Goal: Use online tool/utility: Use online tool/utility

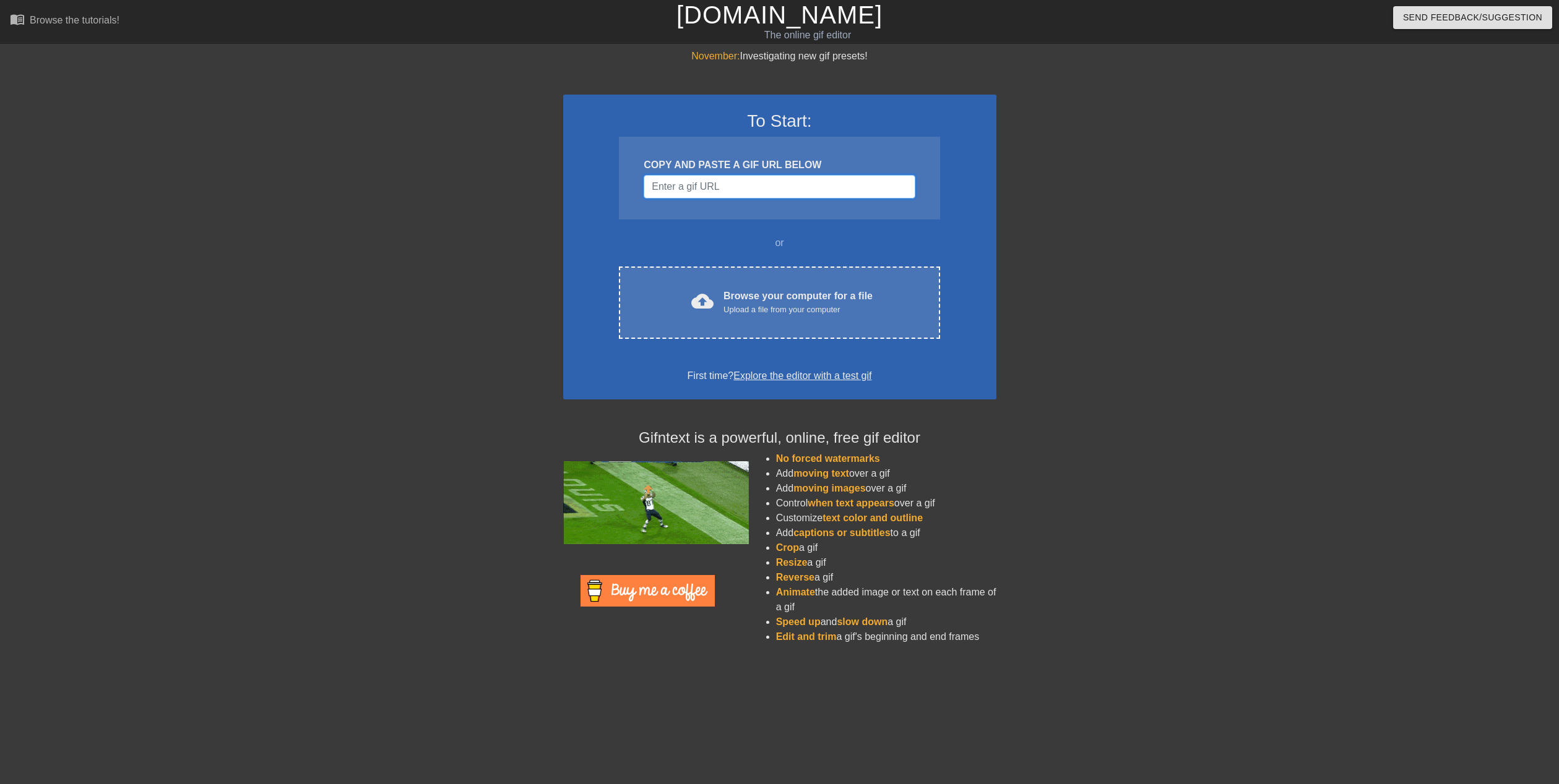
click at [666, 189] on input "Username" at bounding box center [779, 186] width 271 height 23
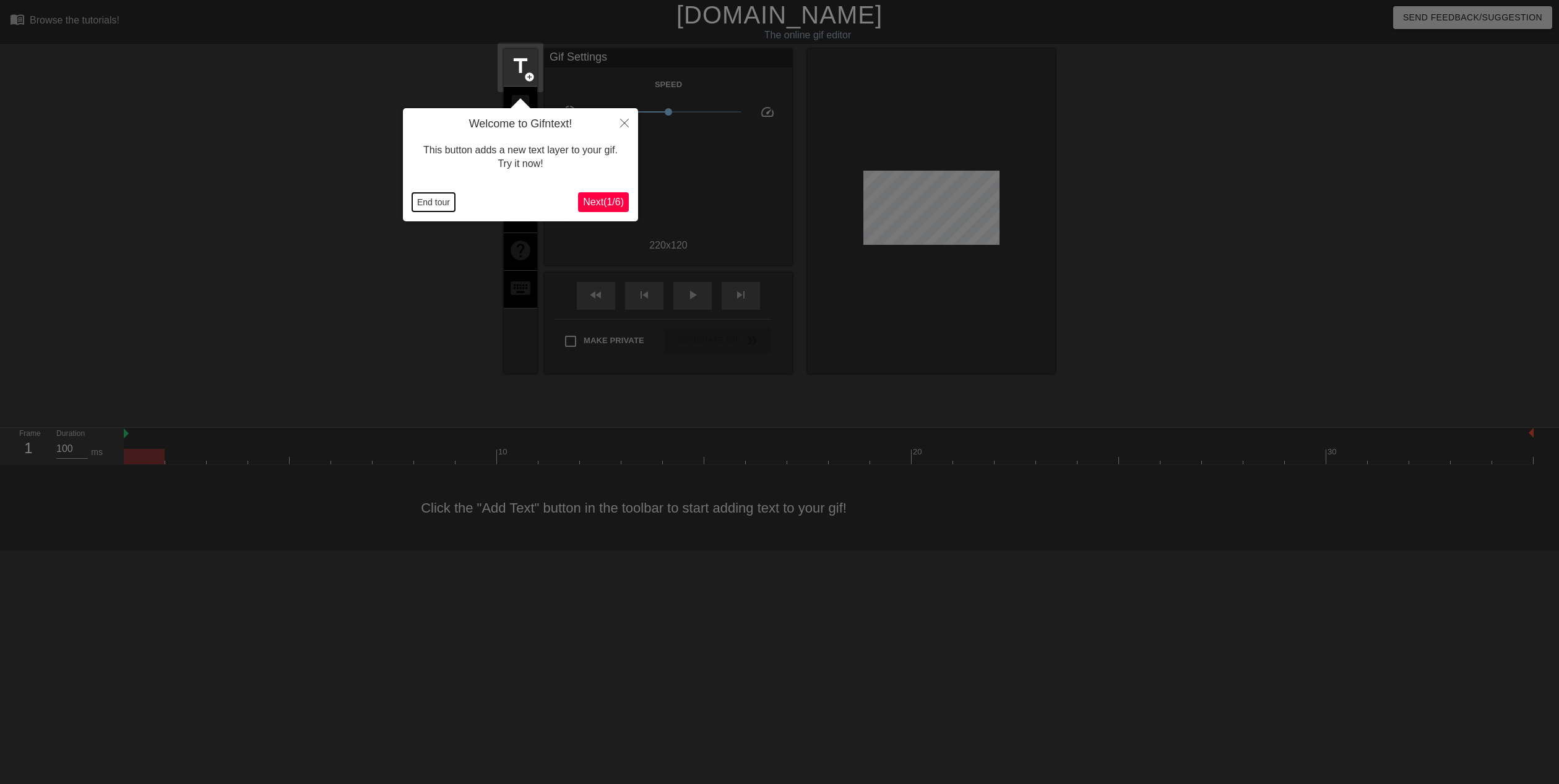
click at [428, 204] on button "End tour" at bounding box center [433, 202] width 42 height 18
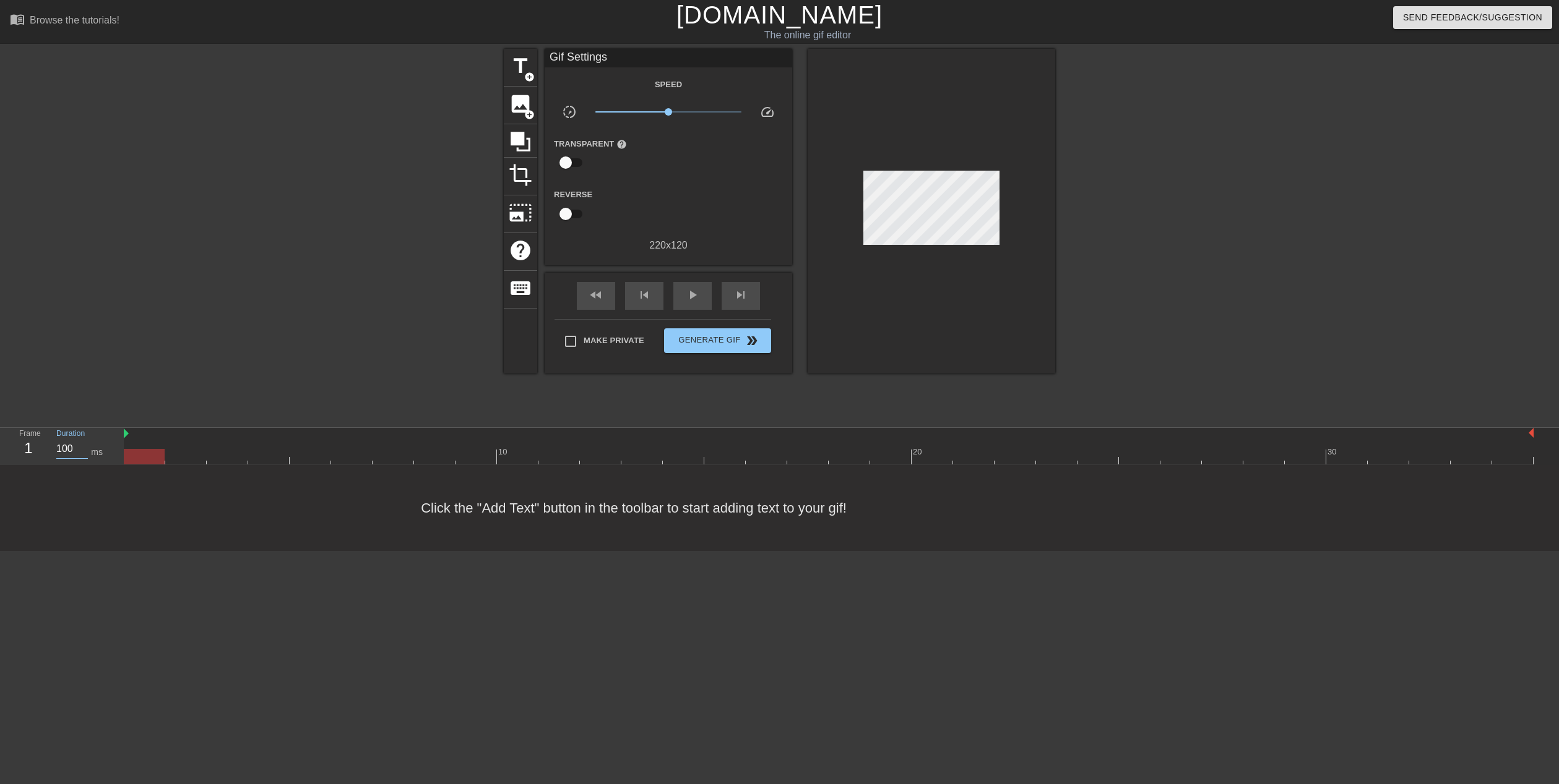
click at [74, 441] on input "100" at bounding box center [72, 449] width 32 height 20
click at [96, 438] on div "Duration 100 ms" at bounding box center [84, 445] width 56 height 36
drag, startPoint x: 160, startPoint y: 454, endPoint x: 94, endPoint y: 433, distance: 69.3
click at [94, 433] on div "Frame 1 Duration 100 ms 10 20 30" at bounding box center [780, 446] width 1559 height 37
drag, startPoint x: 140, startPoint y: 454, endPoint x: 145, endPoint y: 439, distance: 15.8
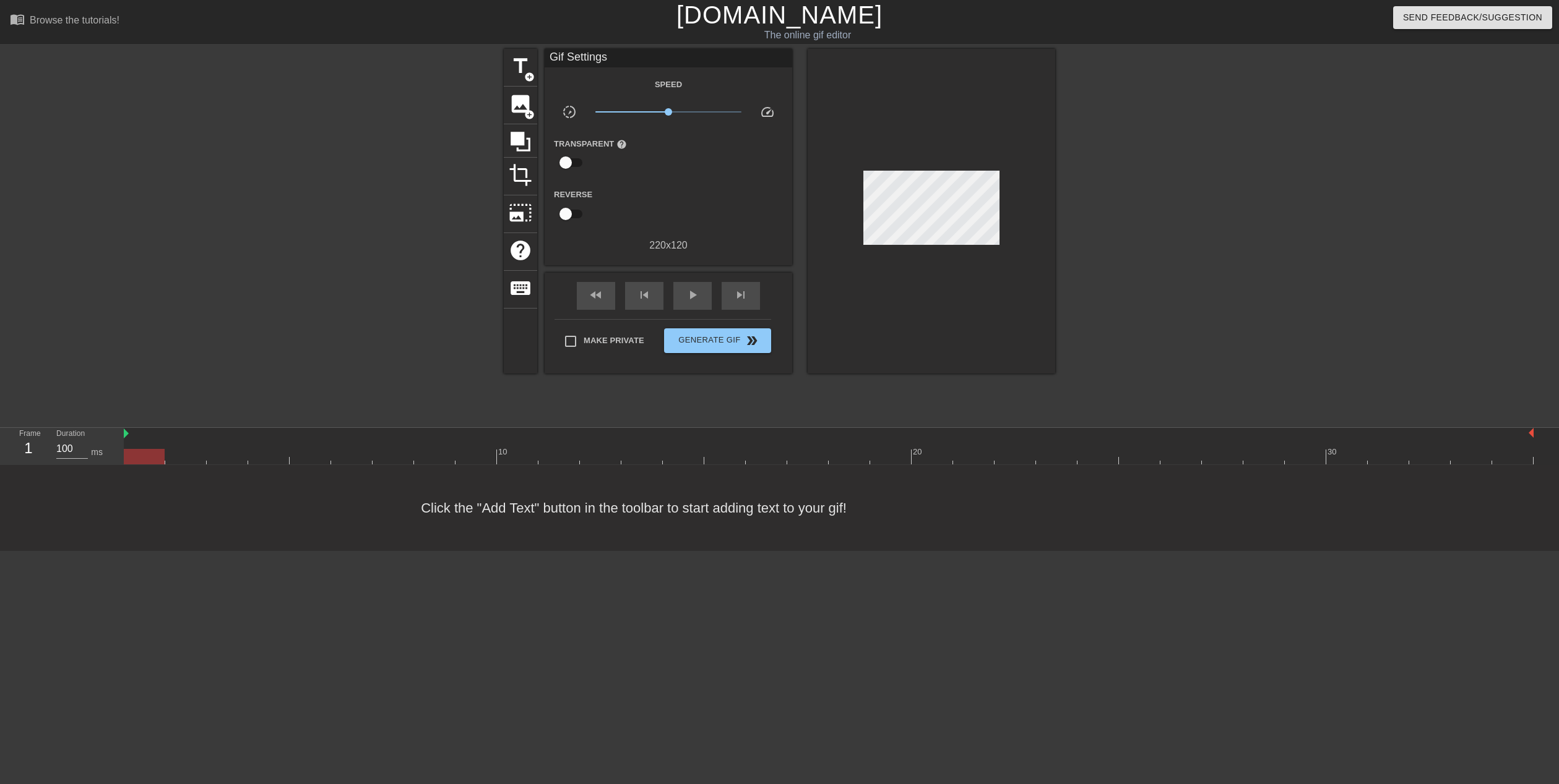
click at [145, 439] on div "10 20 30" at bounding box center [828, 446] width 1410 height 36
click at [532, 104] on span "image" at bounding box center [520, 104] width 23 height 23
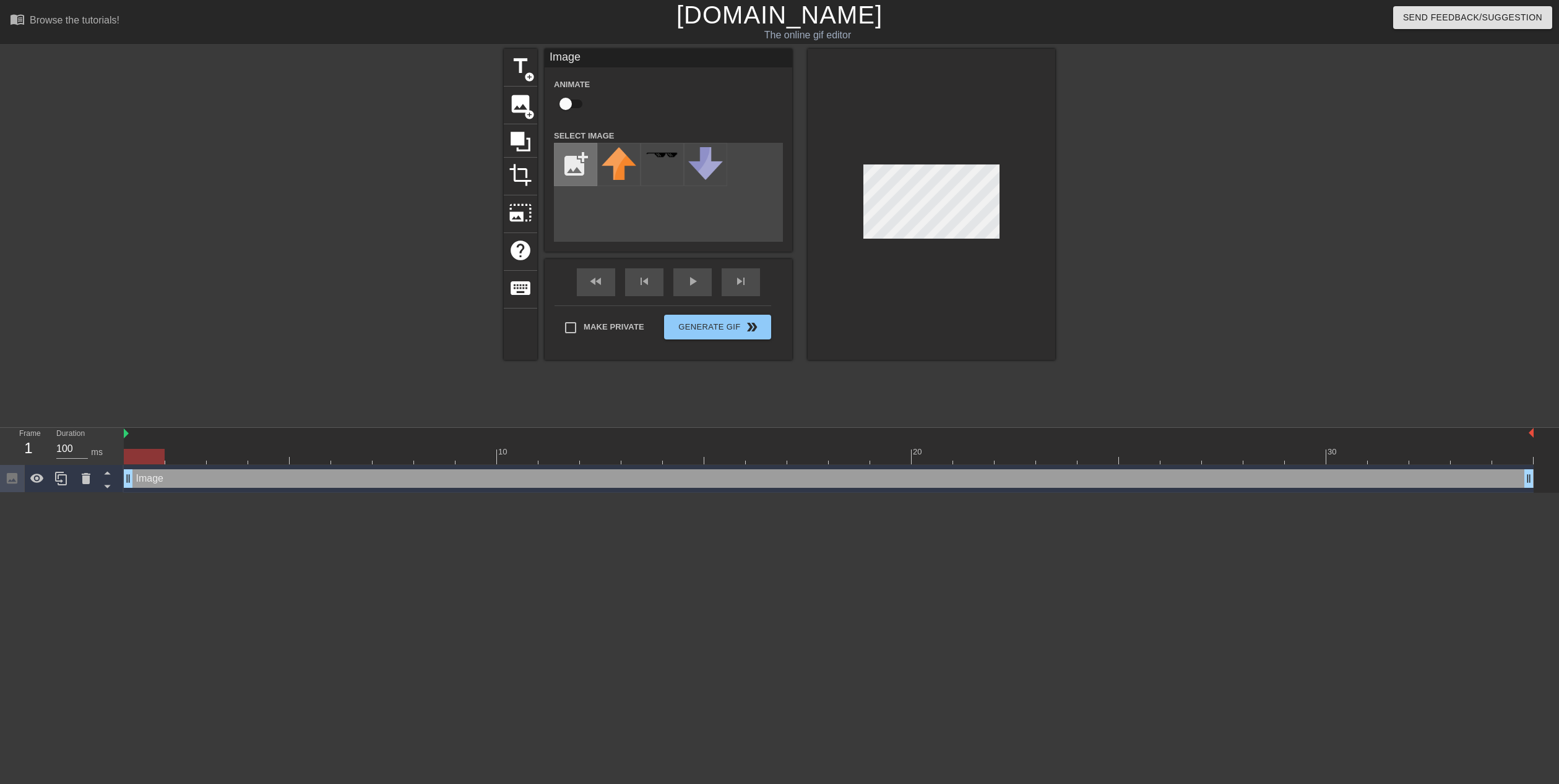
click at [579, 167] on input "file" at bounding box center [576, 164] width 42 height 42
type input "C:\fakepath\Screenshot [DATE] 204456.png"
click at [630, 157] on img at bounding box center [619, 164] width 35 height 33
click at [975, 244] on div at bounding box center [931, 204] width 247 height 311
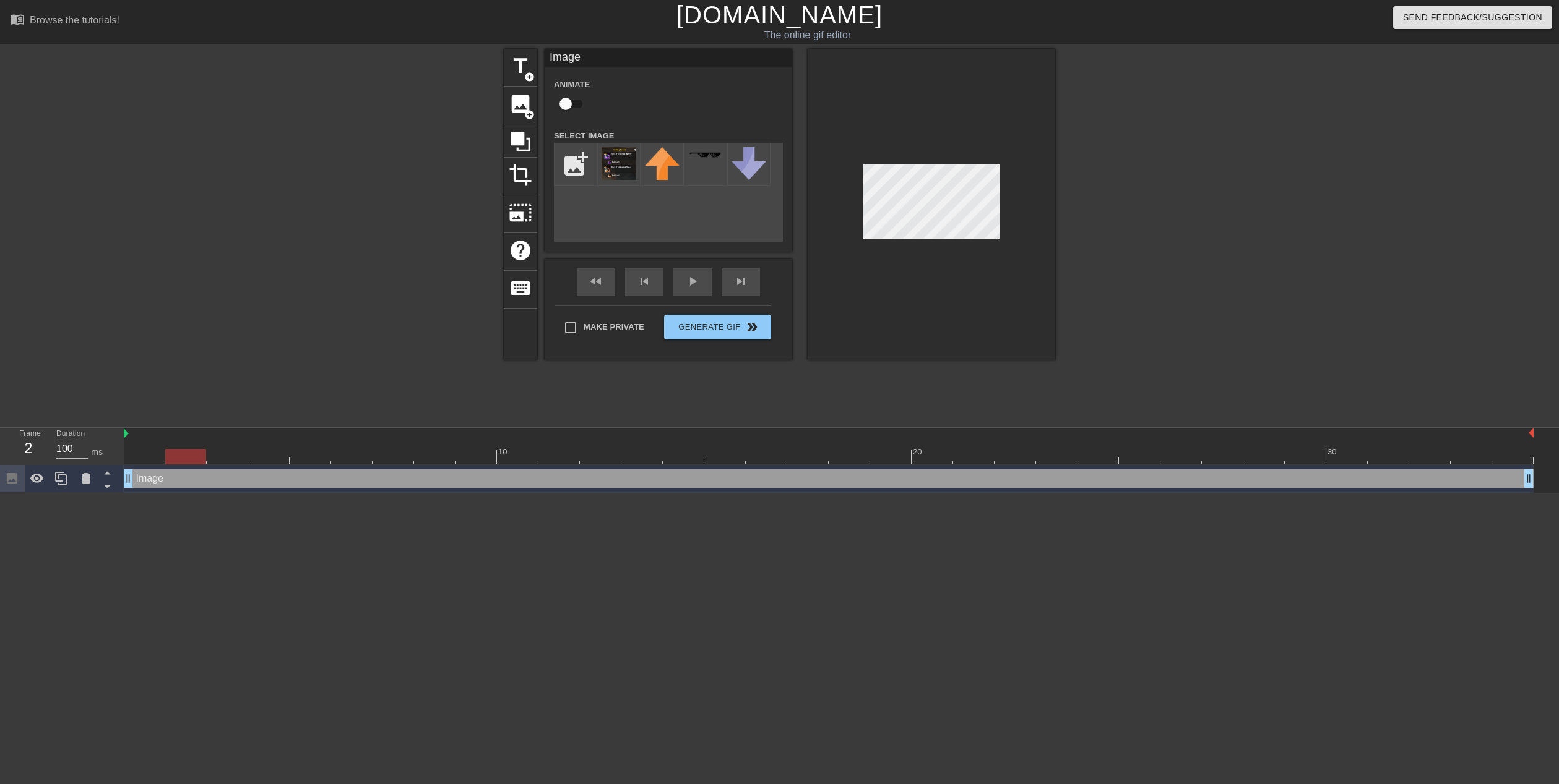
drag, startPoint x: 150, startPoint y: 457, endPoint x: 172, endPoint y: 457, distance: 22.0
click at [172, 457] on div at bounding box center [185, 457] width 41 height 16
drag, startPoint x: 180, startPoint y: 454, endPoint x: 209, endPoint y: 452, distance: 29.1
click at [209, 452] on div at bounding box center [226, 457] width 41 height 16
drag, startPoint x: 221, startPoint y: 453, endPoint x: 148, endPoint y: 451, distance: 73.0
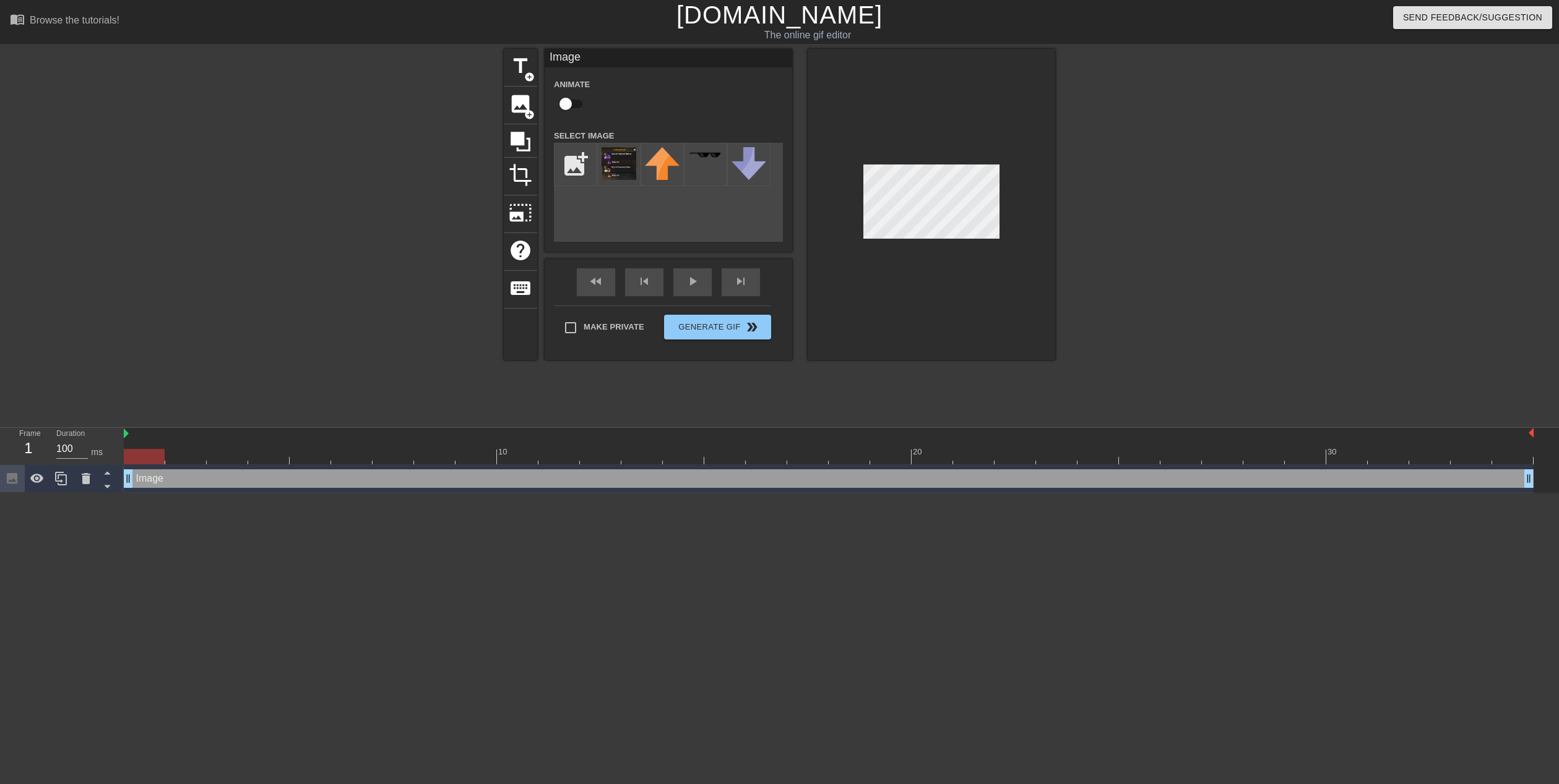
click at [148, 451] on div at bounding box center [143, 457] width 41 height 16
drag, startPoint x: 131, startPoint y: 482, endPoint x: 116, endPoint y: 472, distance: 18.0
click at [116, 472] on div "Frame 1 Duration 100 ms 10 20 30 Image drag_handle drag_handle" at bounding box center [780, 460] width 1559 height 65
click at [143, 479] on div "Image drag_handle drag_handle" at bounding box center [828, 478] width 1410 height 18
click at [36, 477] on icon at bounding box center [37, 478] width 13 height 9
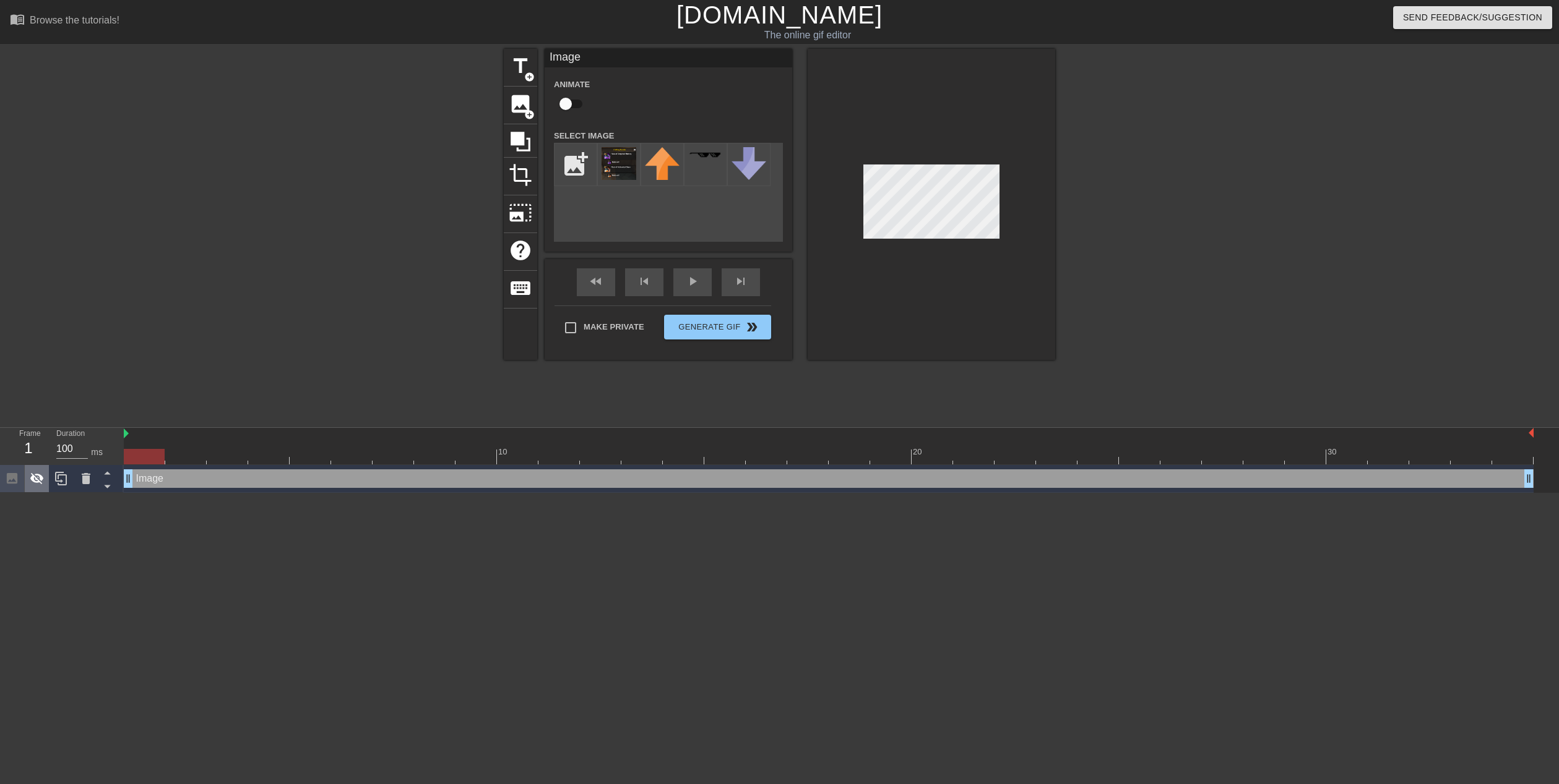
click at [36, 477] on icon at bounding box center [37, 479] width 13 height 12
click at [13, 478] on icon at bounding box center [12, 478] width 11 height 11
click at [154, 484] on div "Image drag_handle drag_handle" at bounding box center [828, 478] width 1410 height 18
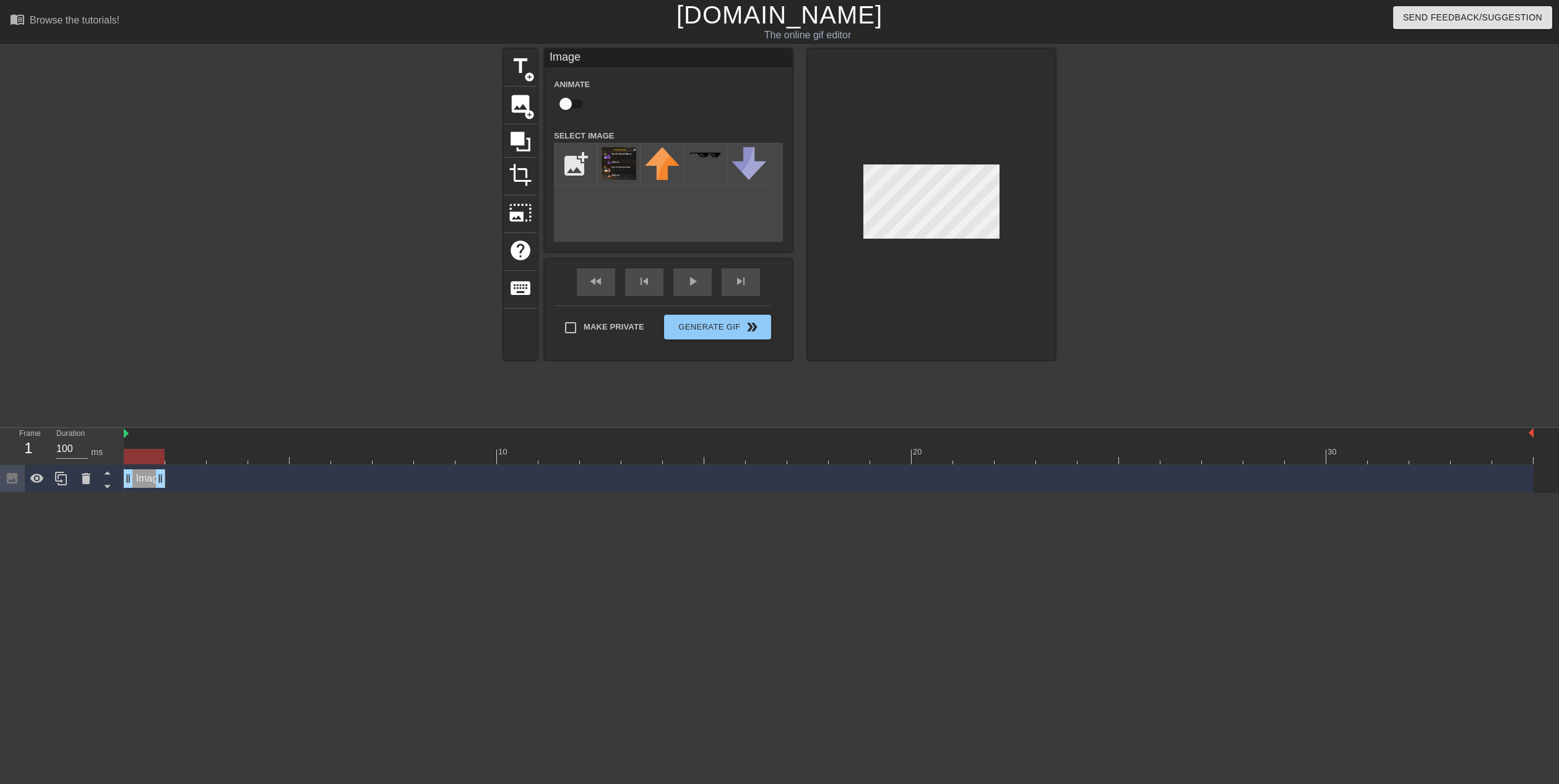
drag, startPoint x: 1530, startPoint y: 477, endPoint x: 171, endPoint y: 482, distance: 1359.0
click at [170, 482] on div "Image drag_handle drag_handle" at bounding box center [828, 478] width 1410 height 18
drag, startPoint x: 144, startPoint y: 480, endPoint x: 176, endPoint y: 480, distance: 32.0
click at [176, 480] on div "Image drag_handle drag_handle" at bounding box center [186, 478] width 41 height 18
drag, startPoint x: 183, startPoint y: 481, endPoint x: 129, endPoint y: 458, distance: 58.7
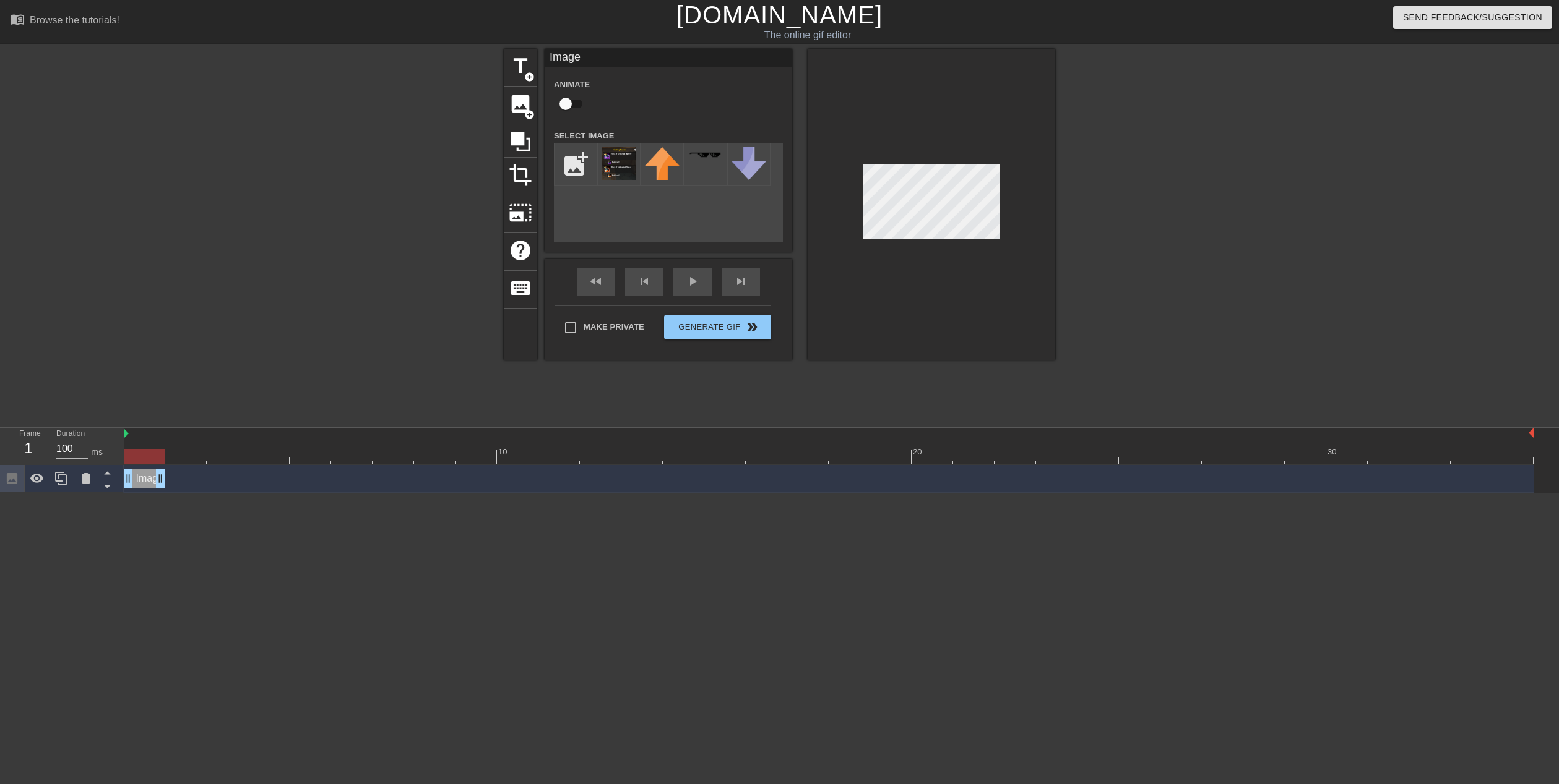
click at [129, 458] on div "10 20 30 Image drag_handle drag_handle" at bounding box center [841, 460] width 1435 height 65
click at [702, 283] on div "play_arrow" at bounding box center [692, 283] width 38 height 28
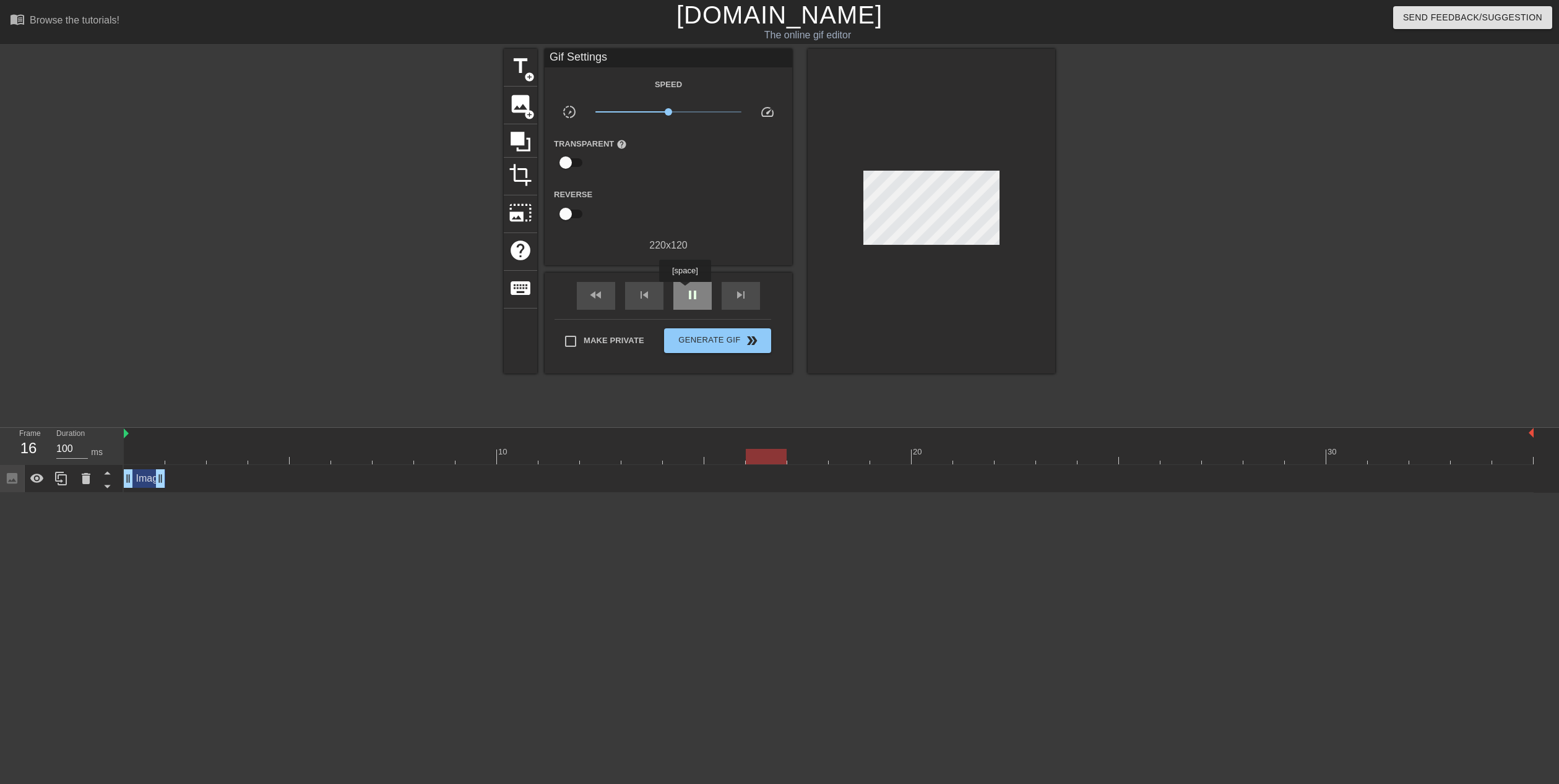
click at [685, 291] on span "pause" at bounding box center [692, 295] width 15 height 15
drag, startPoint x: 798, startPoint y: 462, endPoint x: 124, endPoint y: 454, distance: 674.0
click at [124, 454] on div at bounding box center [143, 457] width 41 height 16
drag, startPoint x: 143, startPoint y: 486, endPoint x: 153, endPoint y: 476, distance: 14.1
click at [139, 484] on div "Image drag_handle drag_handle" at bounding box center [144, 478] width 41 height 18
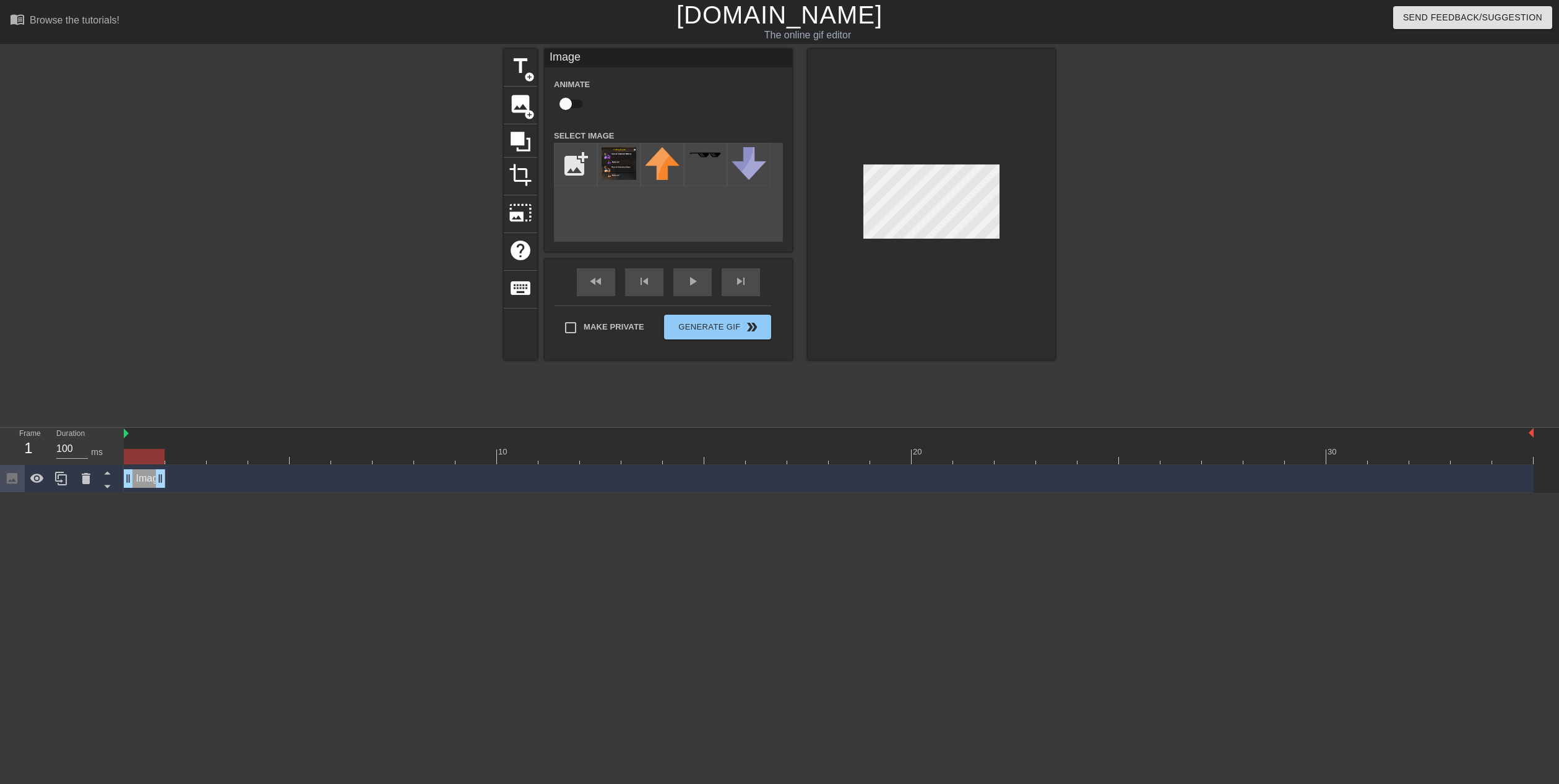
click at [172, 484] on div "Image drag_handle drag_handle" at bounding box center [828, 478] width 1410 height 18
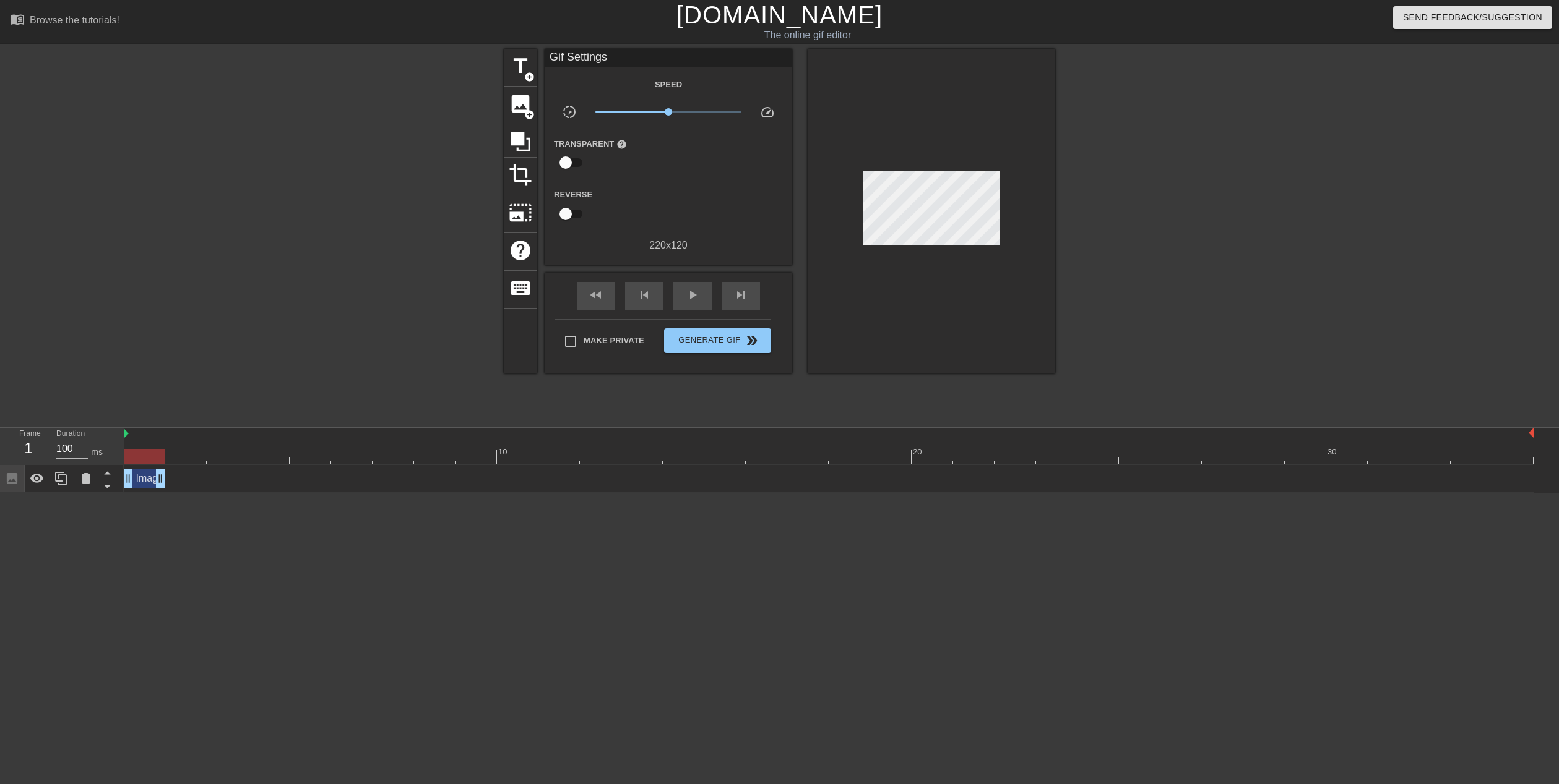
click at [142, 482] on div "Image drag_handle drag_handle" at bounding box center [144, 478] width 41 height 18
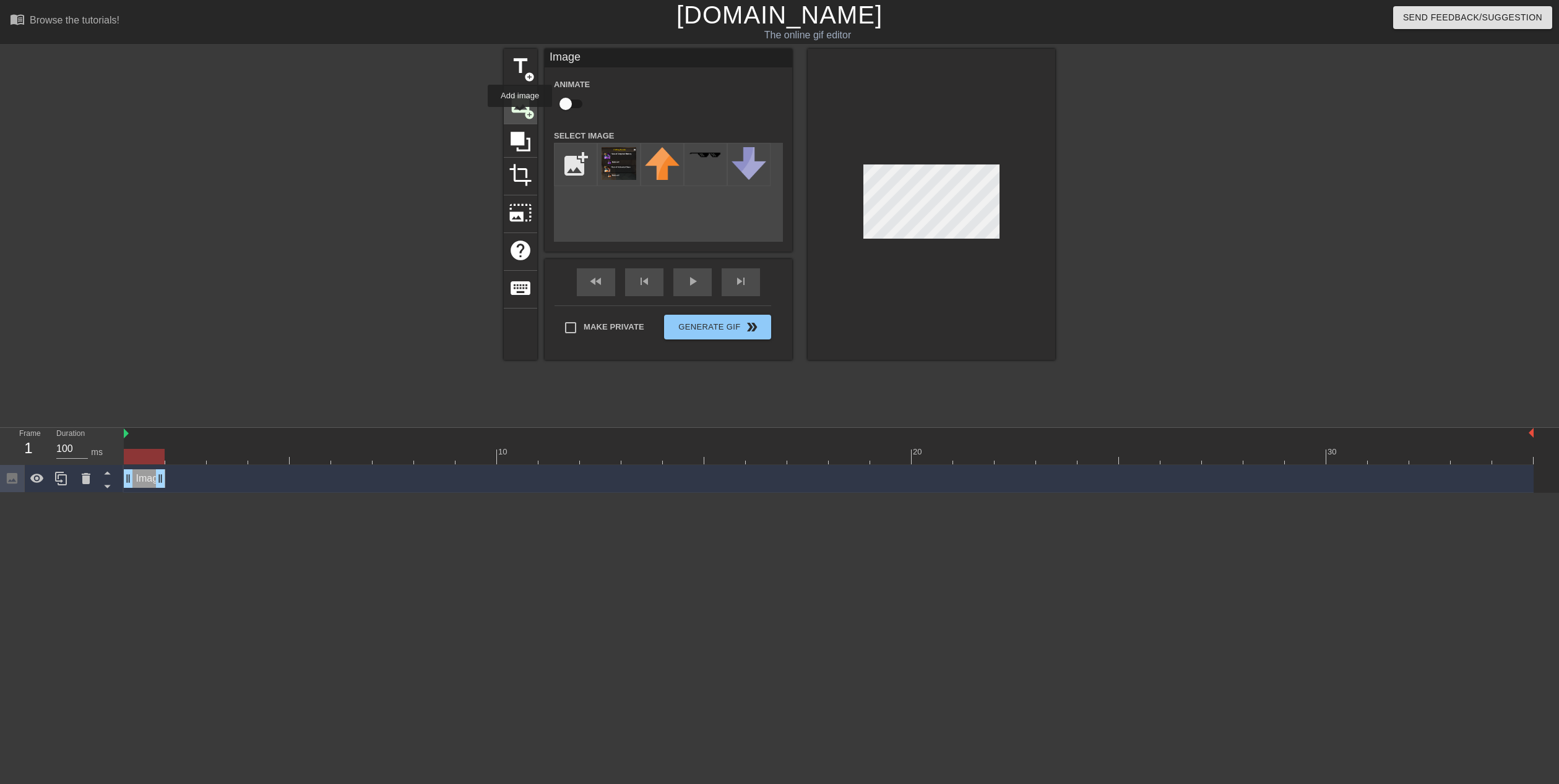
click at [520, 116] on div "image add_circle" at bounding box center [520, 105] width 33 height 38
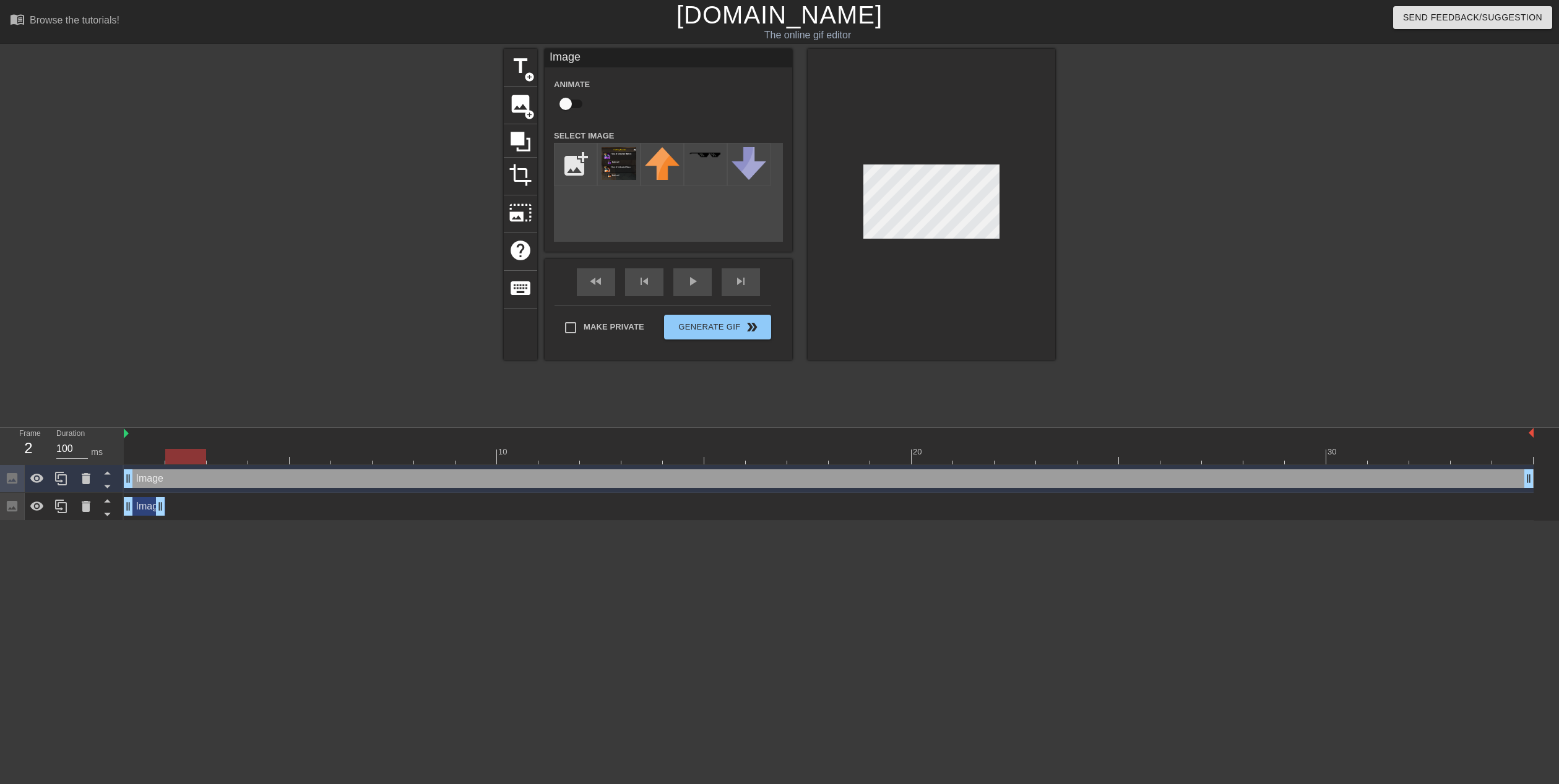
drag, startPoint x: 149, startPoint y: 459, endPoint x: 177, endPoint y: 458, distance: 28.0
click at [177, 458] on div at bounding box center [185, 457] width 41 height 16
click at [620, 163] on img at bounding box center [619, 164] width 35 height 33
click at [976, 242] on div at bounding box center [931, 204] width 247 height 311
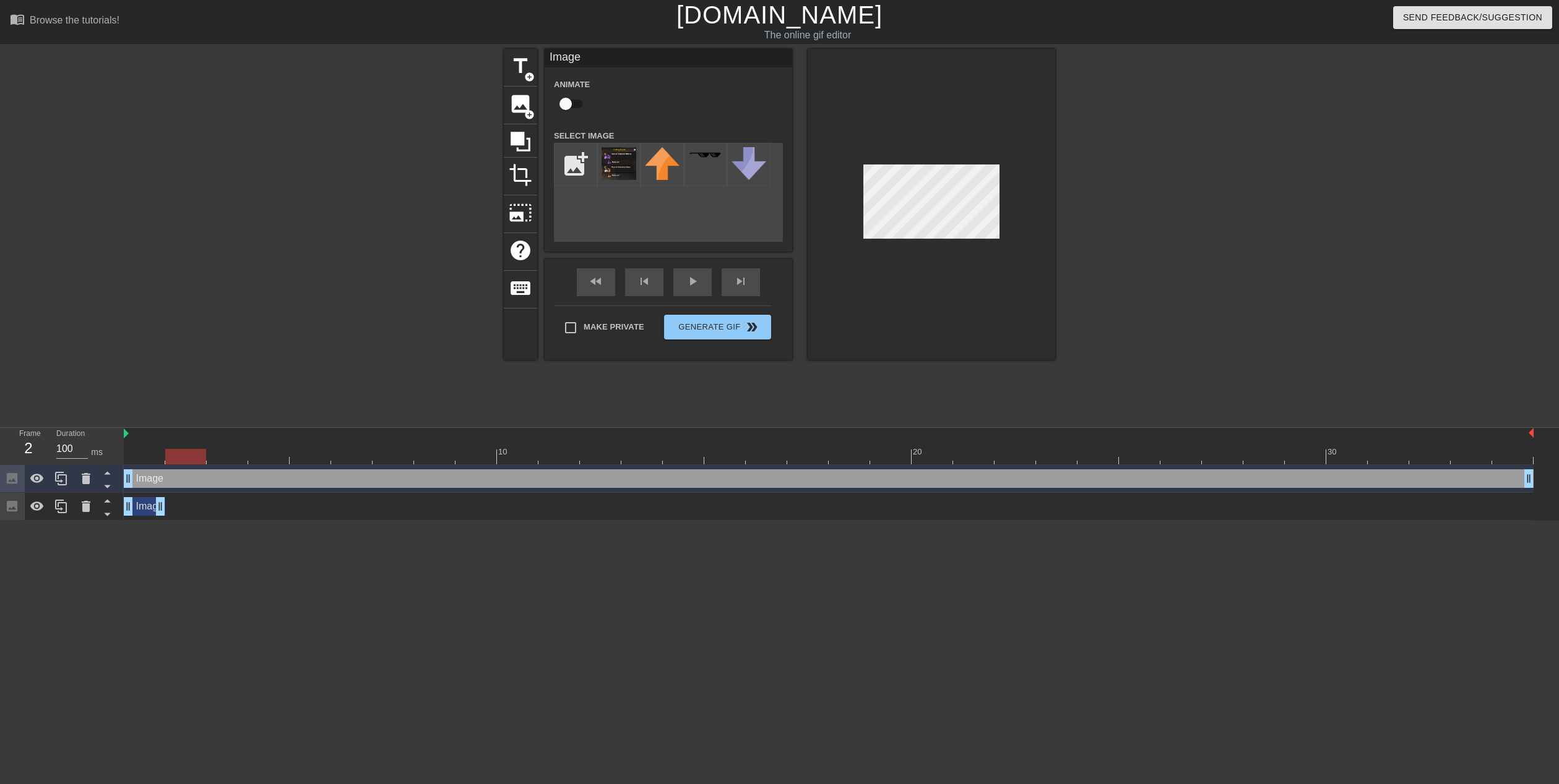
click at [977, 242] on div at bounding box center [931, 204] width 247 height 311
drag, startPoint x: 129, startPoint y: 481, endPoint x: 163, endPoint y: 479, distance: 34.1
click at [163, 479] on div "Image drag_handle drag_handle" at bounding box center [828, 478] width 1410 height 18
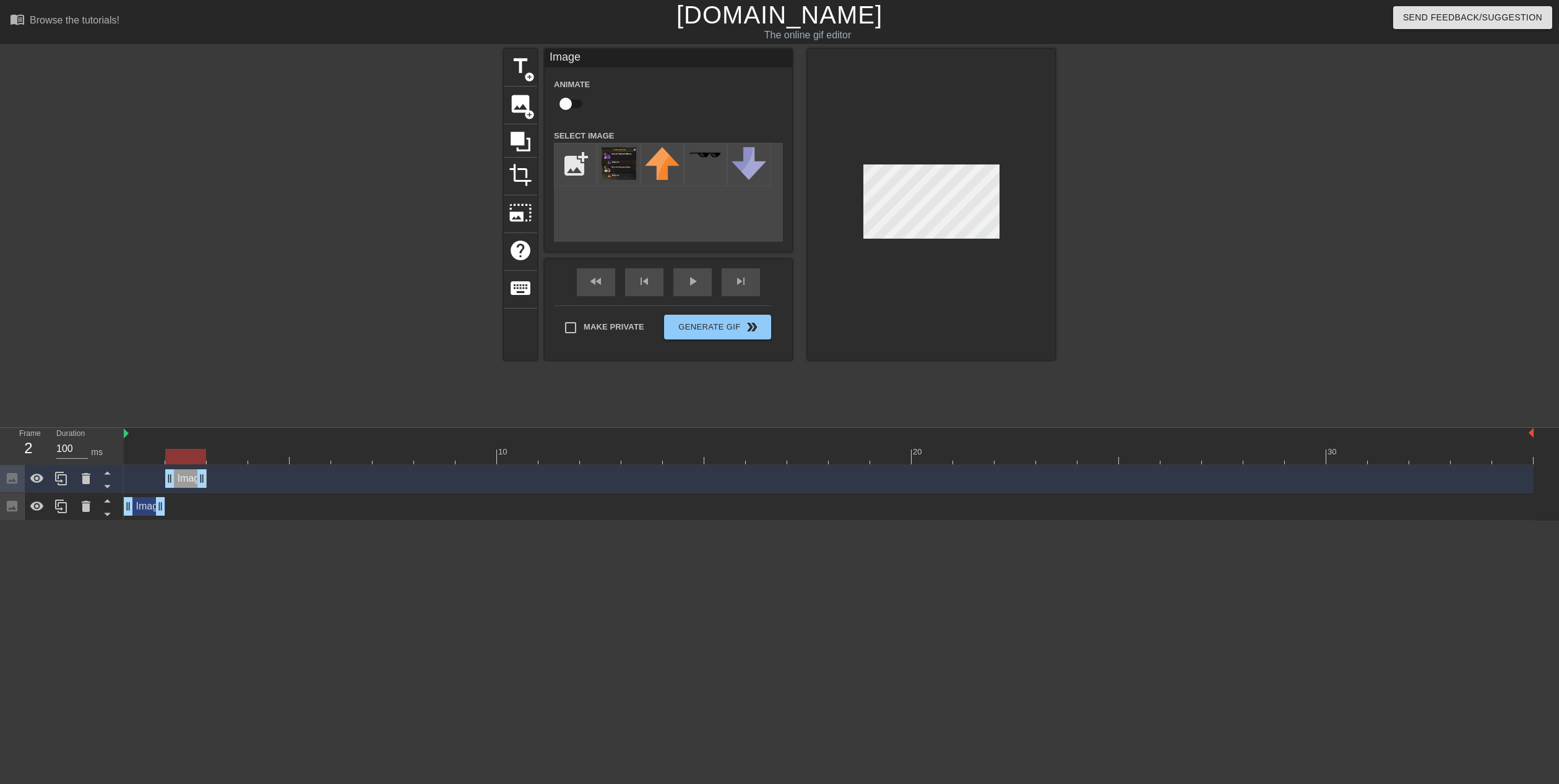
drag, startPoint x: 1530, startPoint y: 481, endPoint x: 192, endPoint y: 498, distance: 1338.1
click at [192, 498] on div "Image drag_handle drag_handle Image drag_handle drag_handle" at bounding box center [841, 492] width 1435 height 56
drag, startPoint x: 178, startPoint y: 454, endPoint x: 226, endPoint y: 452, distance: 48.0
click at [226, 452] on div at bounding box center [226, 457] width 41 height 16
click at [524, 114] on span "add_circle" at bounding box center [529, 114] width 11 height 11
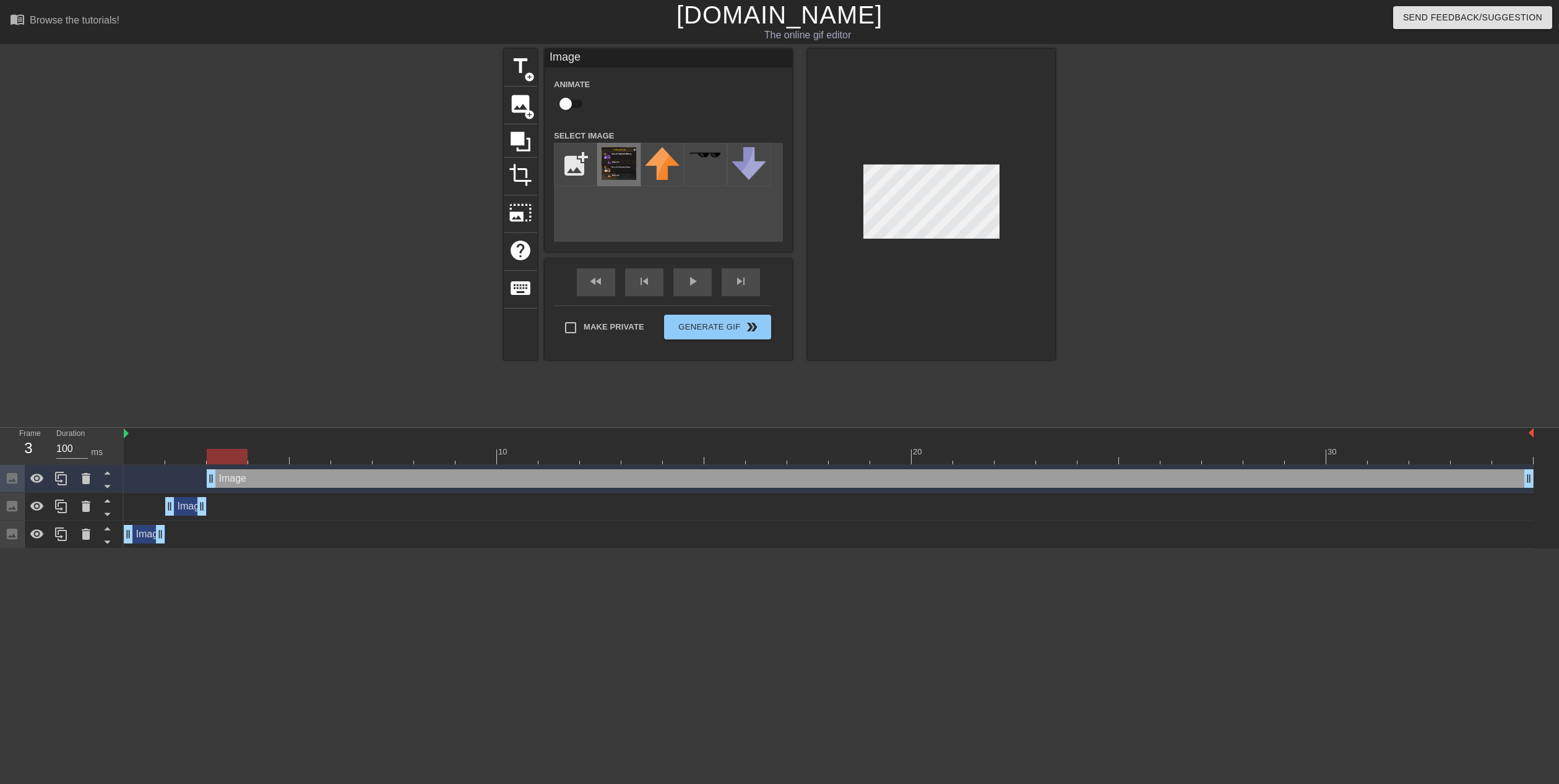
click at [626, 164] on img at bounding box center [619, 164] width 35 height 33
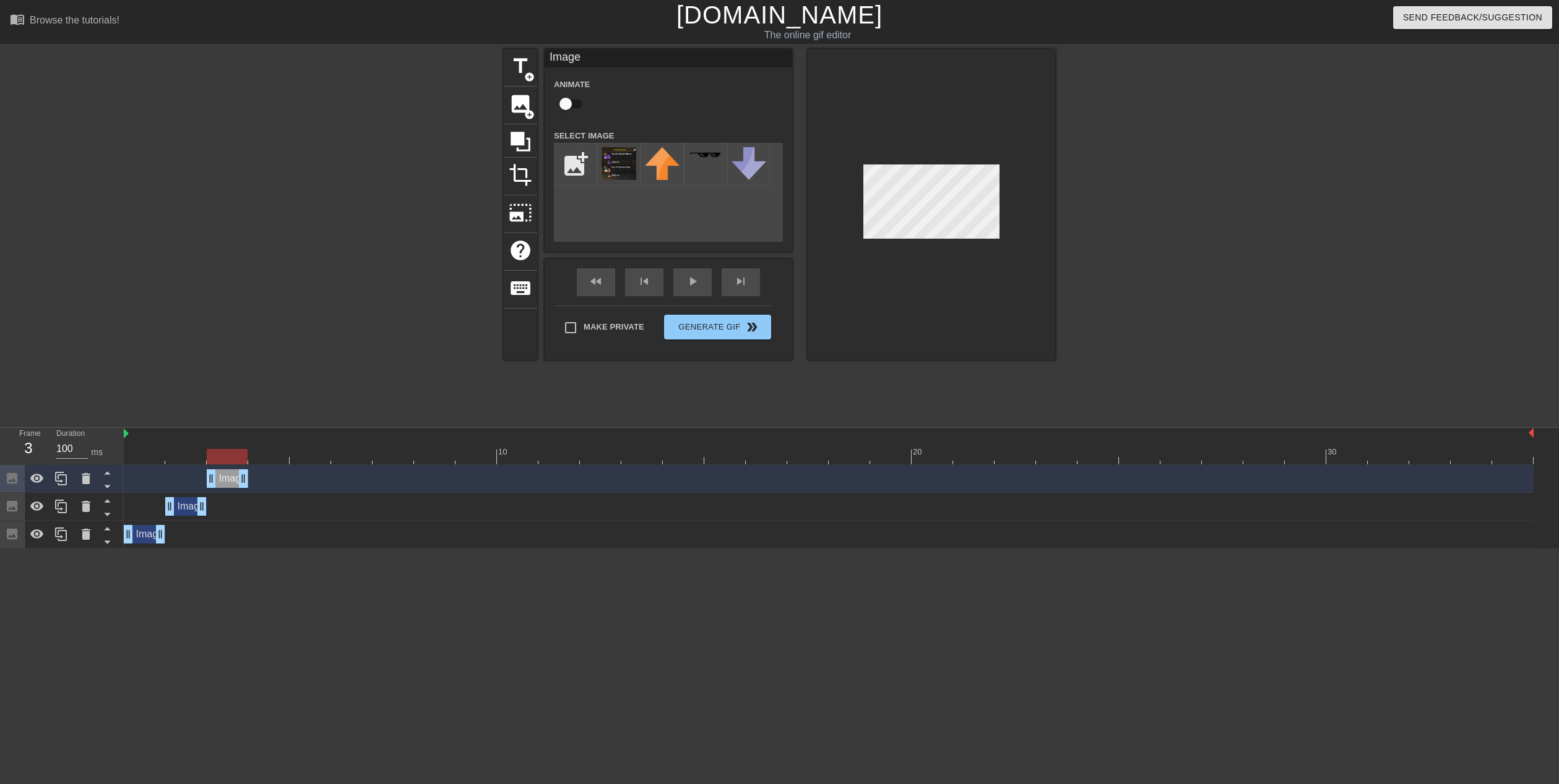
drag, startPoint x: 1527, startPoint y: 482, endPoint x: 243, endPoint y: 510, distance: 1284.3
click at [243, 510] on div "Image drag_handle drag_handle Image drag_handle drag_handle Image drag_handle d…" at bounding box center [841, 506] width 1435 height 84
click at [526, 111] on span "add_circle" at bounding box center [529, 114] width 11 height 11
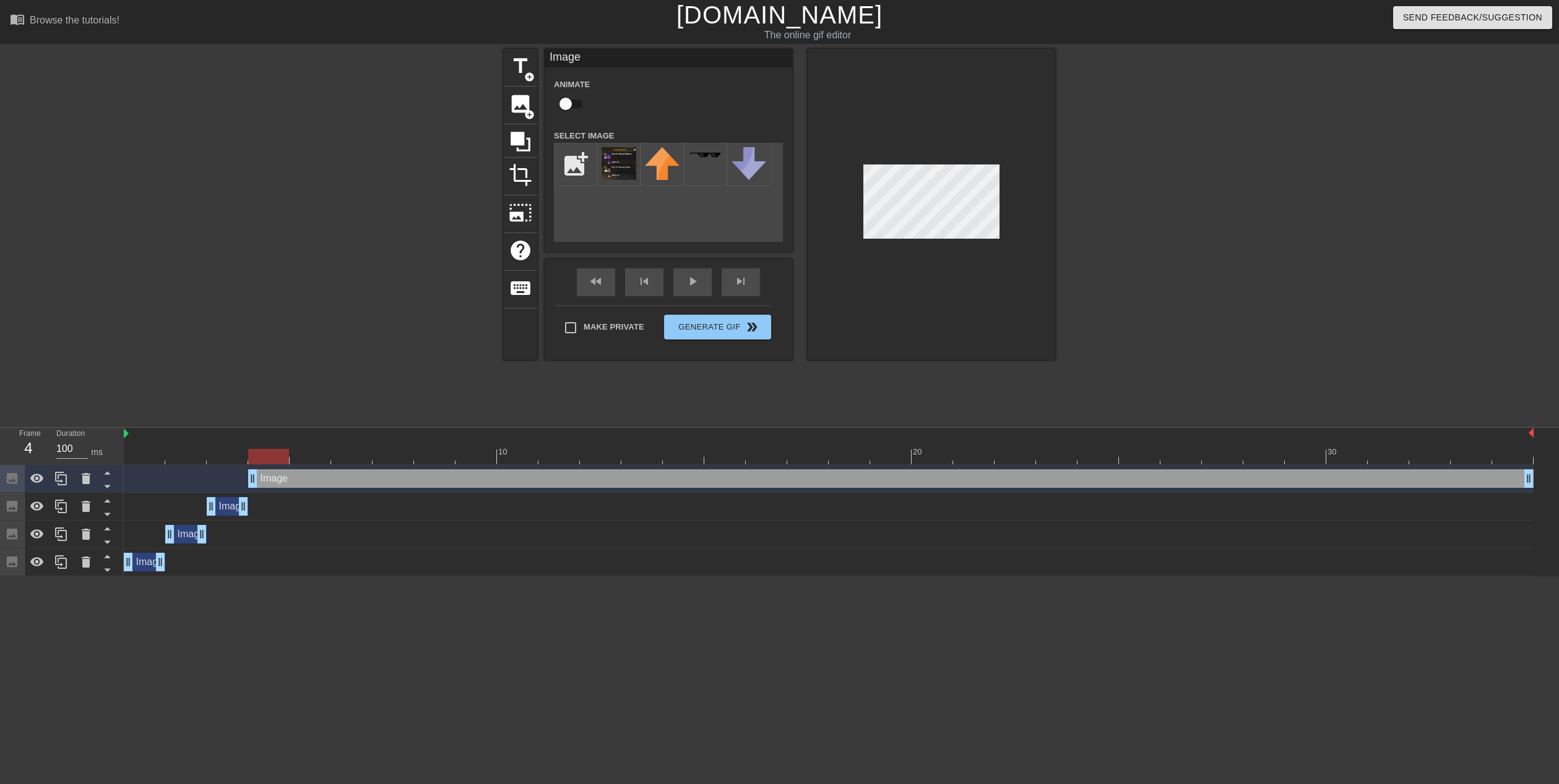
drag, startPoint x: 213, startPoint y: 479, endPoint x: 248, endPoint y: 479, distance: 35.0
click at [625, 157] on img at bounding box center [619, 164] width 35 height 33
click at [962, 240] on div at bounding box center [931, 204] width 247 height 311
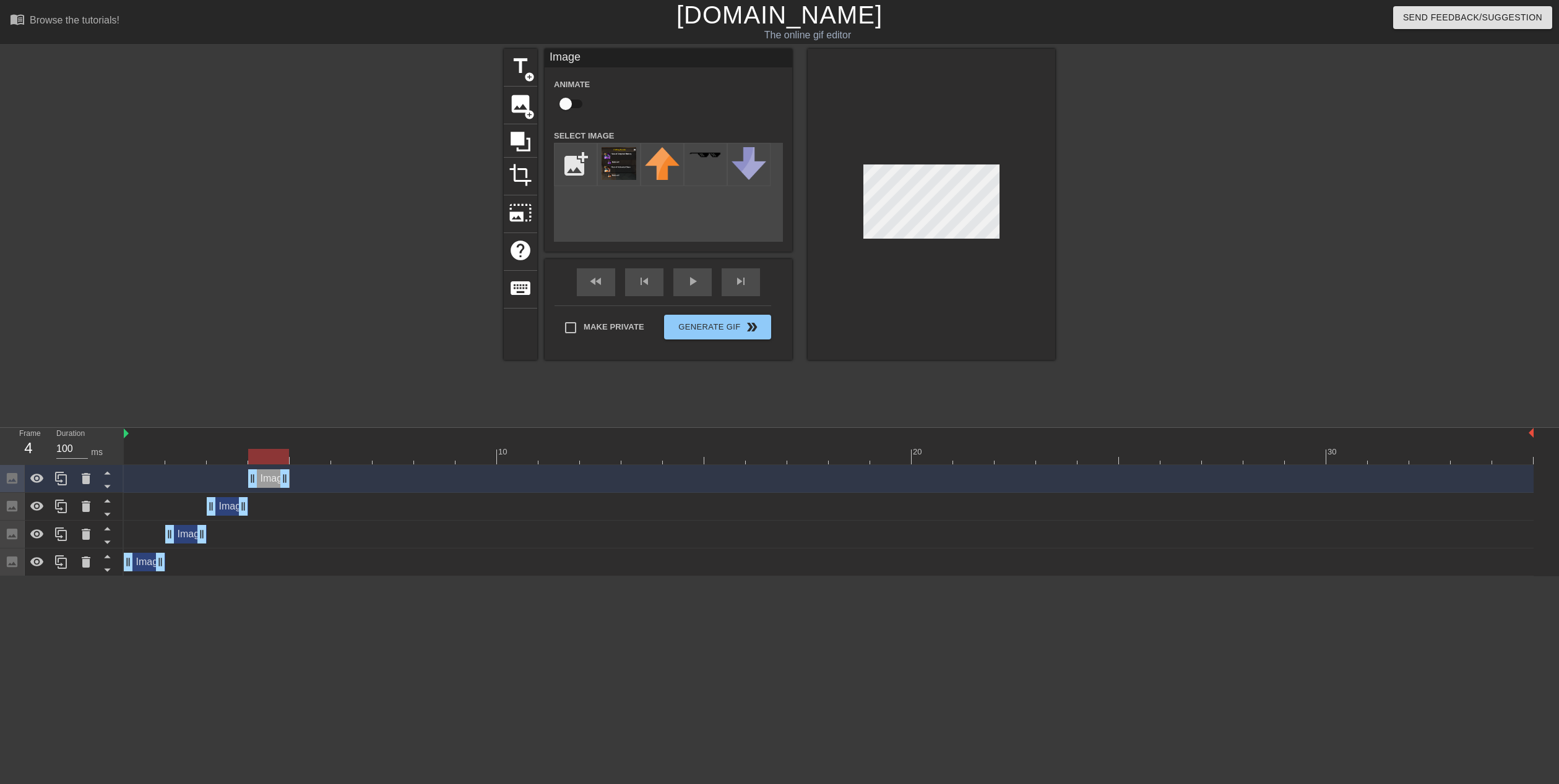
drag, startPoint x: 1531, startPoint y: 477, endPoint x: 272, endPoint y: 491, distance: 1259.1
click at [272, 491] on div "Image drag_handle drag_handle" at bounding box center [828, 479] width 1410 height 28
click at [514, 106] on span "image" at bounding box center [520, 104] width 23 height 23
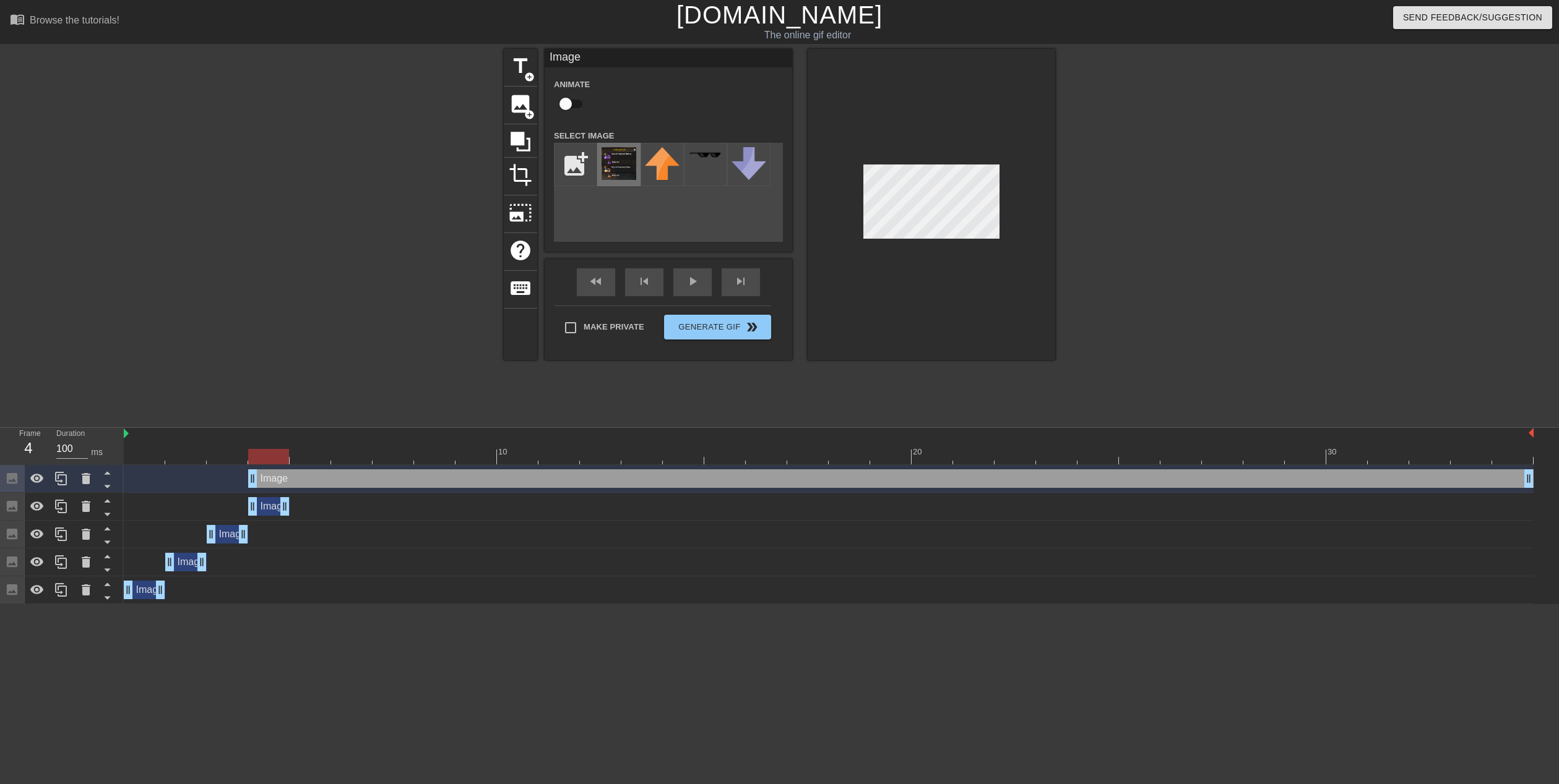
click at [621, 166] on img at bounding box center [619, 164] width 35 height 33
drag, startPoint x: 254, startPoint y: 483, endPoint x: 283, endPoint y: 484, distance: 29.0
click at [283, 484] on div "Image drag_handle drag_handle" at bounding box center [828, 478] width 1410 height 18
drag, startPoint x: 318, startPoint y: 454, endPoint x: 331, endPoint y: 421, distance: 35.5
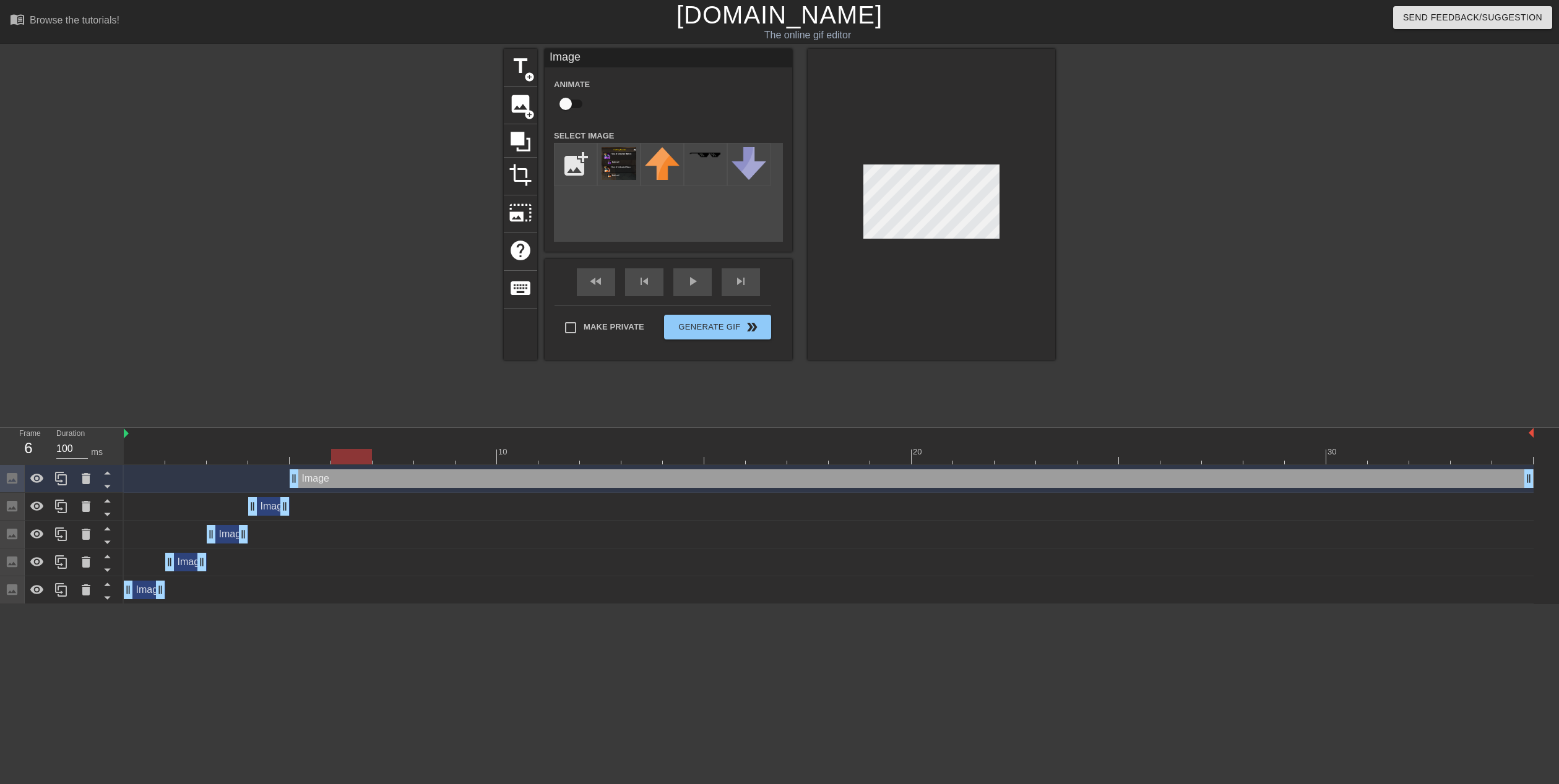
click at [331, 421] on div "menu_book Browse the tutorials! [DOMAIN_NAME] The online gif editor Send Feedba…" at bounding box center [780, 302] width 1559 height 604
click at [509, 109] on span "image" at bounding box center [520, 104] width 23 height 23
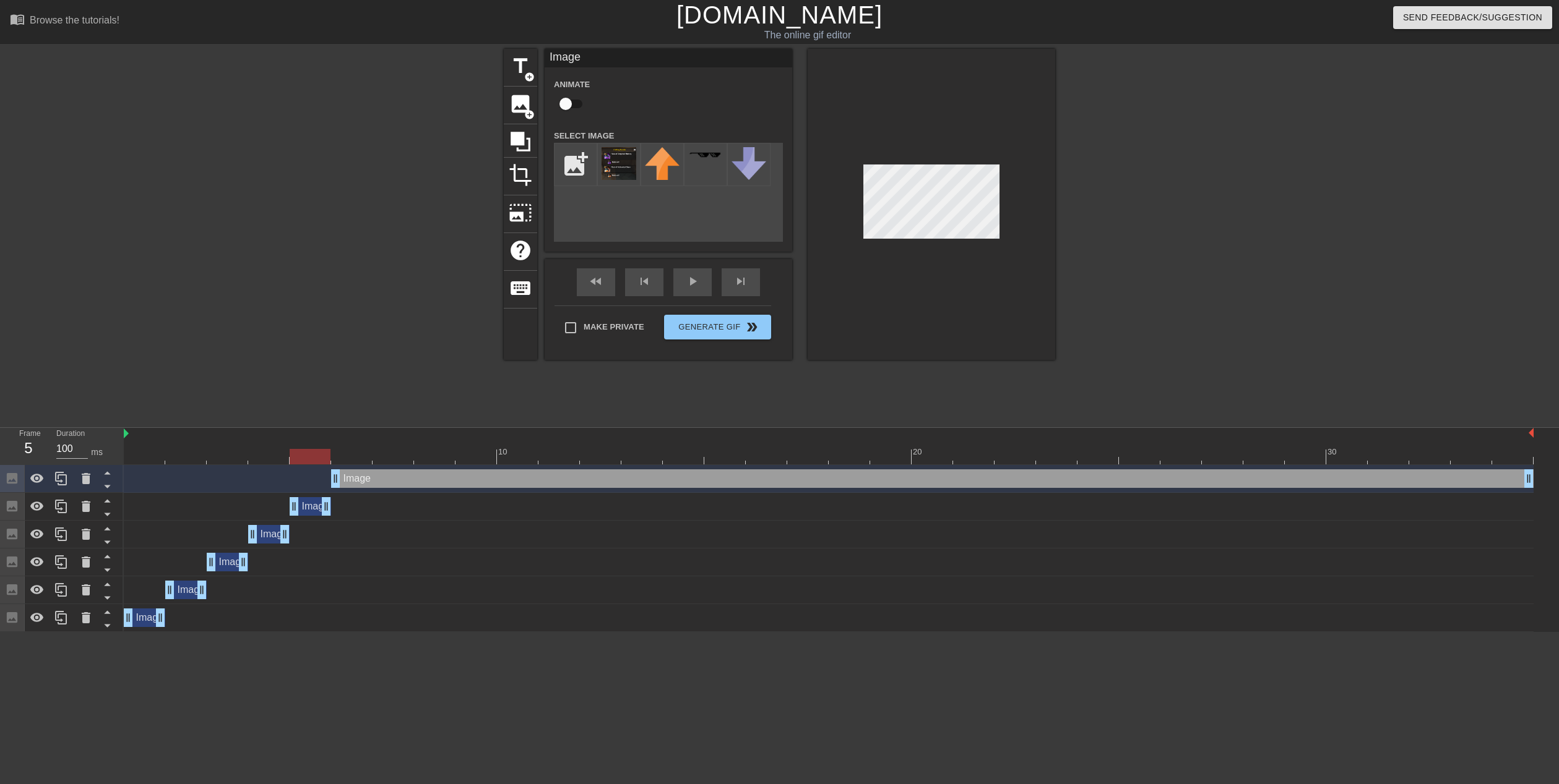
drag, startPoint x: 1527, startPoint y: 508, endPoint x: 331, endPoint y: 516, distance: 1196.0
click at [331, 516] on div "Image drag_handle drag_handle" at bounding box center [828, 507] width 1410 height 28
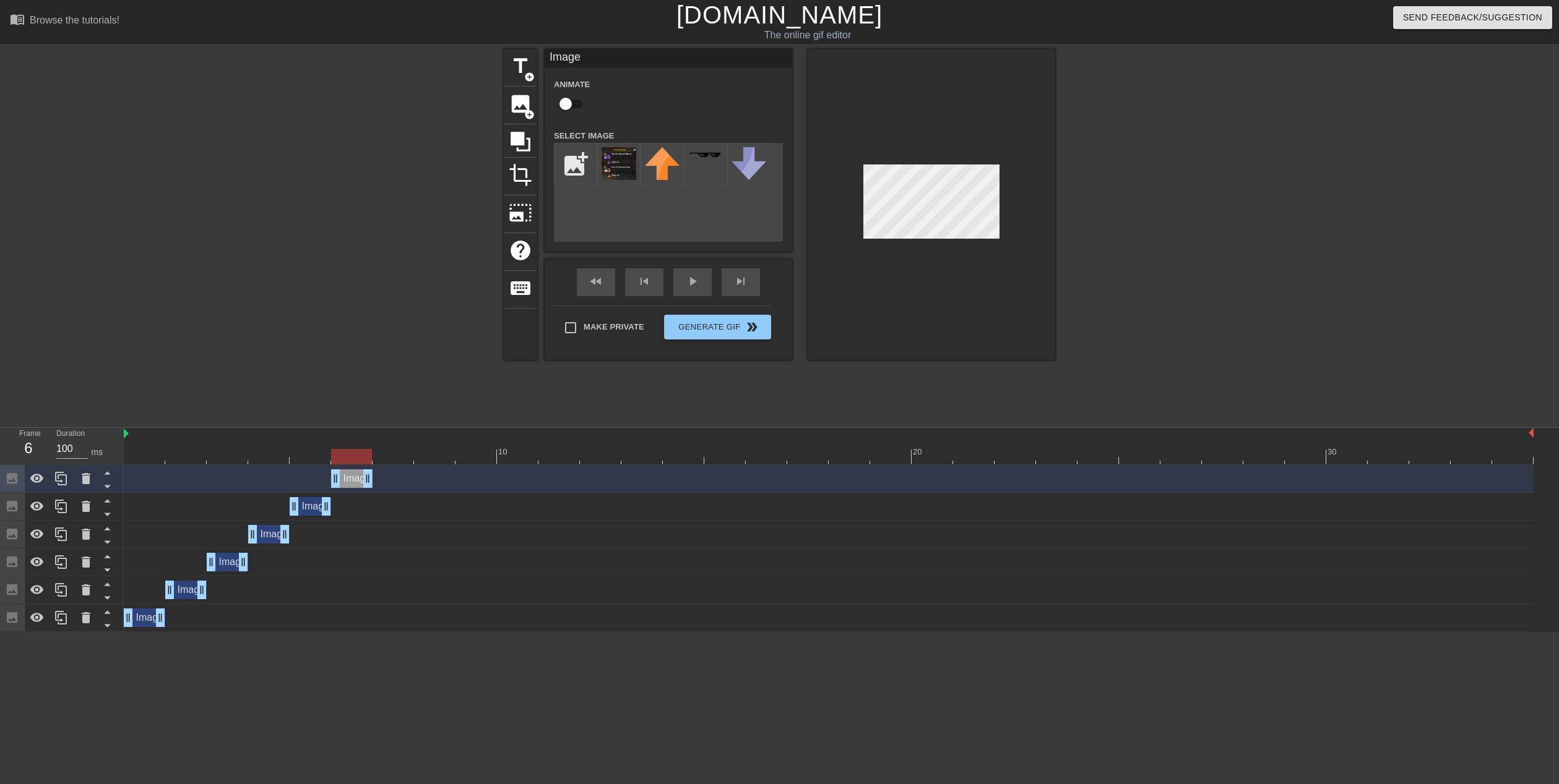
drag, startPoint x: 1527, startPoint y: 478, endPoint x: 374, endPoint y: 501, distance: 1153.2
click at [374, 501] on div "Image drag_handle drag_handle Image drag_handle drag_handle Image drag_handle d…" at bounding box center [841, 548] width 1435 height 167
click at [626, 158] on img at bounding box center [619, 164] width 35 height 33
click at [527, 115] on span "add_circle" at bounding box center [529, 114] width 11 height 11
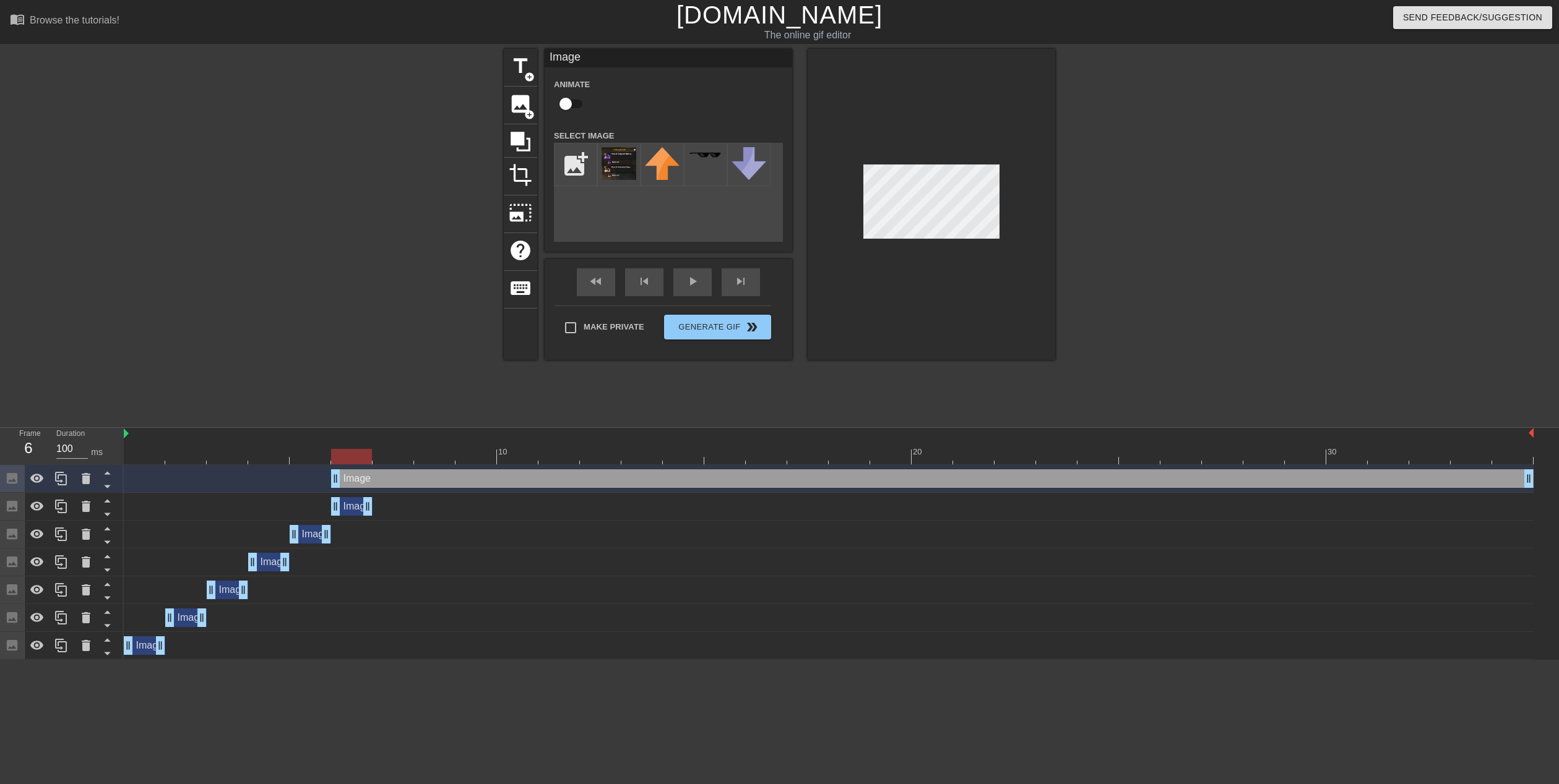
drag, startPoint x: 341, startPoint y: 477, endPoint x: 357, endPoint y: 477, distance: 16.0
drag, startPoint x: 333, startPoint y: 476, endPoint x: 370, endPoint y: 477, distance: 37.0
click at [370, 477] on div "Image drag_handle drag_handle" at bounding box center [828, 478] width 1410 height 18
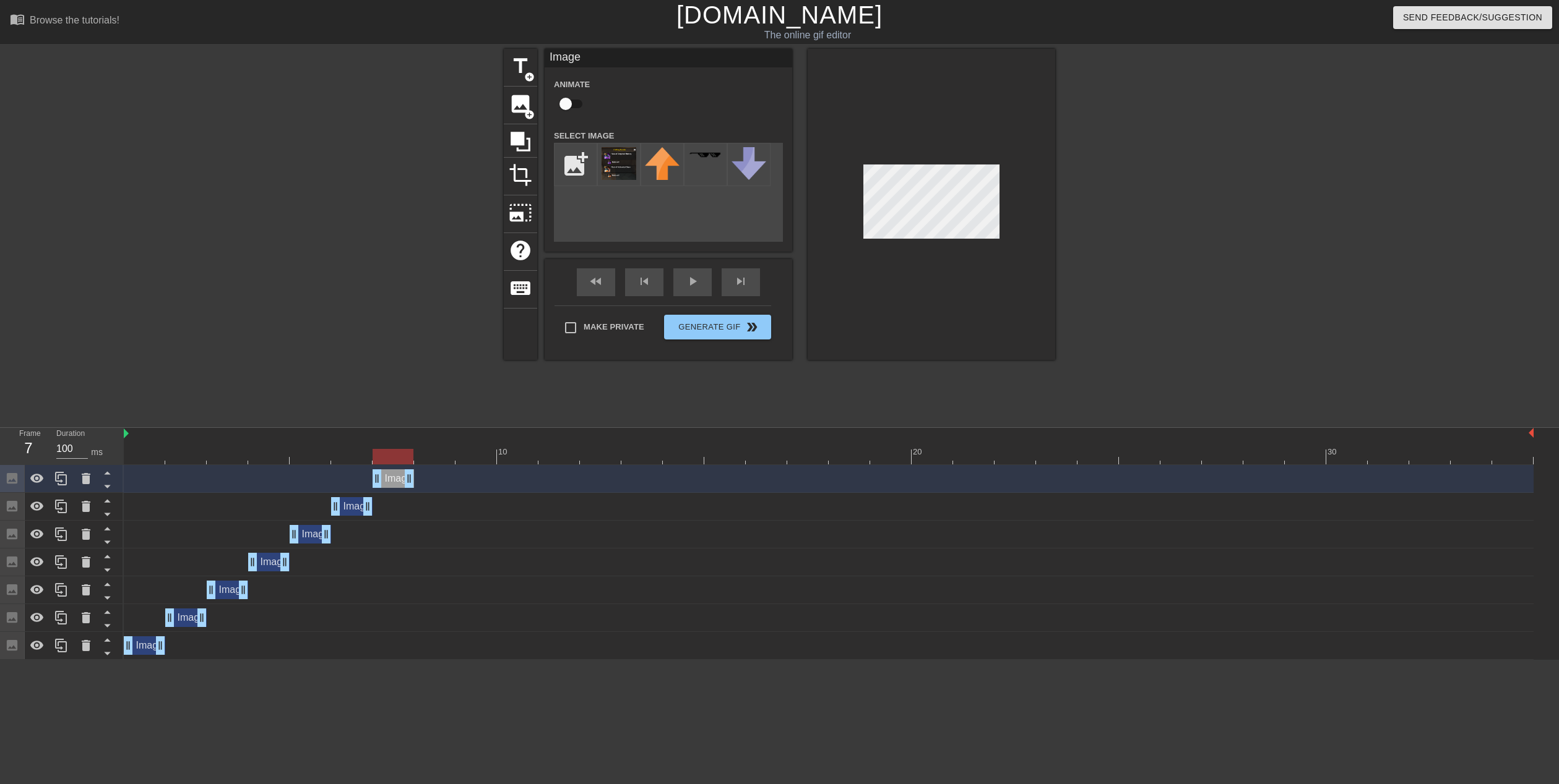
drag, startPoint x: 1530, startPoint y: 478, endPoint x: 413, endPoint y: 496, distance: 1117.1
click at [413, 496] on div "Image drag_handle drag_handle Image drag_handle drag_handle Image drag_handle d…" at bounding box center [841, 562] width 1435 height 195
click at [623, 162] on img at bounding box center [619, 164] width 35 height 33
click at [528, 113] on span "add_circle" at bounding box center [529, 114] width 11 height 11
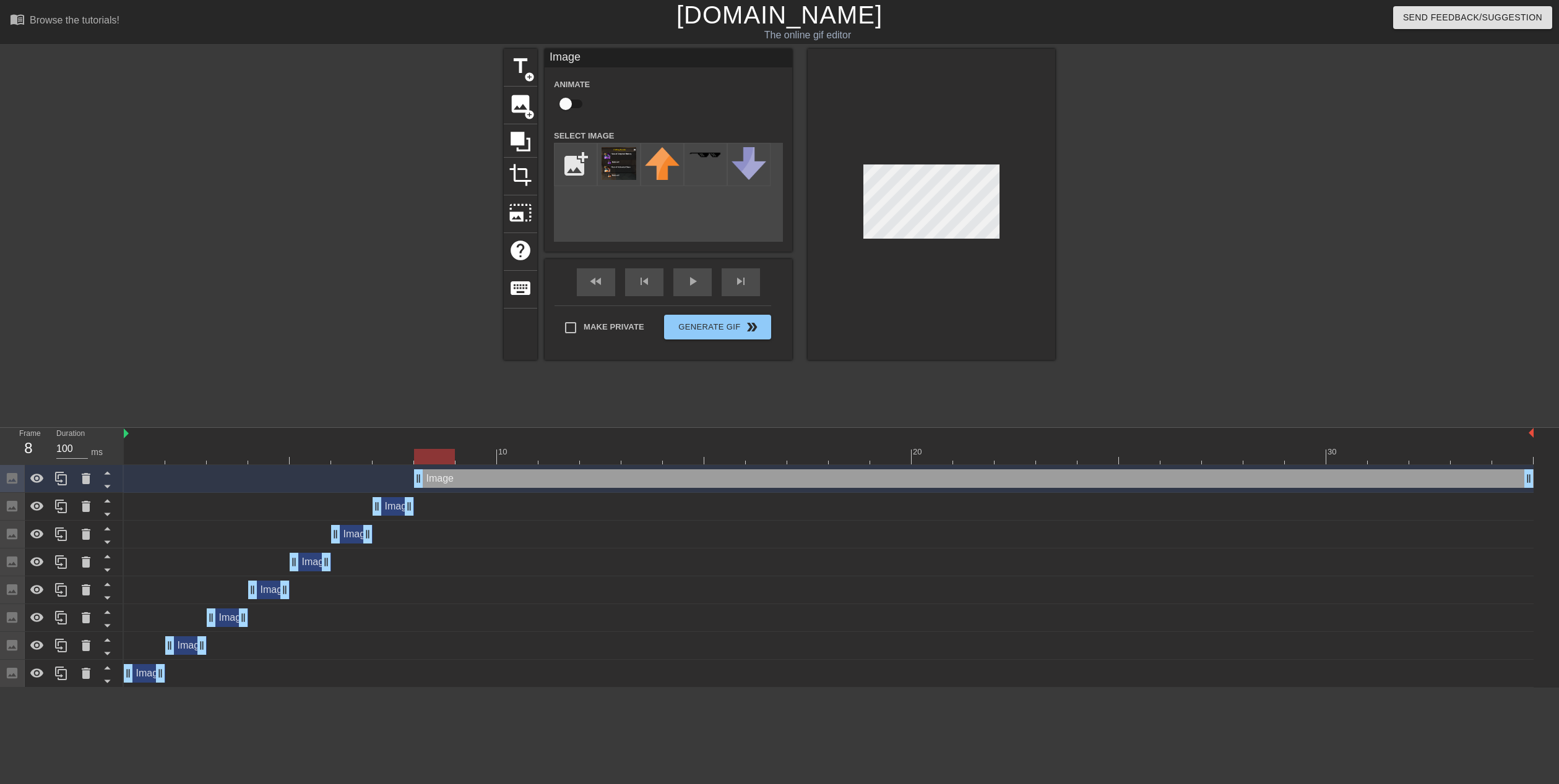
drag, startPoint x: 381, startPoint y: 479, endPoint x: 424, endPoint y: 479, distance: 43.0
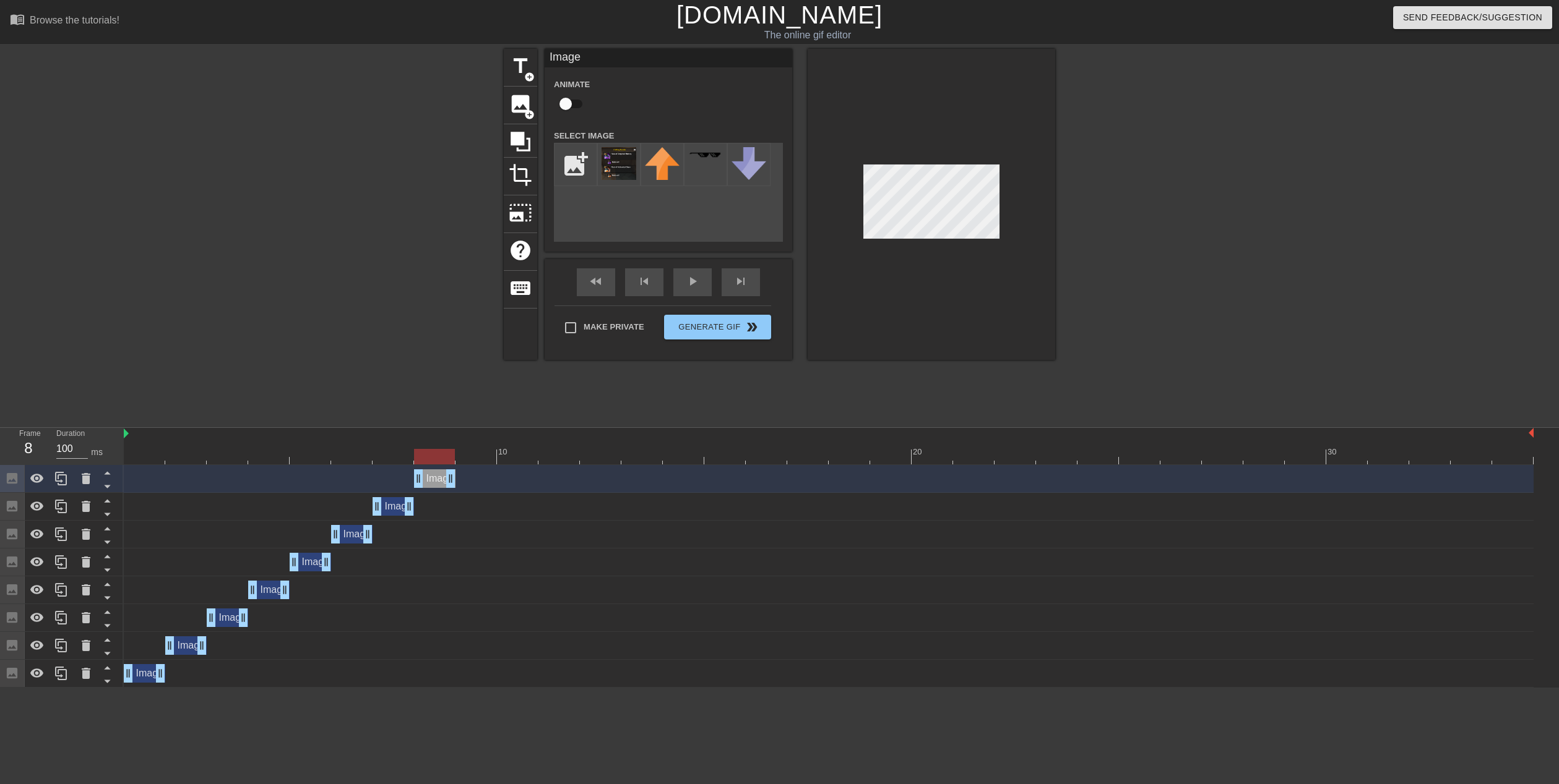
drag, startPoint x: 1532, startPoint y: 477, endPoint x: 440, endPoint y: 492, distance: 1092.1
click at [440, 492] on div "Image drag_handle drag_handle" at bounding box center [828, 479] width 1410 height 28
click at [616, 151] on img at bounding box center [619, 164] width 35 height 33
click at [529, 101] on span "image" at bounding box center [520, 104] width 23 height 23
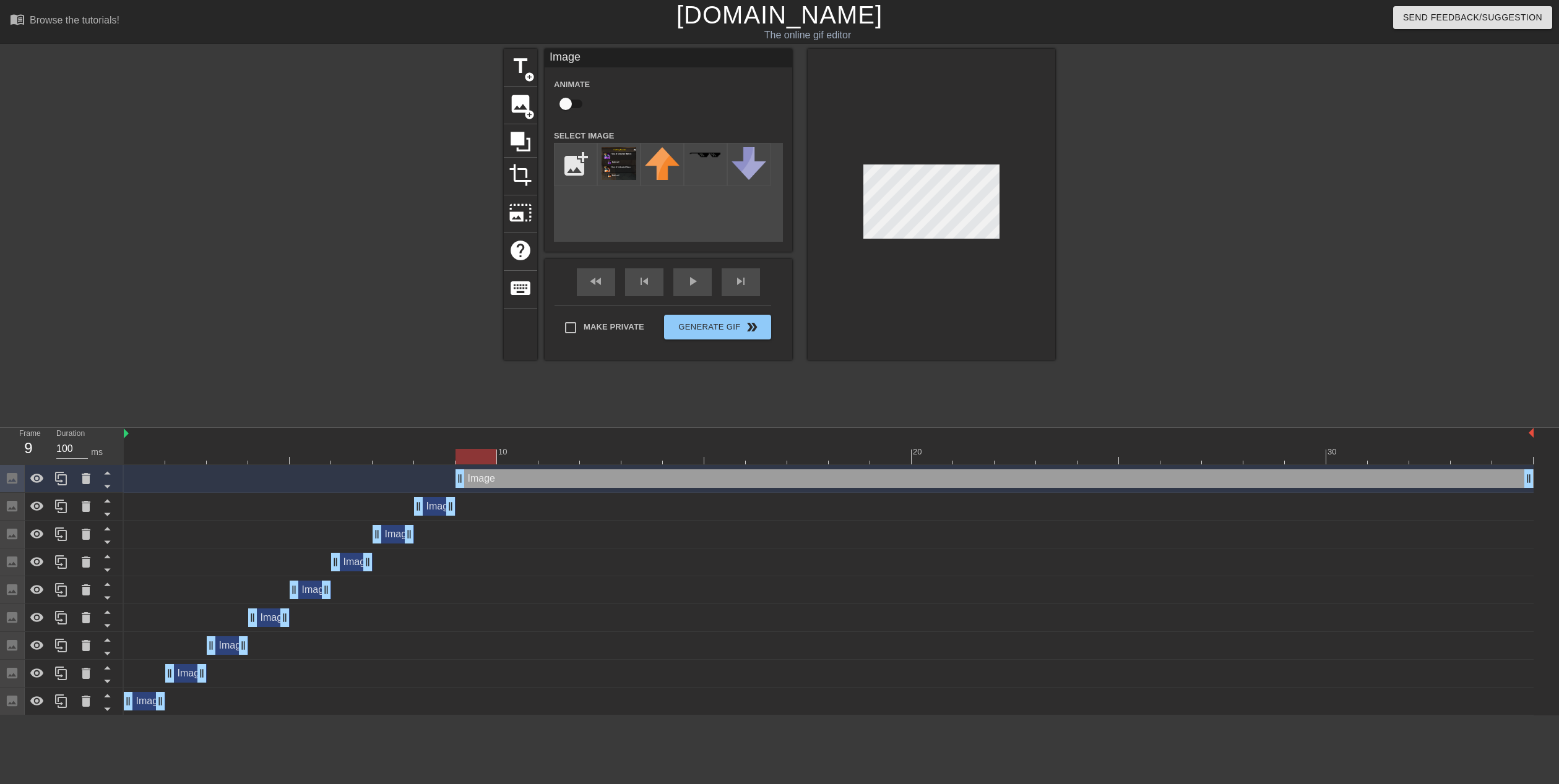
drag, startPoint x: 418, startPoint y: 474, endPoint x: 441, endPoint y: 475, distance: 23.0
click at [441, 475] on div "Image drag_handle drag_handle" at bounding box center [828, 478] width 1410 height 18
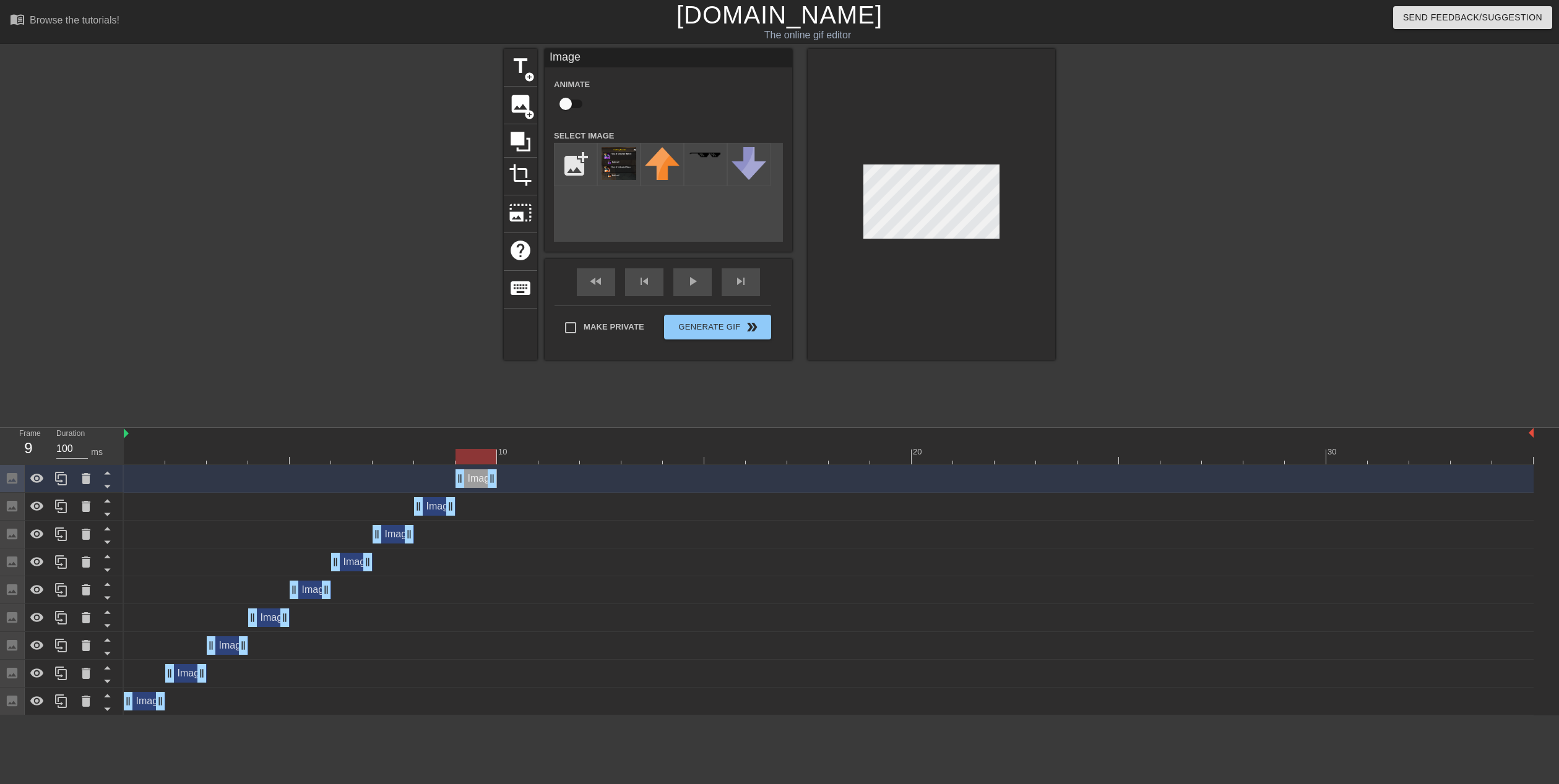
drag, startPoint x: 1526, startPoint y: 476, endPoint x: 487, endPoint y: 482, distance: 1039.0
click at [521, 103] on span "image" at bounding box center [520, 104] width 23 height 23
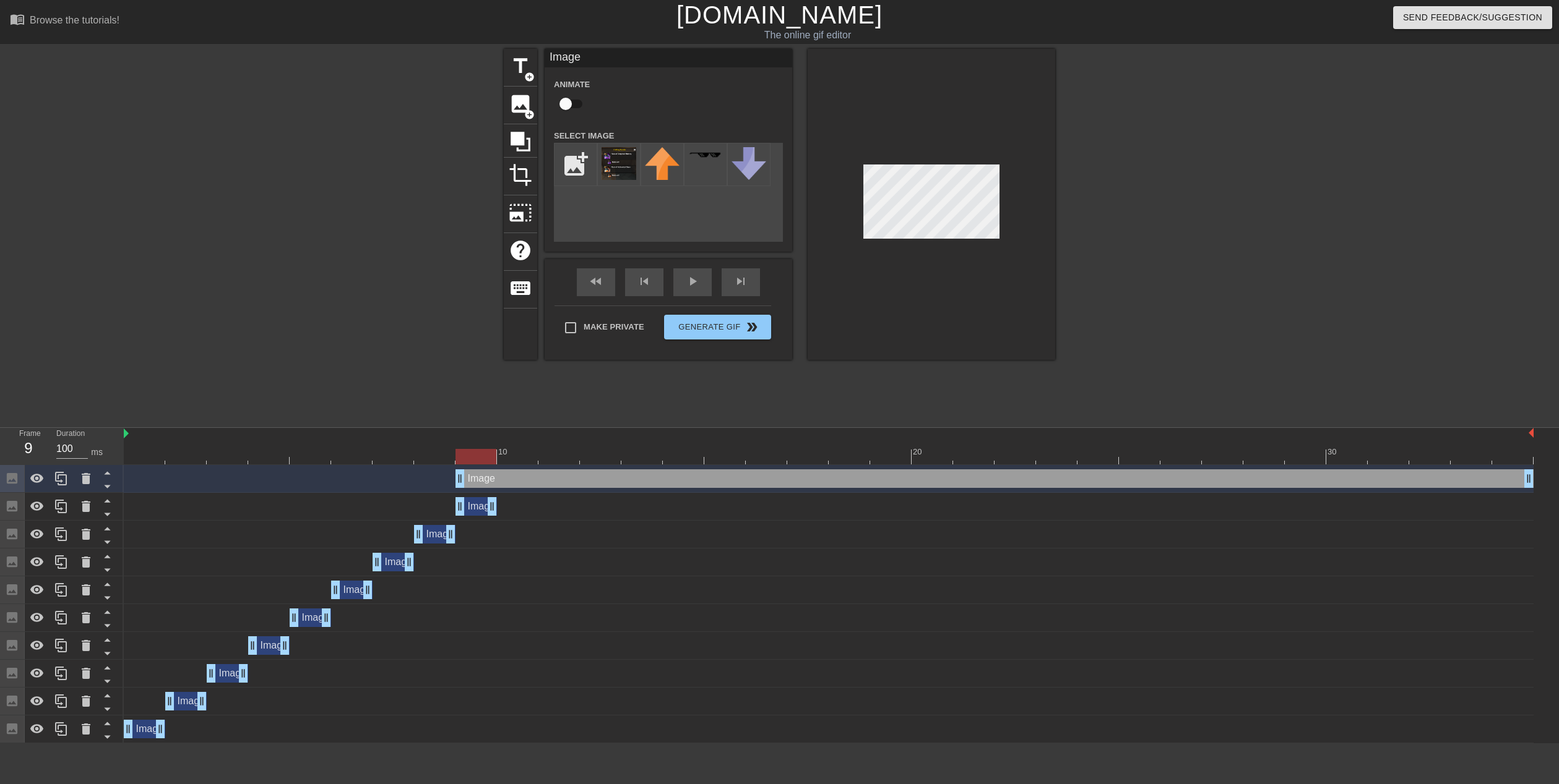
click at [472, 506] on div "Image drag_handle drag_handle" at bounding box center [476, 506] width 41 height 18
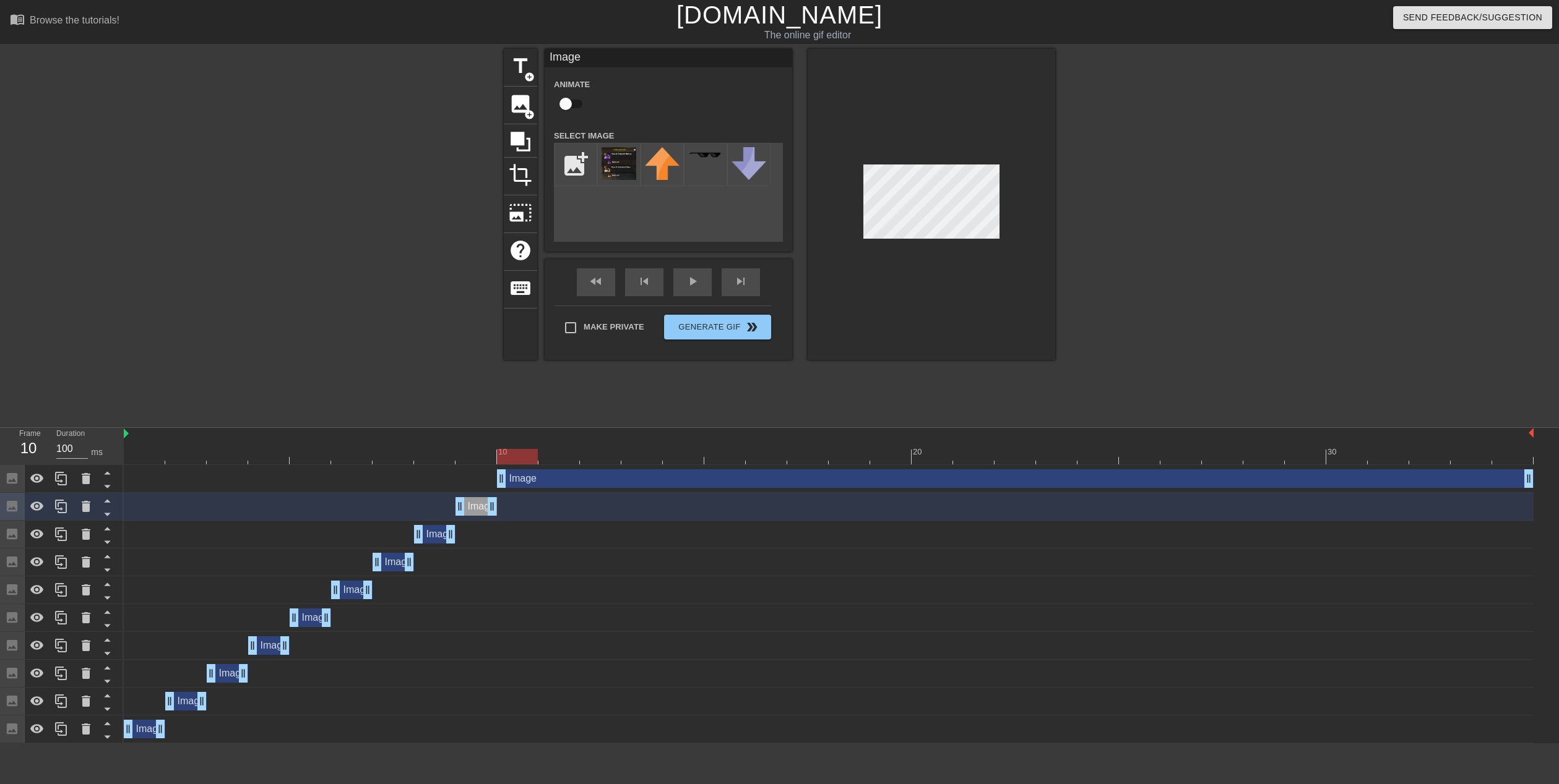
drag, startPoint x: 459, startPoint y: 482, endPoint x: 496, endPoint y: 479, distance: 37.1
click at [496, 479] on div "Image drag_handle drag_handle" at bounding box center [828, 478] width 1410 height 18
click at [474, 502] on div "Image drag_handle drag_handle" at bounding box center [476, 506] width 41 height 18
click at [607, 152] on img at bounding box center [619, 164] width 35 height 33
click at [476, 452] on div at bounding box center [828, 457] width 1410 height 16
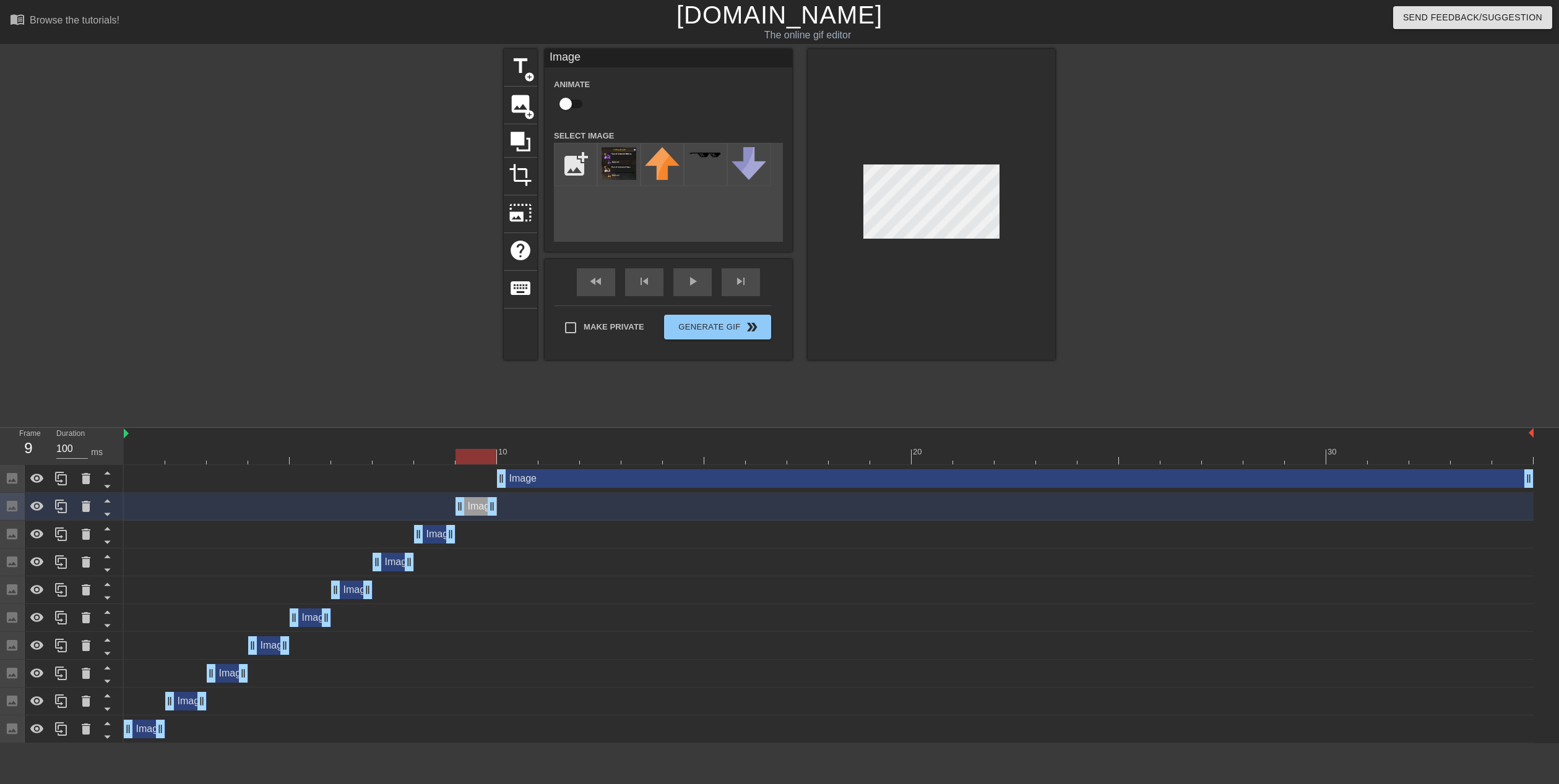
click at [943, 162] on div at bounding box center [931, 204] width 247 height 311
click at [516, 457] on div at bounding box center [828, 457] width 1410 height 16
click at [520, 479] on div "Image drag_handle drag_handle" at bounding box center [1015, 478] width 1037 height 18
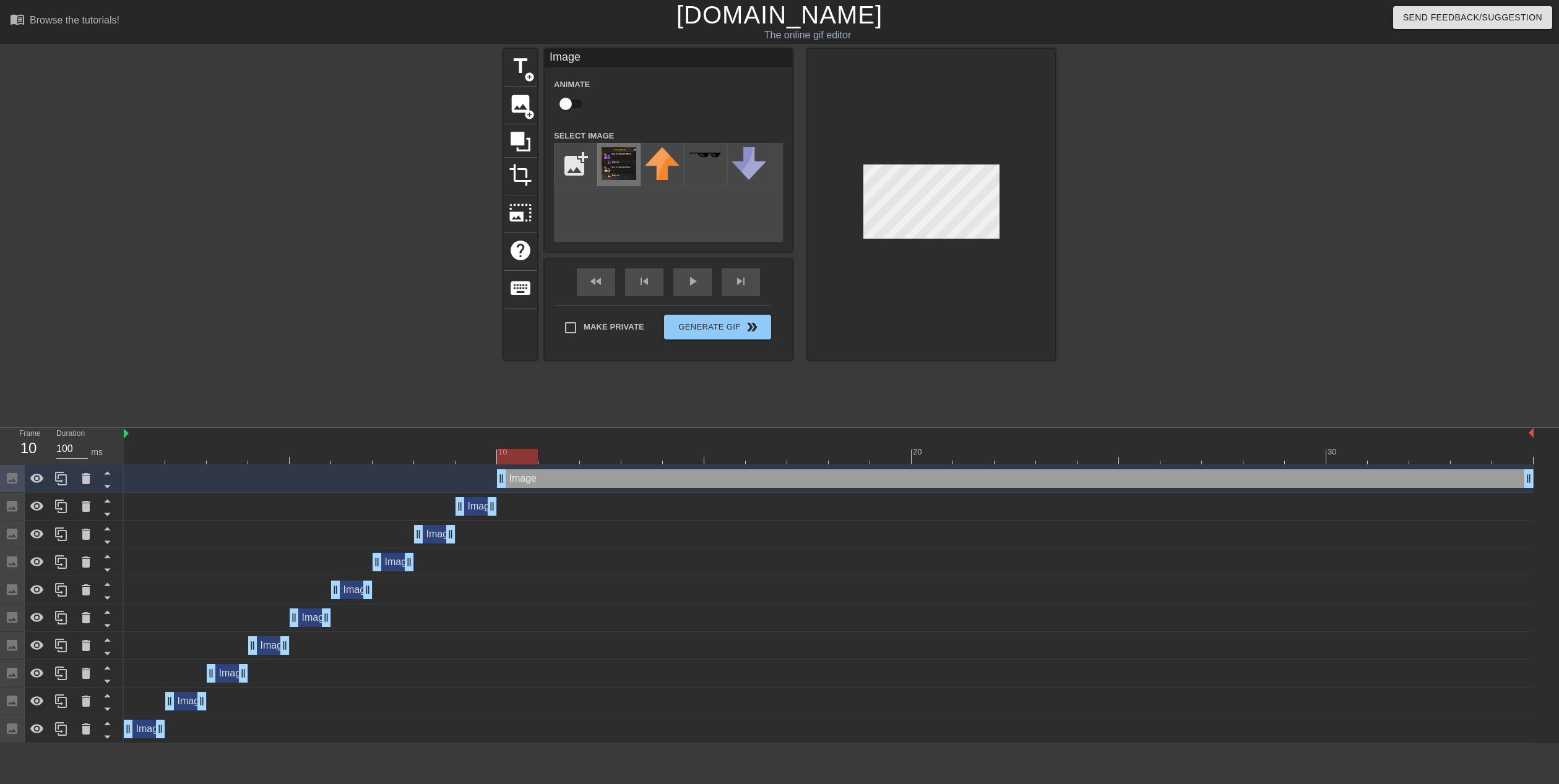
click at [620, 161] on img at bounding box center [619, 164] width 35 height 33
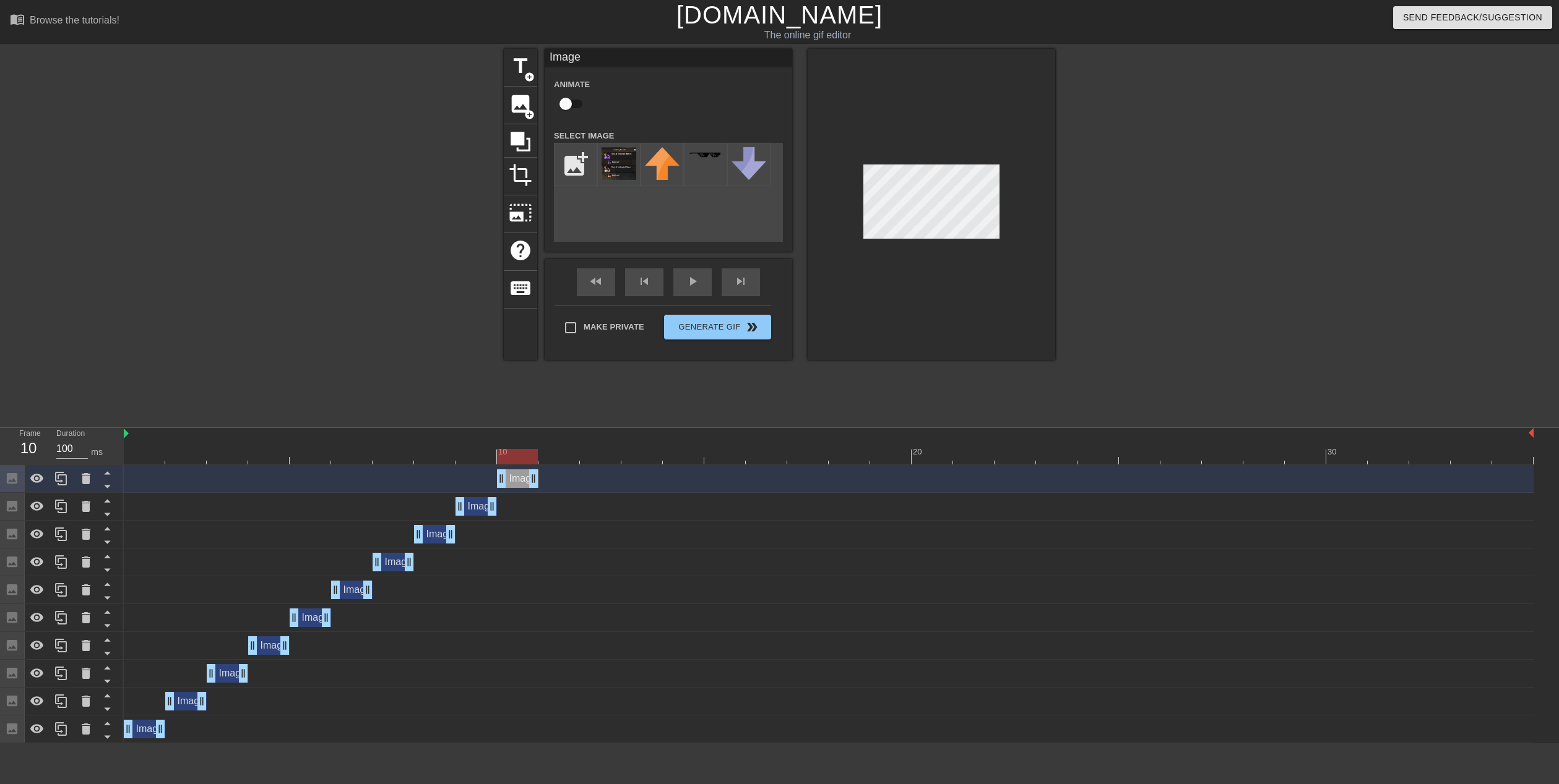
drag, startPoint x: 1526, startPoint y: 482, endPoint x: 543, endPoint y: 480, distance: 983.0
click at [543, 480] on div "Image drag_handle drag_handle" at bounding box center [828, 478] width 1410 height 18
drag, startPoint x: 518, startPoint y: 459, endPoint x: 545, endPoint y: 448, distance: 29.2
click at [545, 448] on div "10 20 30" at bounding box center [828, 446] width 1410 height 36
click at [517, 99] on span "image" at bounding box center [520, 104] width 23 height 23
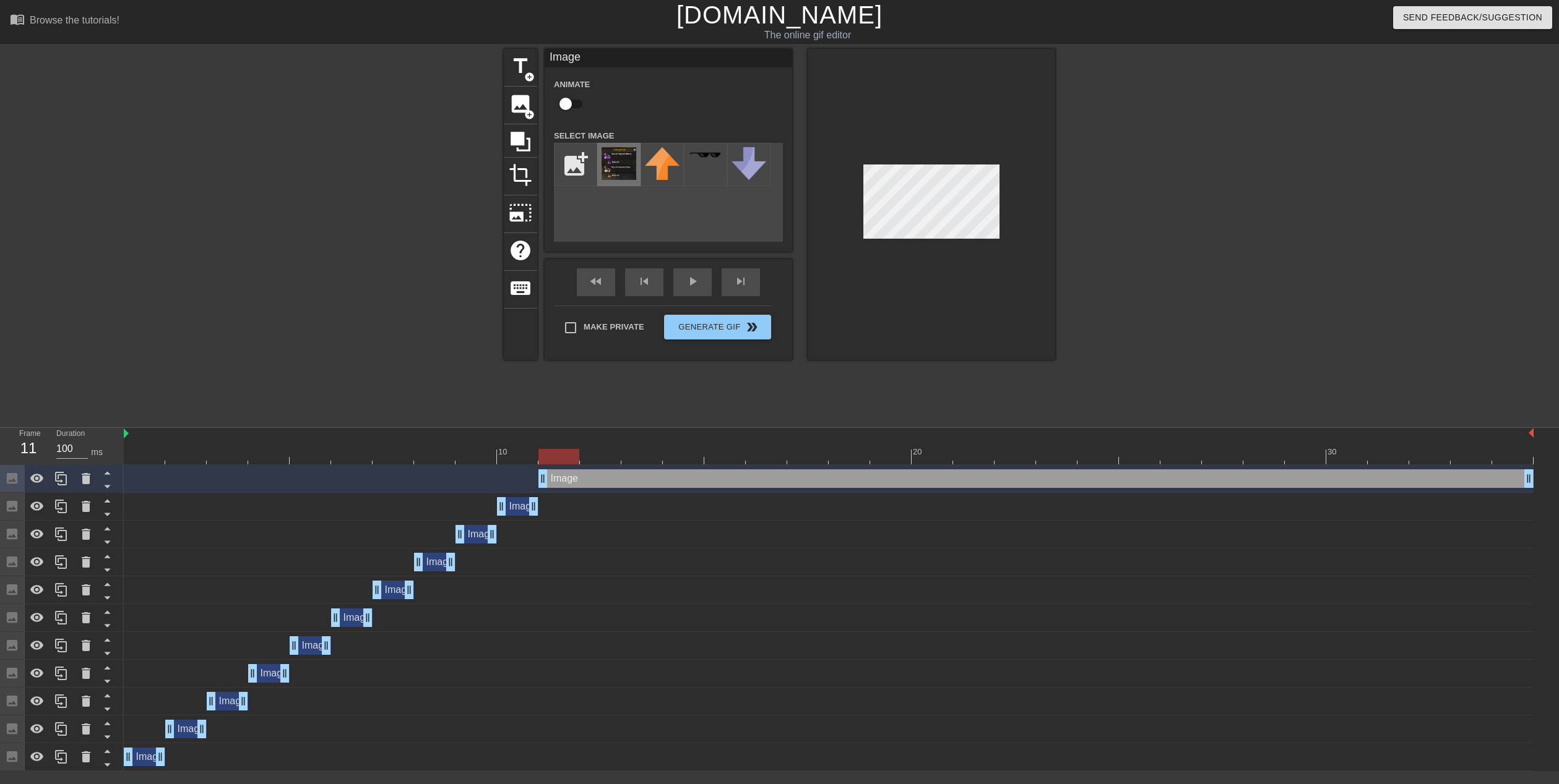
click at [622, 168] on img at bounding box center [619, 164] width 35 height 33
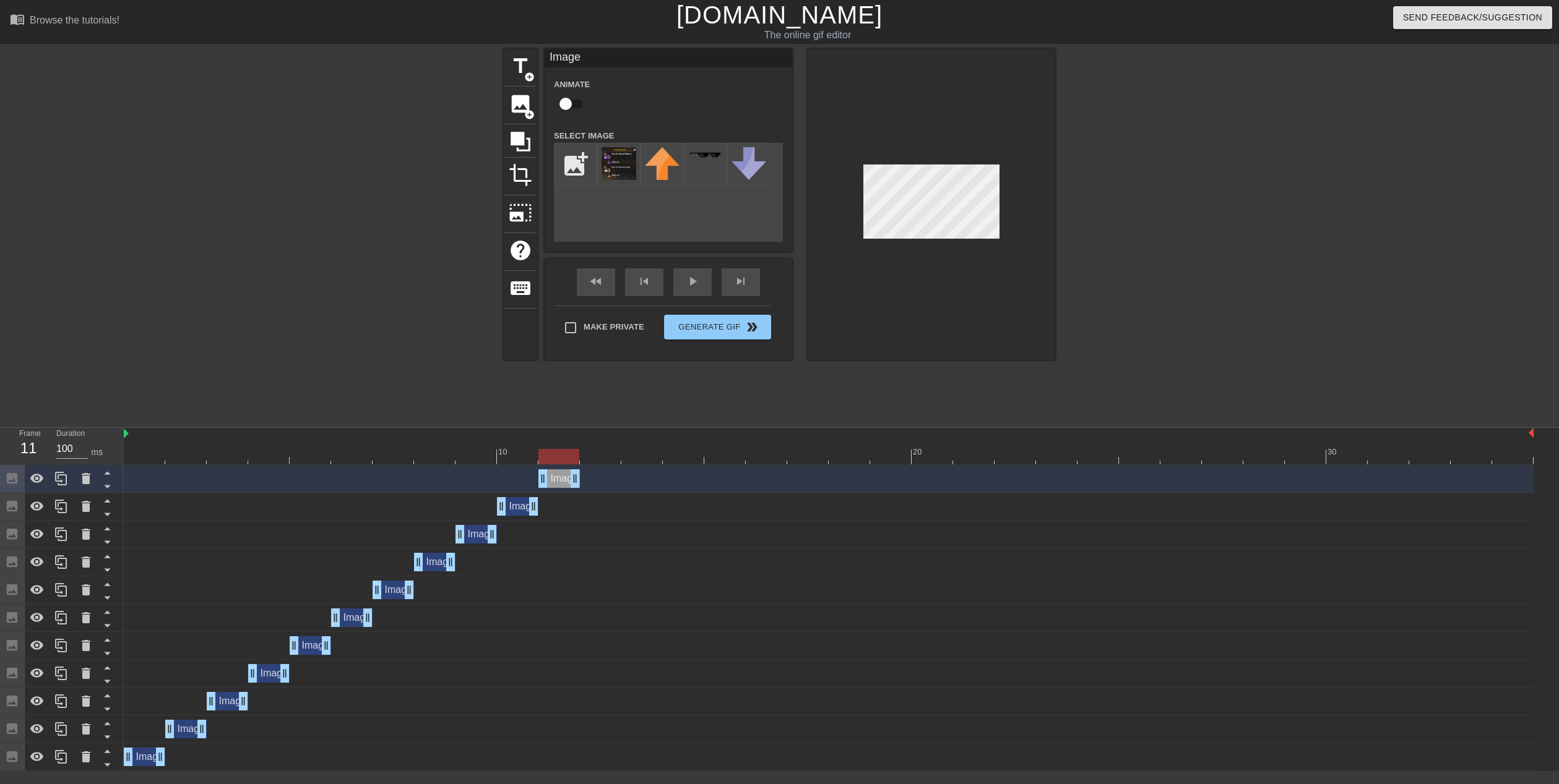
drag, startPoint x: 1525, startPoint y: 482, endPoint x: 576, endPoint y: 462, distance: 949.2
click at [576, 462] on div "10 20 30 Image drag_handle drag_handle Image drag_handle drag_handle Image drag…" at bounding box center [841, 599] width 1435 height 343
click at [527, 109] on span "add_circle" at bounding box center [529, 114] width 11 height 11
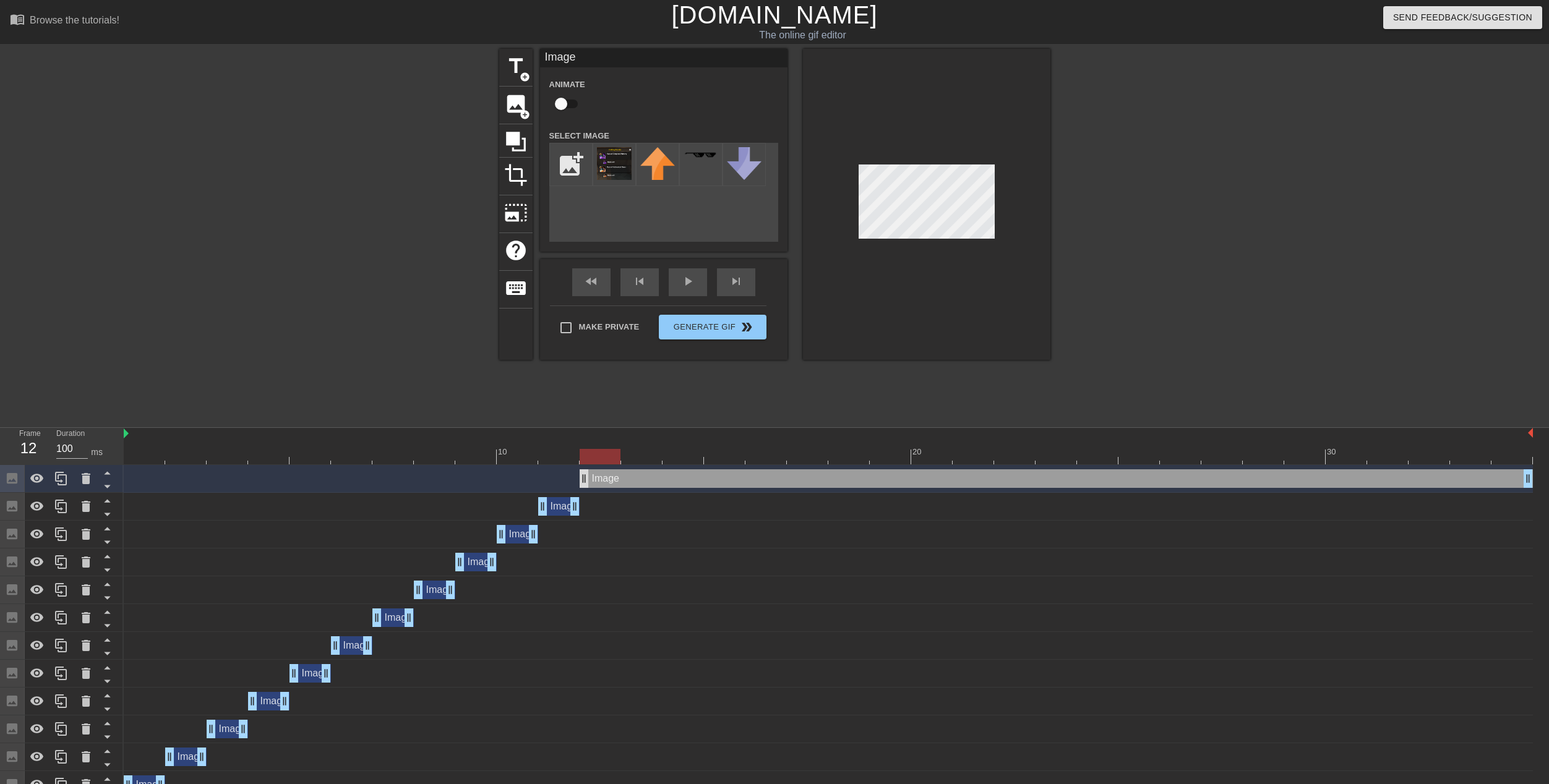
drag, startPoint x: 540, startPoint y: 482, endPoint x: 589, endPoint y: 477, distance: 49.3
click at [576, 477] on div "Image drag_handle drag_handle" at bounding box center [828, 478] width 1409 height 18
click at [601, 159] on img at bounding box center [614, 164] width 35 height 33
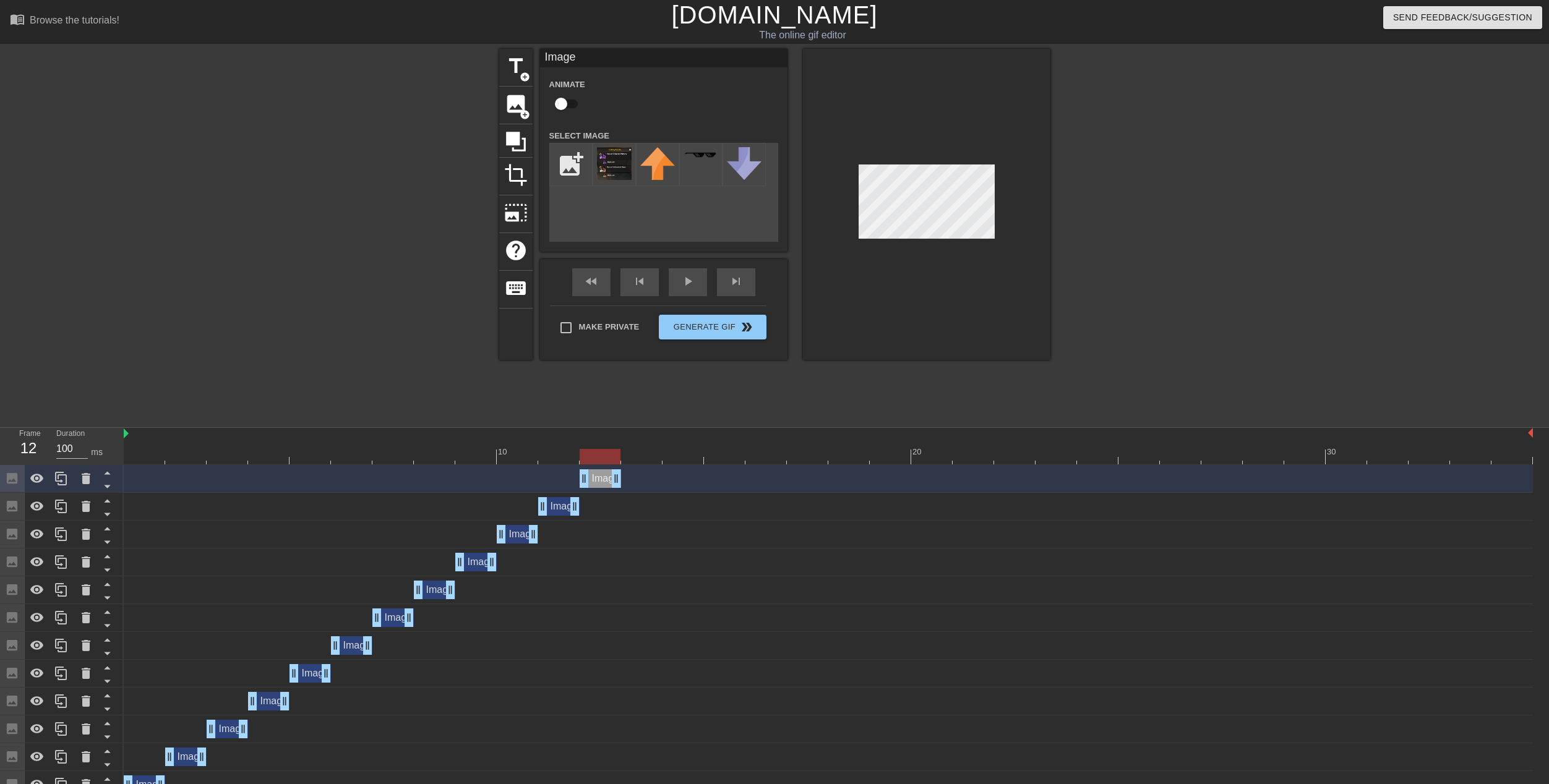
drag, startPoint x: 1526, startPoint y: 478, endPoint x: 615, endPoint y: 458, distance: 911.2
click at [615, 458] on div "10 20 30 Image drag_handle drag_handle Image drag_handle drag_handle Image drag…" at bounding box center [835, 613] width 1425 height 371
click at [645, 454] on div at bounding box center [828, 457] width 1409 height 16
click at [514, 97] on span "image" at bounding box center [516, 104] width 23 height 23
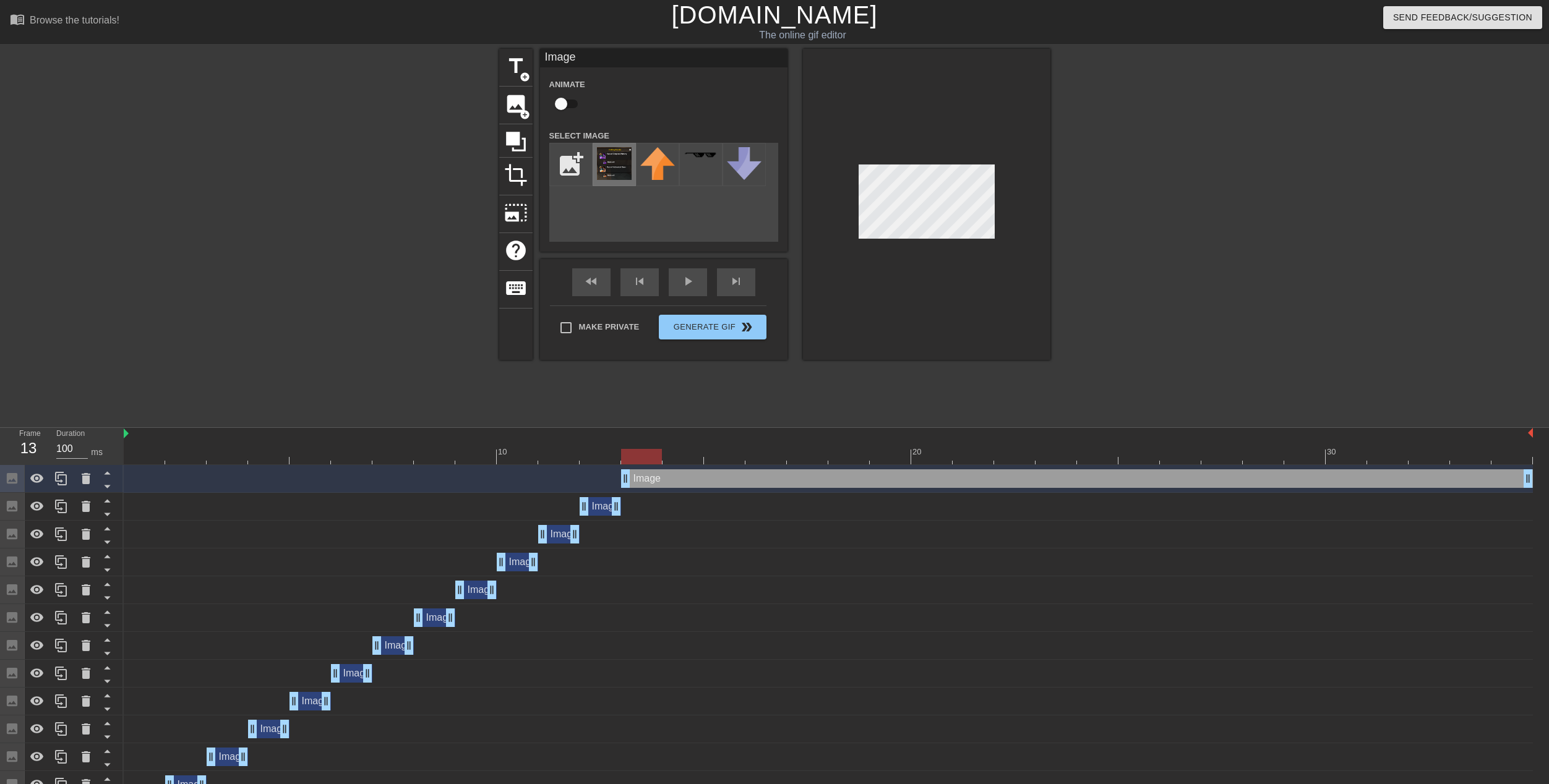
click at [628, 158] on img at bounding box center [614, 164] width 35 height 33
drag, startPoint x: 632, startPoint y: 459, endPoint x: 643, endPoint y: 415, distance: 45.4
click at [643, 415] on div "menu_book Browse the tutorials! [DOMAIN_NAME] The online gif editor Send Feedba…" at bounding box center [774, 414] width 1549 height 827
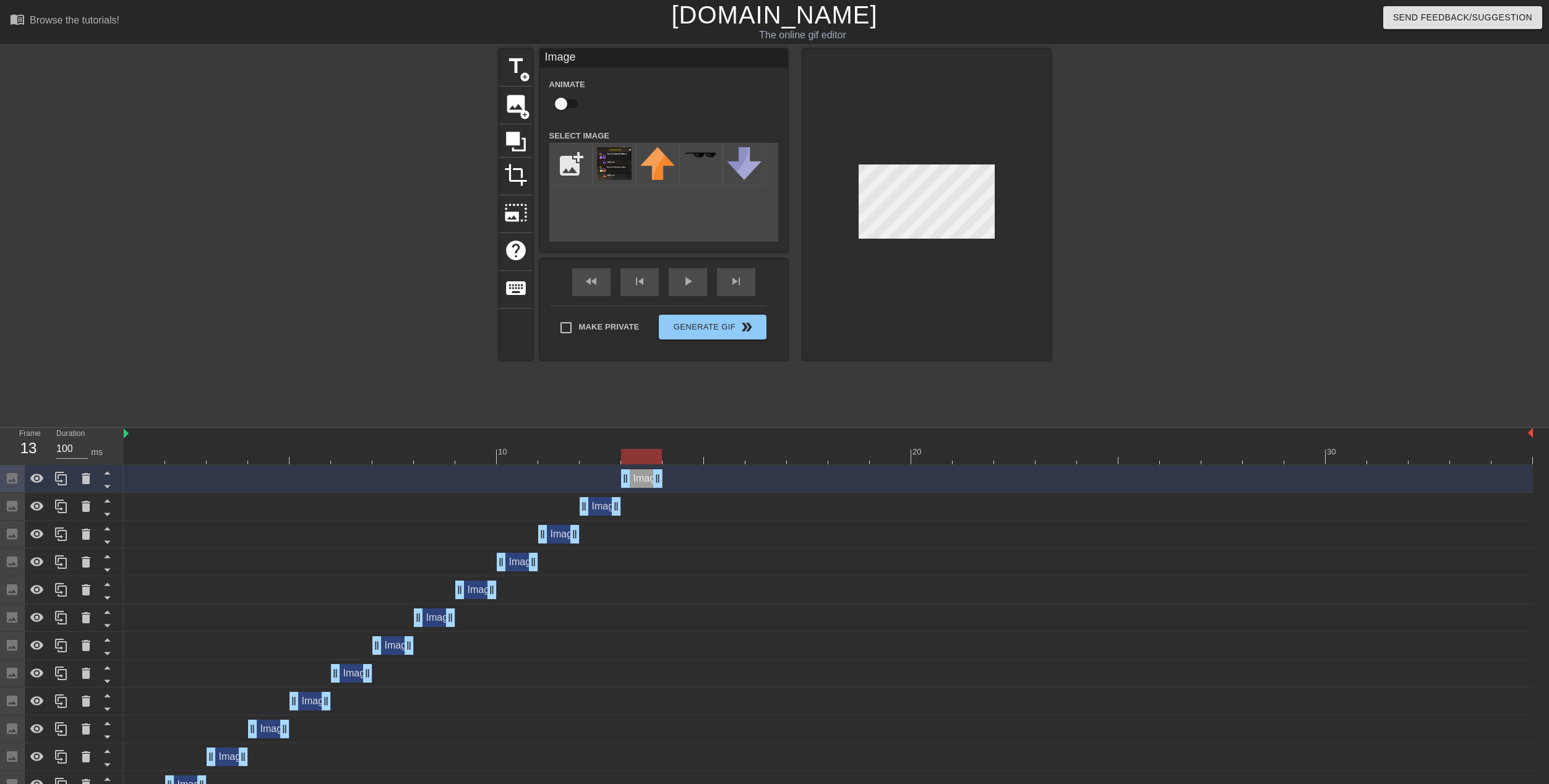
drag, startPoint x: 1527, startPoint y: 477, endPoint x: 675, endPoint y: 477, distance: 852.0
click at [675, 477] on div "Image drag_handle drag_handle" at bounding box center [828, 478] width 1409 height 18
click at [675, 449] on div at bounding box center [828, 457] width 1409 height 16
click at [523, 111] on span "add_circle" at bounding box center [525, 114] width 11 height 11
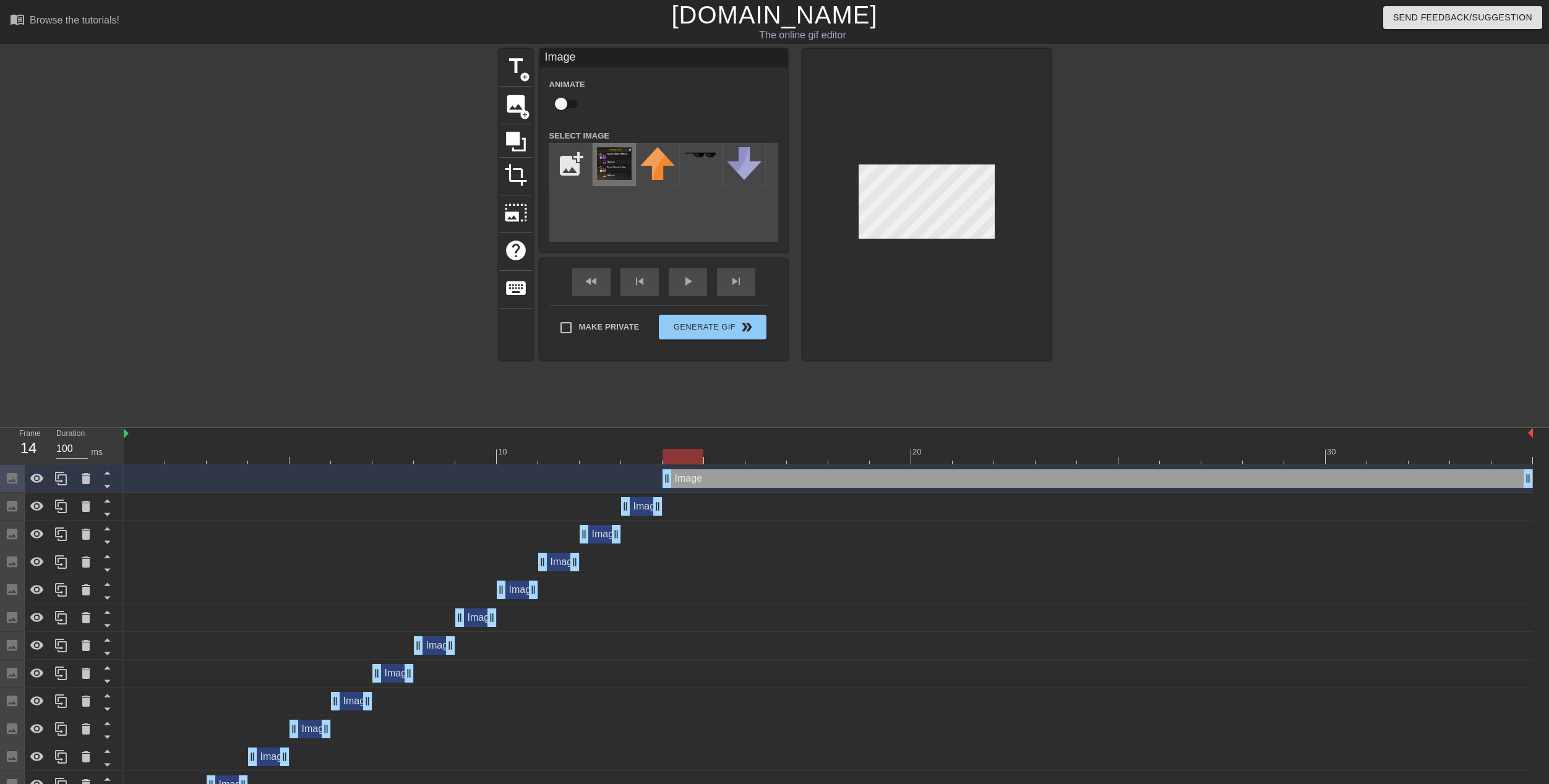
click at [622, 165] on img at bounding box center [614, 164] width 35 height 33
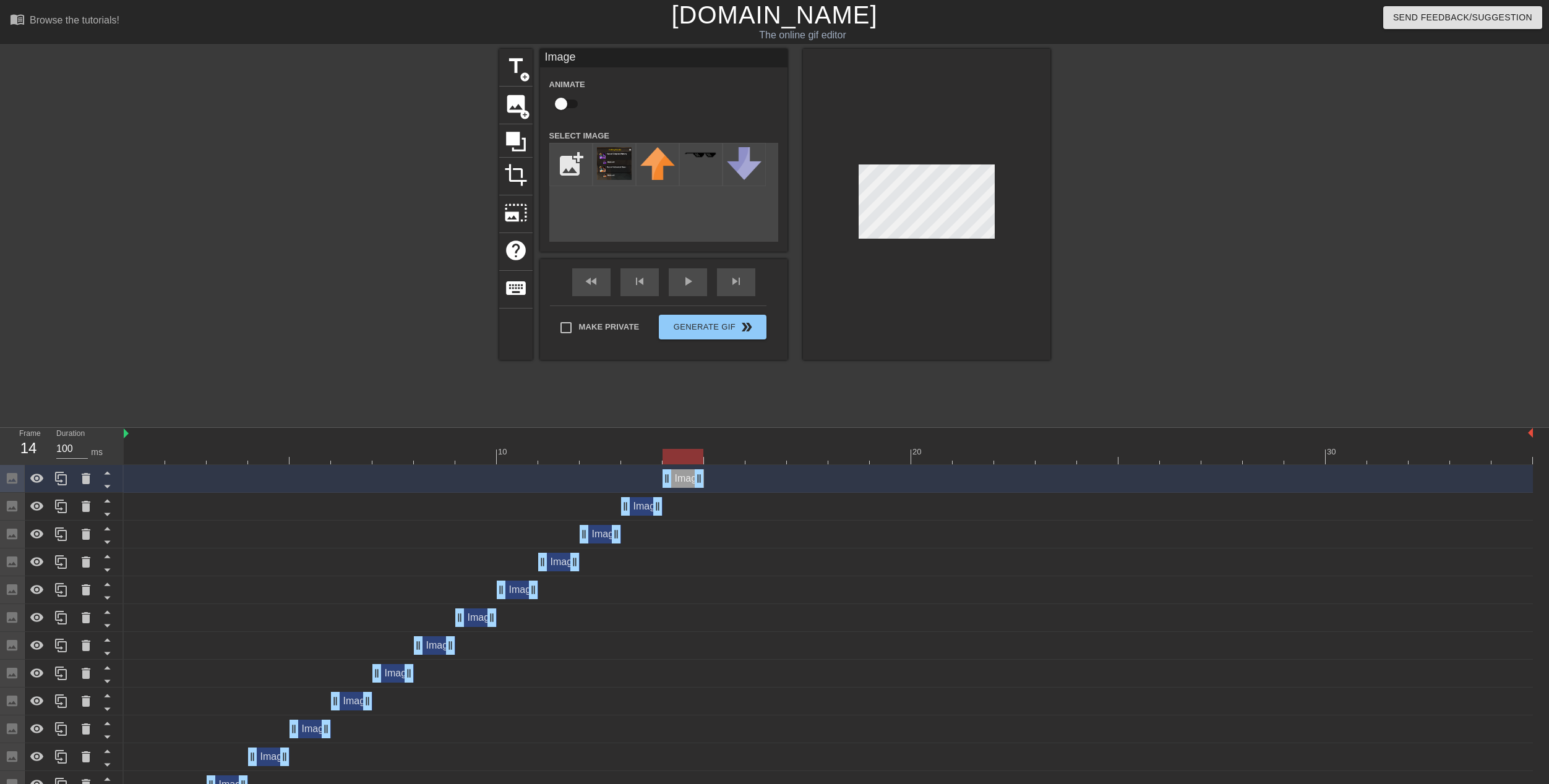
drag, startPoint x: 1529, startPoint y: 478, endPoint x: 718, endPoint y: 450, distance: 811.5
click at [718, 450] on div "10 20 30 Image drag_handle drag_handle Image drag_handle drag_handle Image drag…" at bounding box center [835, 641] width 1425 height 427
click at [725, 457] on div at bounding box center [828, 457] width 1409 height 16
click at [522, 113] on span "add_circle" at bounding box center [525, 114] width 11 height 11
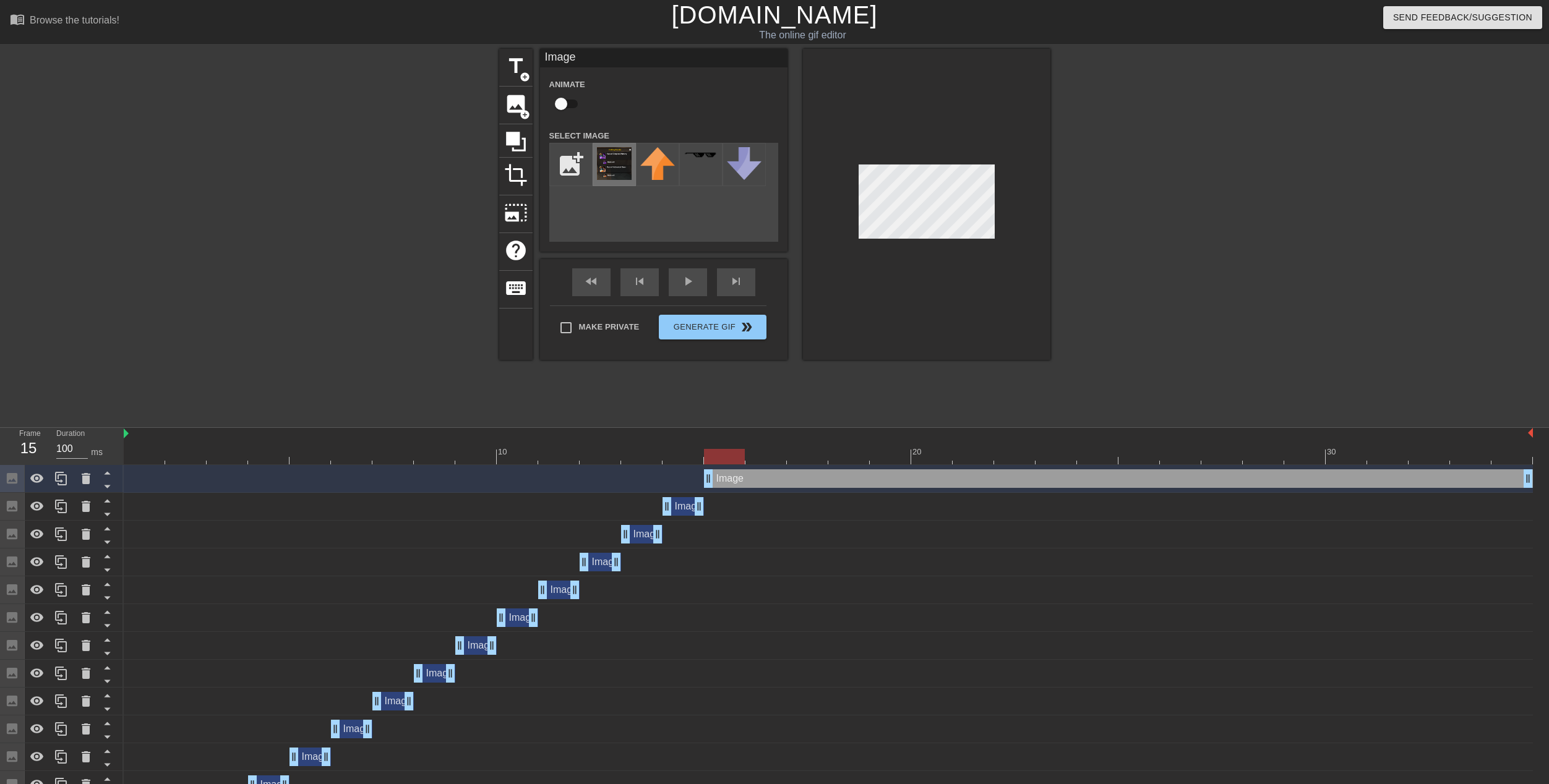
click at [610, 157] on img at bounding box center [614, 164] width 35 height 33
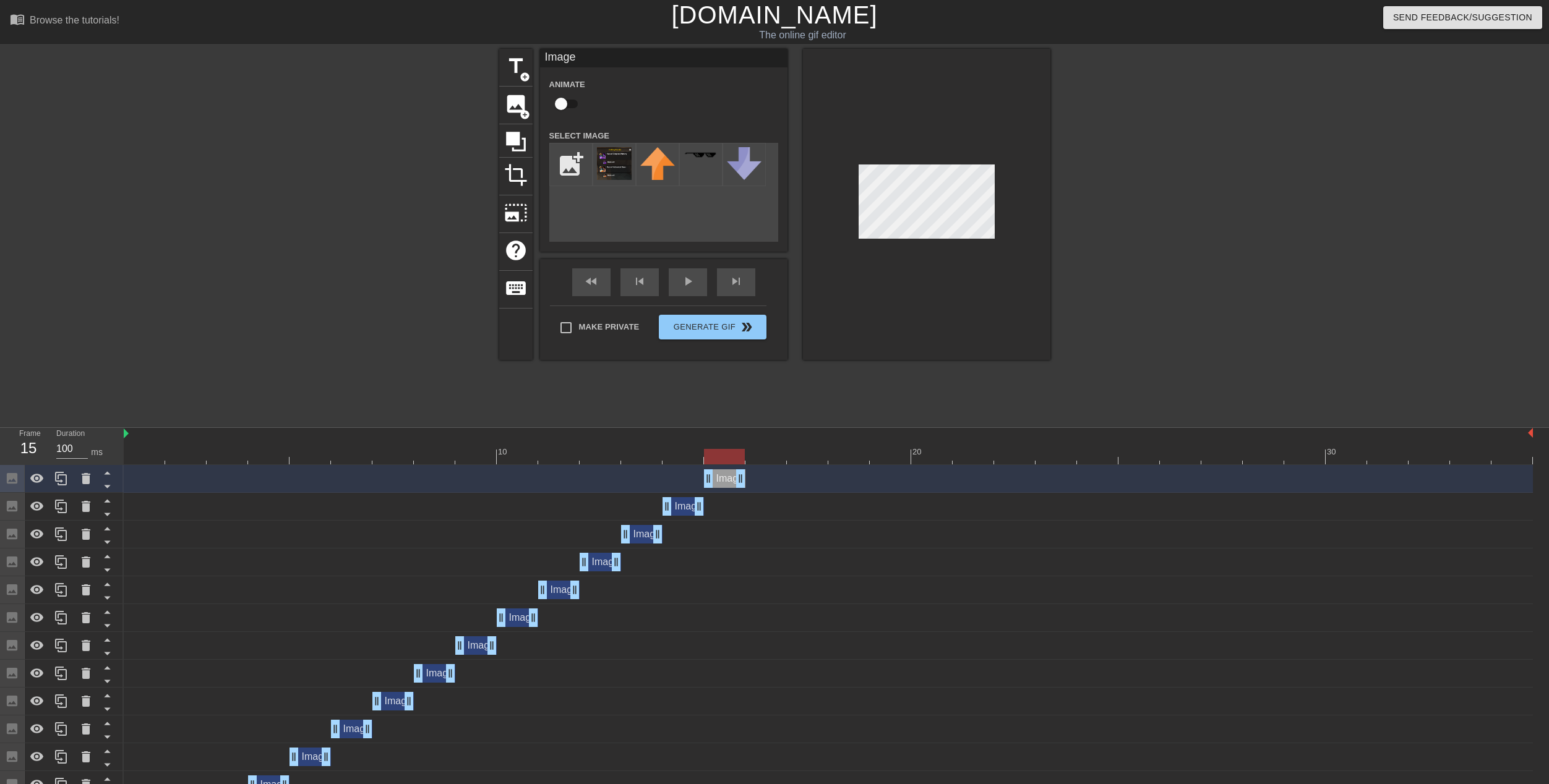
drag, startPoint x: 1529, startPoint y: 478, endPoint x: 709, endPoint y: 460, distance: 820.2
click at [709, 460] on div "10 20 30 Image drag_handle drag_handle Image drag_handle drag_handle Image drag…" at bounding box center [835, 655] width 1425 height 454
click at [770, 457] on div at bounding box center [828, 457] width 1409 height 16
click at [521, 114] on span "add_circle" at bounding box center [525, 114] width 11 height 11
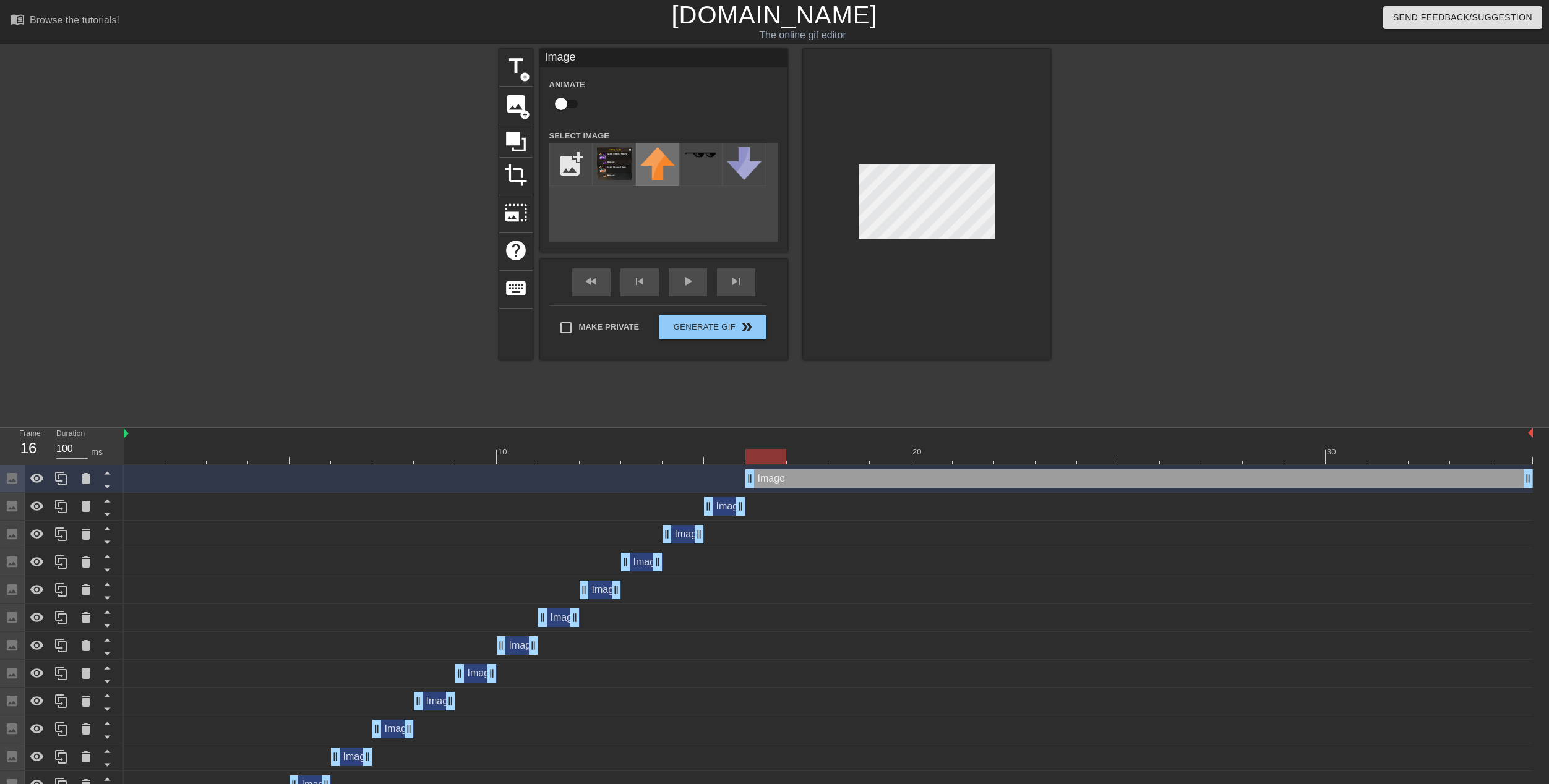
drag, startPoint x: 608, startPoint y: 172, endPoint x: 640, endPoint y: 181, distance: 33.2
click at [607, 172] on img at bounding box center [614, 164] width 35 height 33
drag, startPoint x: 757, startPoint y: 451, endPoint x: 422, endPoint y: 450, distance: 335.0
click at [422, 450] on div at bounding box center [433, 457] width 41 height 16
click at [428, 696] on div "Image drag_handle drag_handle" at bounding box center [434, 701] width 41 height 18
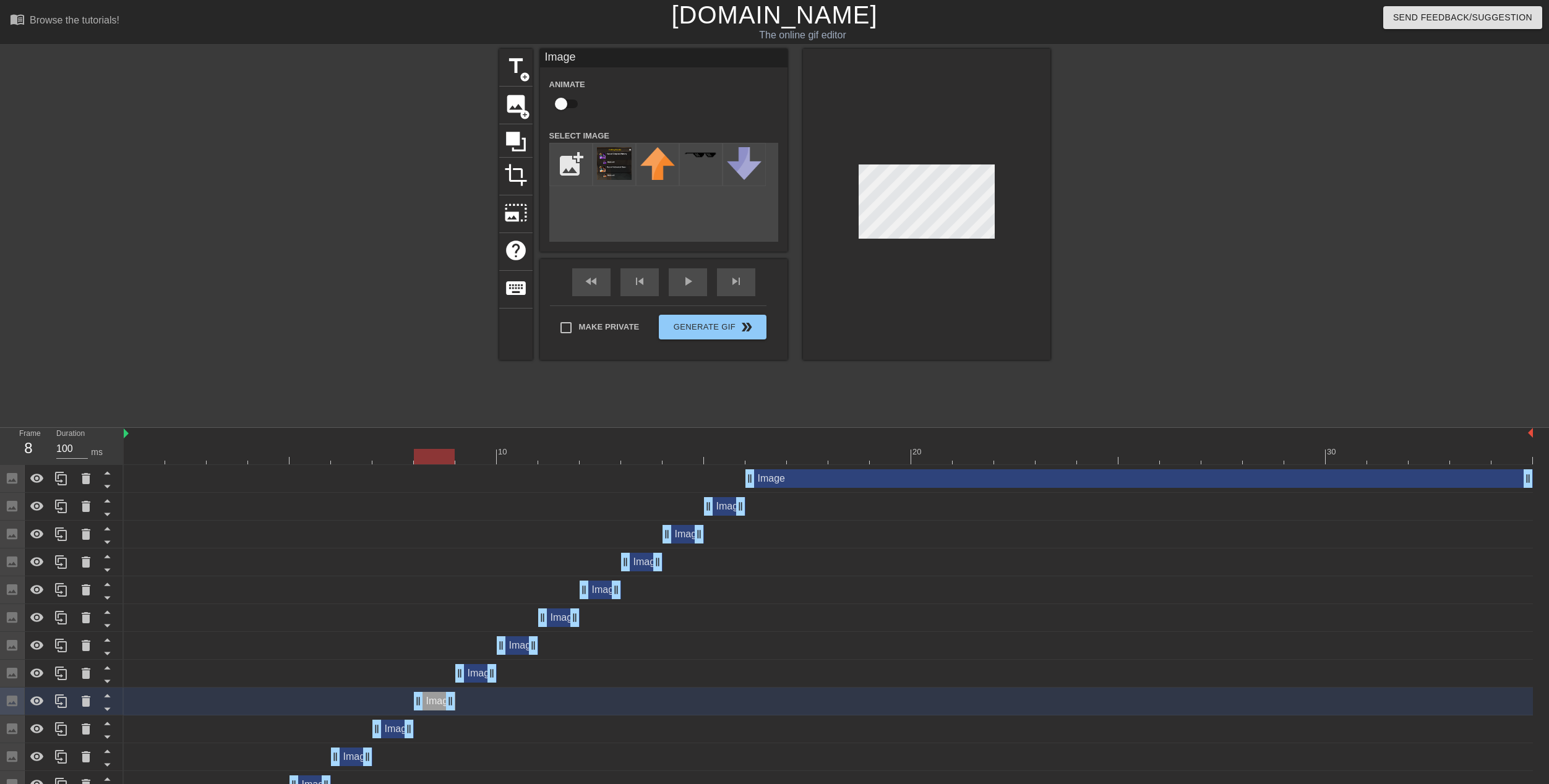
click at [471, 670] on div "Image drag_handle drag_handle" at bounding box center [476, 673] width 41 height 18
drag, startPoint x: 429, startPoint y: 451, endPoint x: 772, endPoint y: 427, distance: 343.8
click at [772, 427] on div "menu_book Browse the tutorials! [DOMAIN_NAME] The online gif editor Send Feedba…" at bounding box center [774, 455] width 1549 height 910
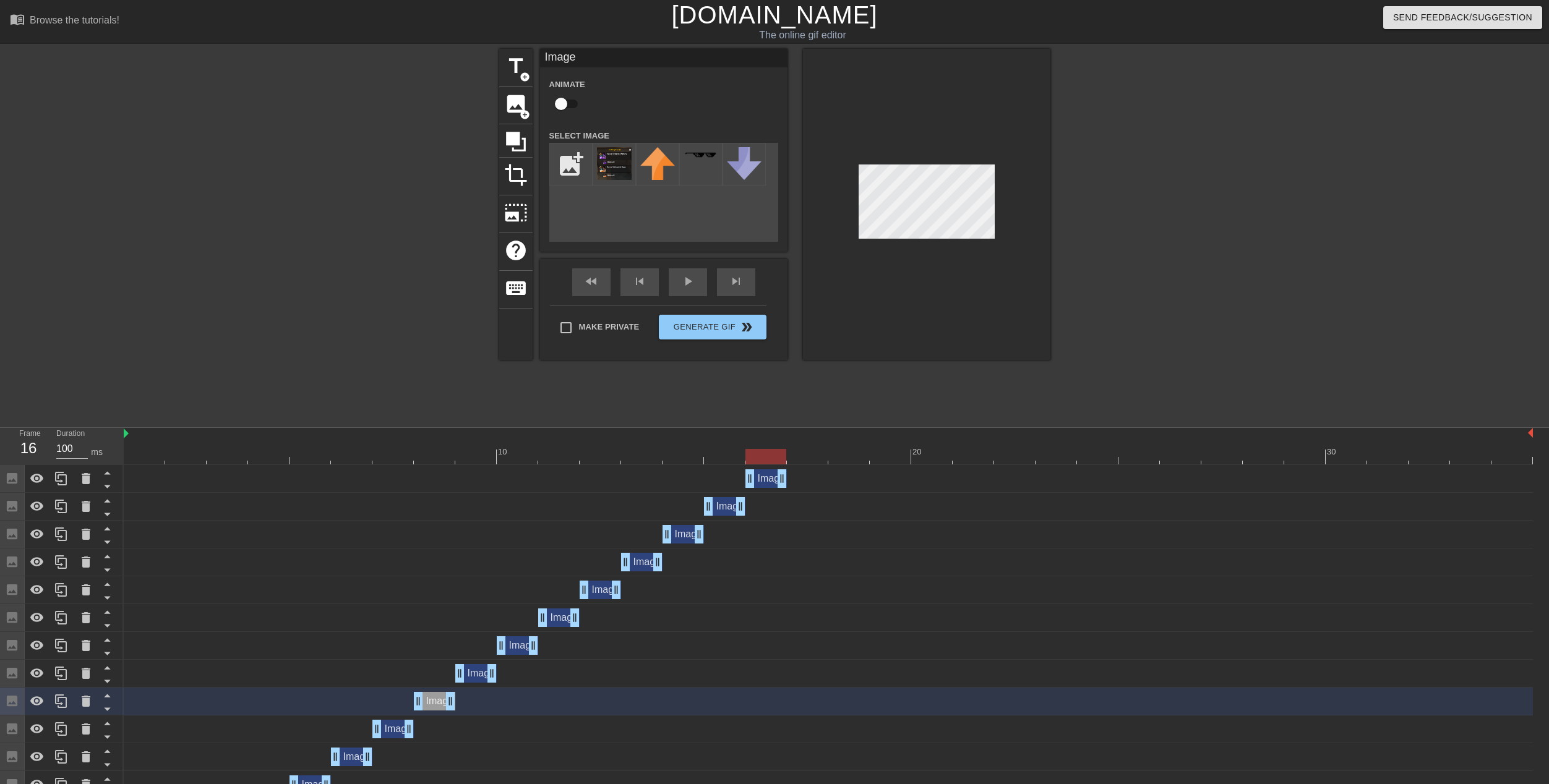
drag, startPoint x: 1527, startPoint y: 480, endPoint x: 782, endPoint y: 461, distance: 745.2
drag, startPoint x: 769, startPoint y: 454, endPoint x: 800, endPoint y: 455, distance: 31.0
click at [800, 455] on div at bounding box center [806, 457] width 41 height 16
click at [608, 159] on img at bounding box center [614, 164] width 35 height 33
click at [515, 104] on span "image" at bounding box center [516, 104] width 23 height 23
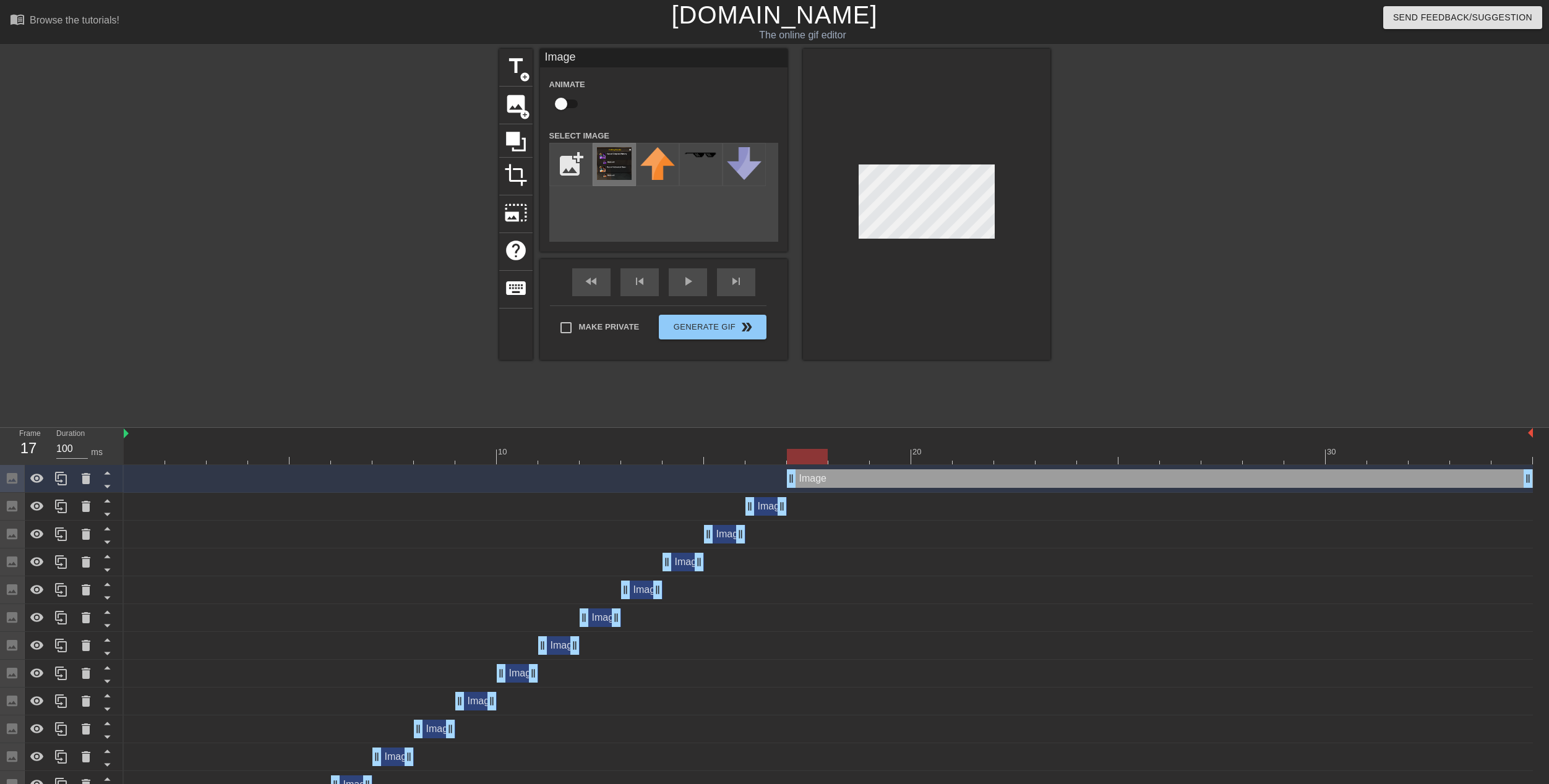
click at [609, 170] on img at bounding box center [614, 164] width 35 height 33
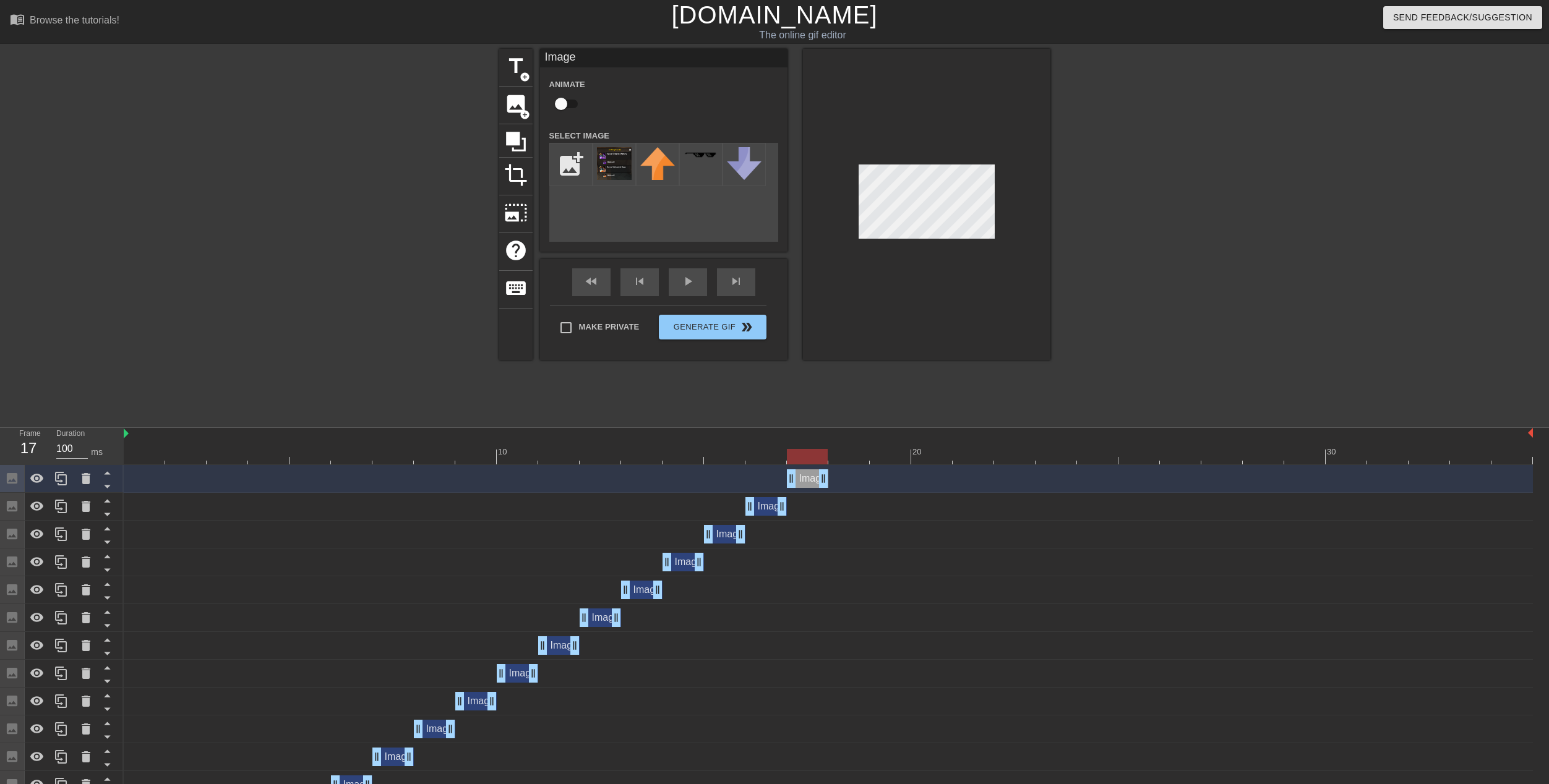
drag, startPoint x: 1528, startPoint y: 476, endPoint x: 827, endPoint y: 466, distance: 701.1
click at [827, 466] on div "Image drag_handle drag_handle" at bounding box center [828, 479] width 1409 height 28
click at [854, 452] on div at bounding box center [828, 457] width 1409 height 16
click at [513, 99] on span "image" at bounding box center [516, 104] width 23 height 23
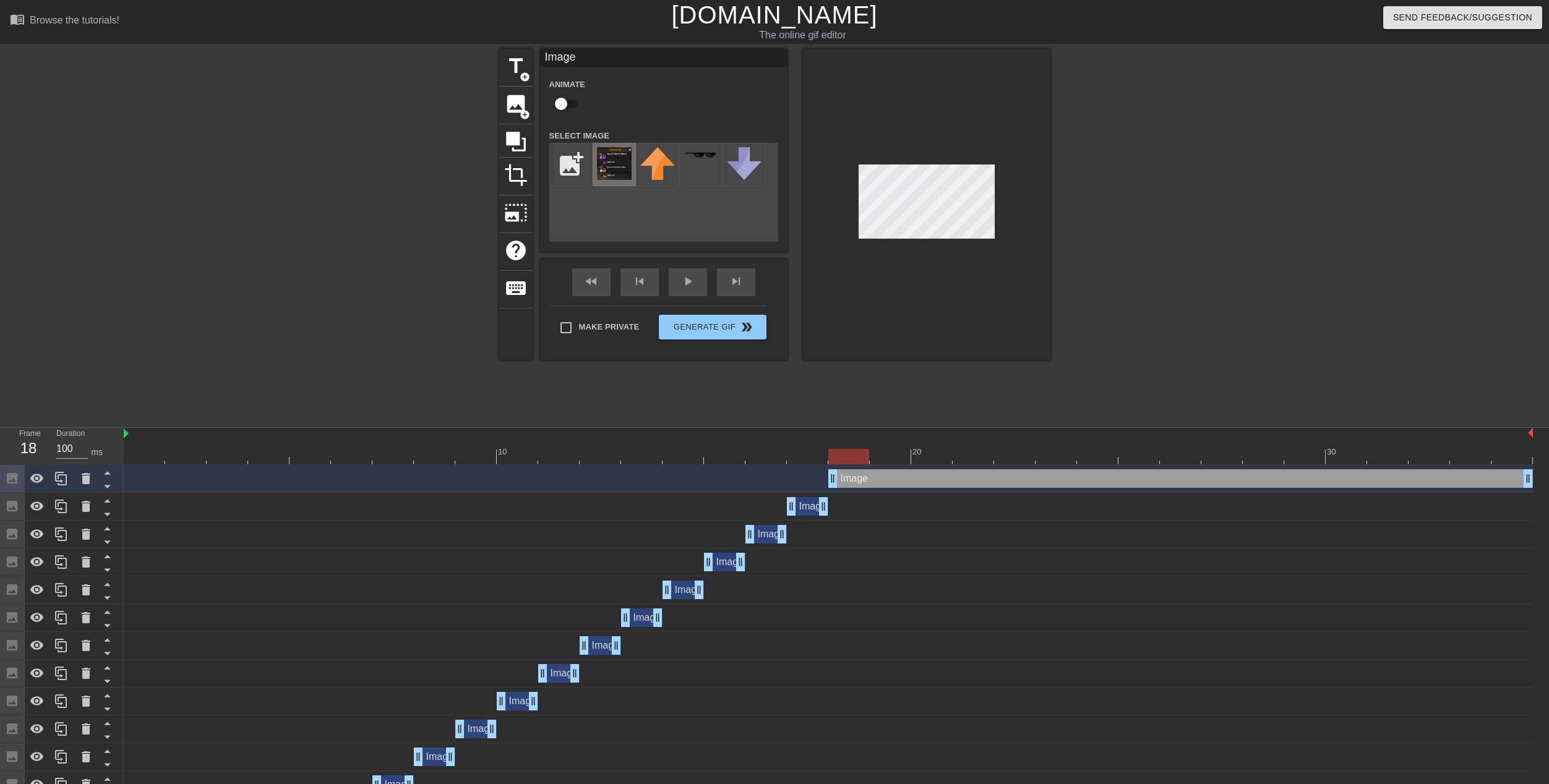
click at [598, 152] on img at bounding box center [614, 164] width 35 height 33
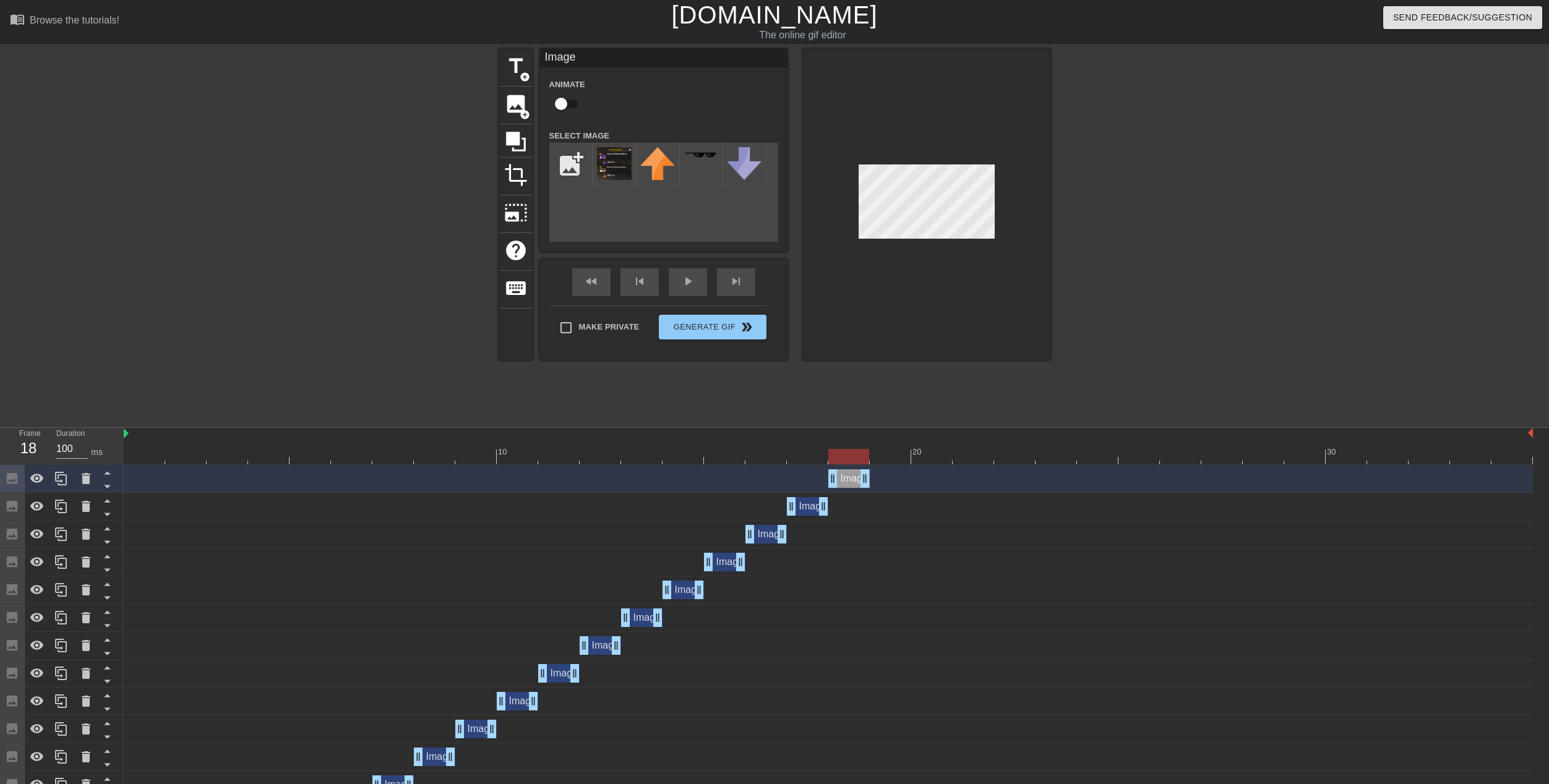
drag, startPoint x: 1527, startPoint y: 479, endPoint x: 877, endPoint y: 468, distance: 650.1
click at [877, 468] on div "Image drag_handle drag_handle" at bounding box center [828, 479] width 1409 height 28
click at [512, 106] on span "image" at bounding box center [516, 104] width 23 height 23
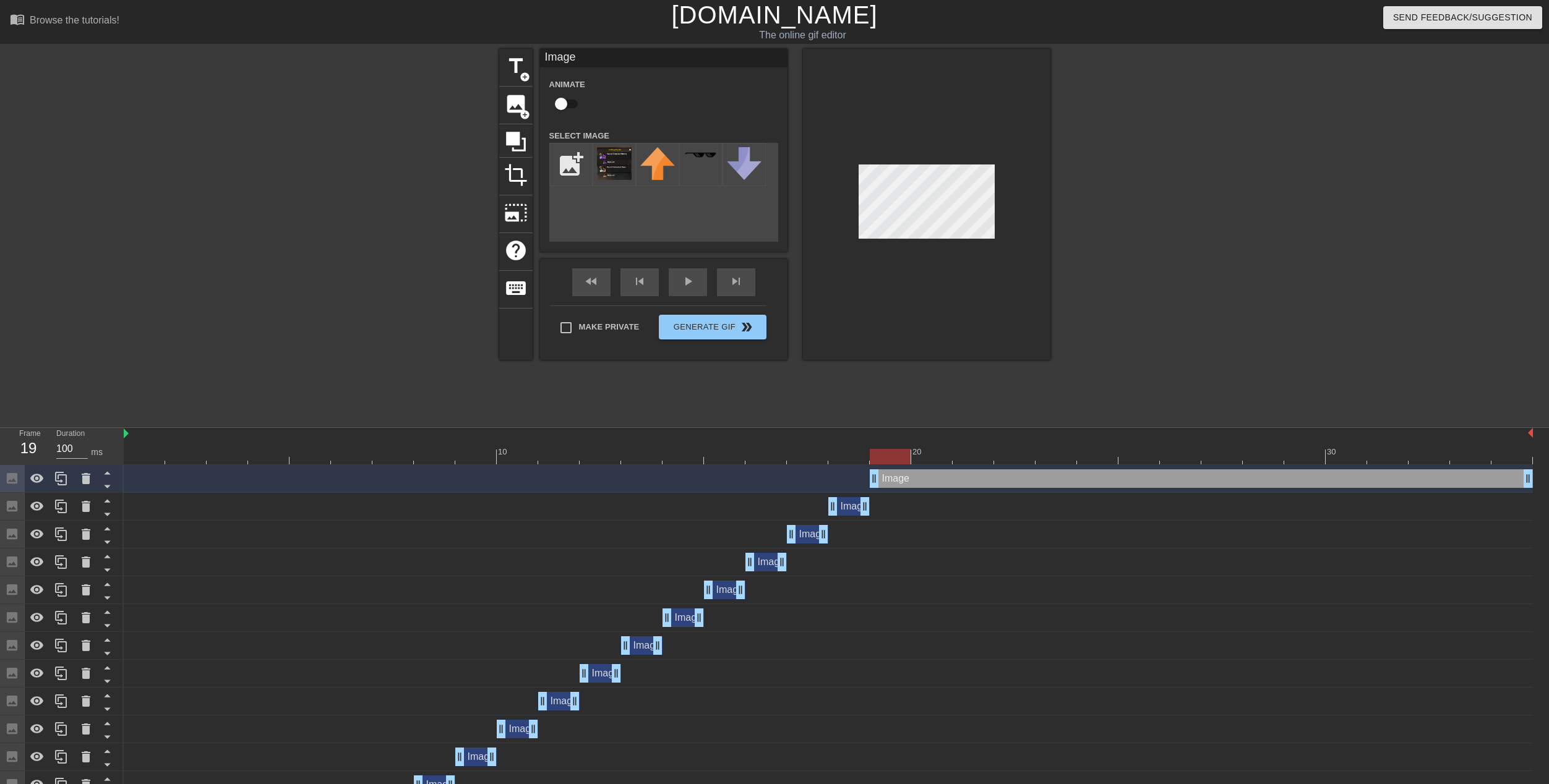
drag, startPoint x: 835, startPoint y: 477, endPoint x: 860, endPoint y: 478, distance: 25.0
click at [860, 478] on div "Image drag_handle drag_handle" at bounding box center [828, 478] width 1409 height 18
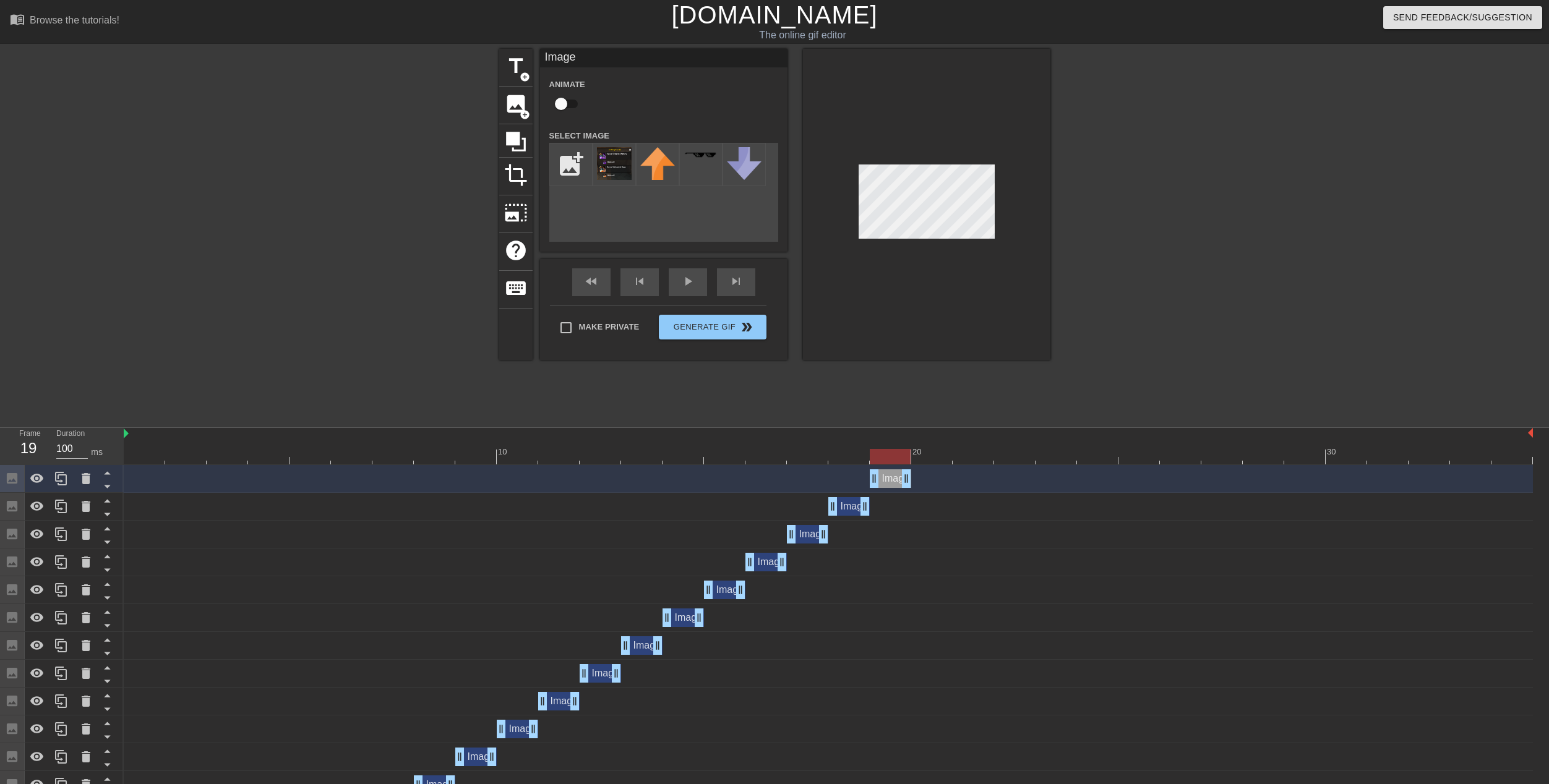
drag, startPoint x: 1529, startPoint y: 482, endPoint x: 903, endPoint y: 477, distance: 626.0
click at [606, 155] on img at bounding box center [614, 164] width 35 height 33
click at [935, 163] on div at bounding box center [927, 204] width 247 height 311
click at [937, 454] on div at bounding box center [828, 457] width 1409 height 16
click at [514, 114] on span "image" at bounding box center [516, 104] width 23 height 23
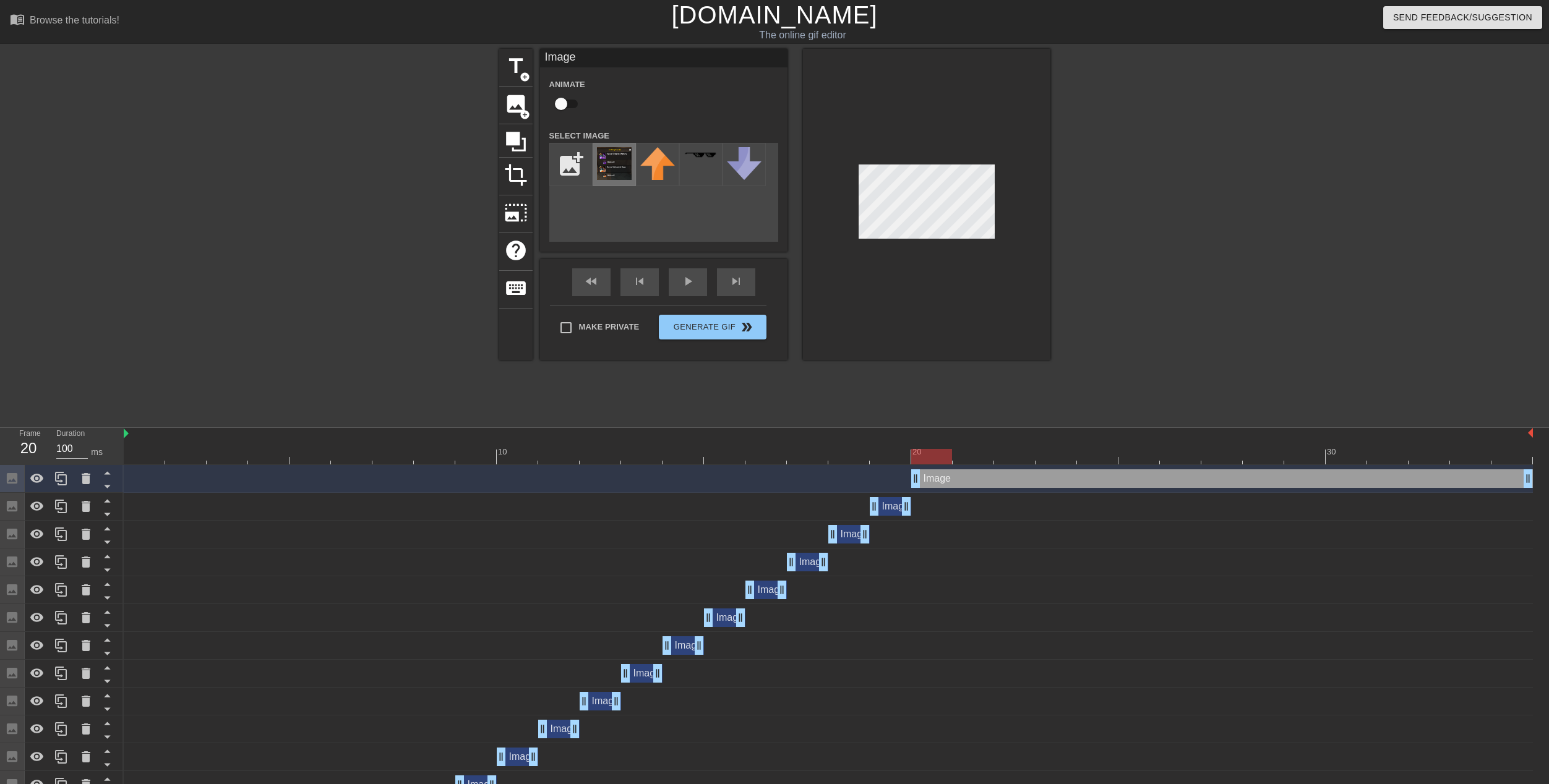
click at [612, 169] on img at bounding box center [614, 164] width 35 height 33
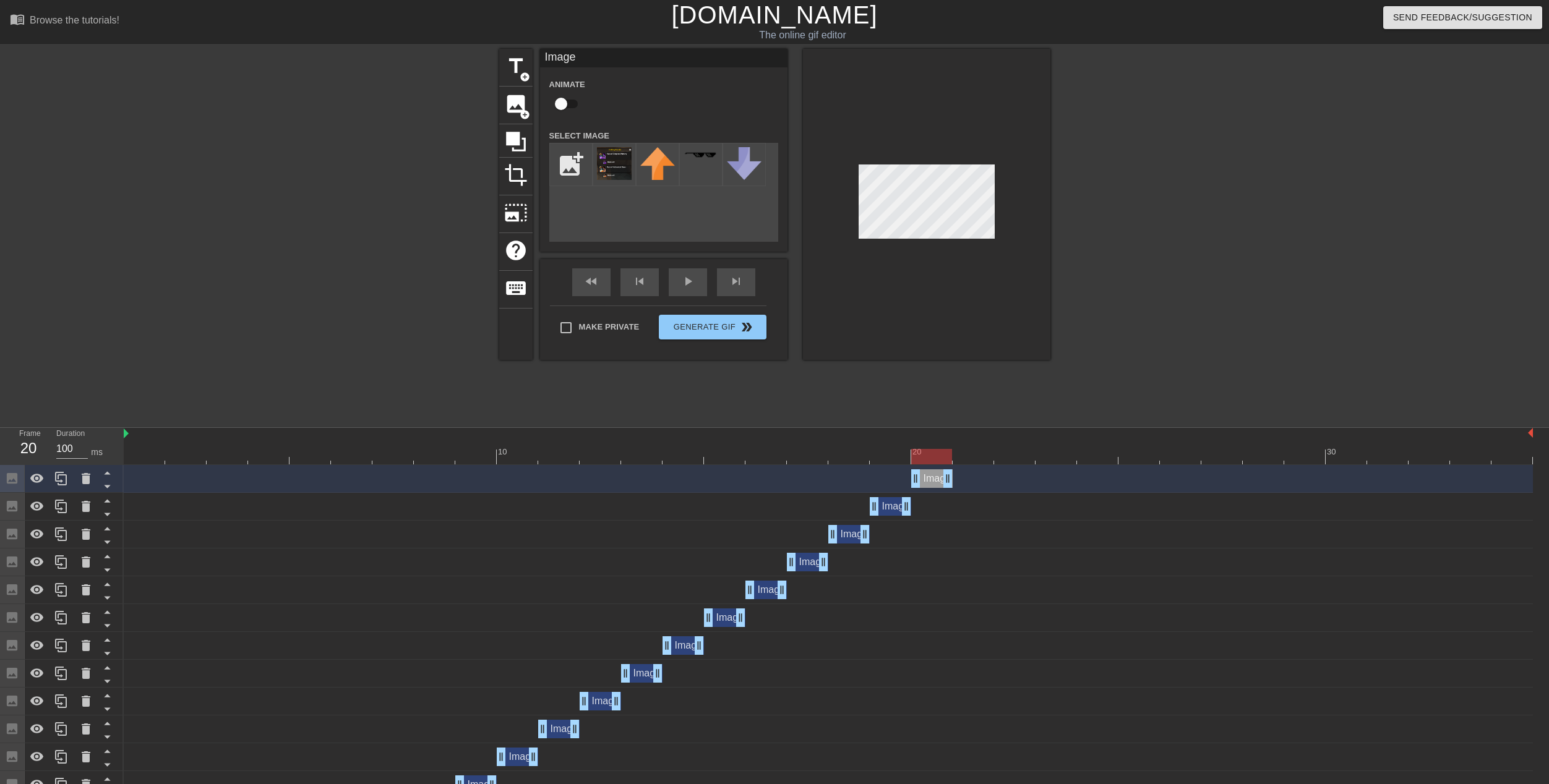
drag, startPoint x: 1522, startPoint y: 478, endPoint x: 950, endPoint y: 460, distance: 572.3
click at [950, 460] on div "10 20 30 Image drag_handle drag_handle Image drag_handle drag_handle Image drag…" at bounding box center [835, 724] width 1425 height 593
click at [965, 459] on div at bounding box center [828, 457] width 1409 height 16
drag, startPoint x: 920, startPoint y: 457, endPoint x: 133, endPoint y: 384, distance: 790.4
click at [133, 384] on div "menu_book Browse the tutorials! [DOMAIN_NAME] The online gif editor Send Feedba…" at bounding box center [774, 511] width 1549 height 1022
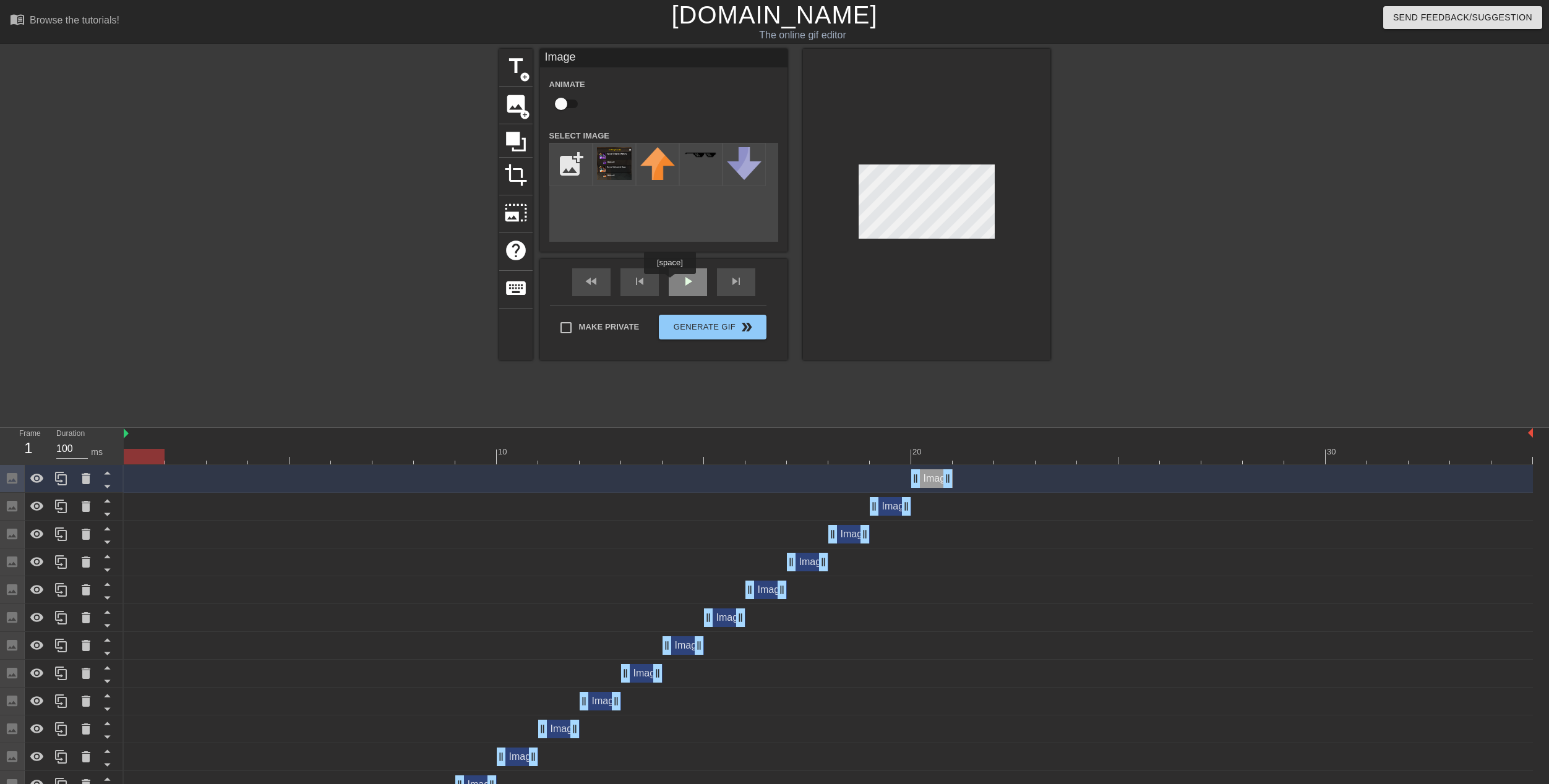
click at [669, 283] on div "play_arrow" at bounding box center [688, 283] width 38 height 28
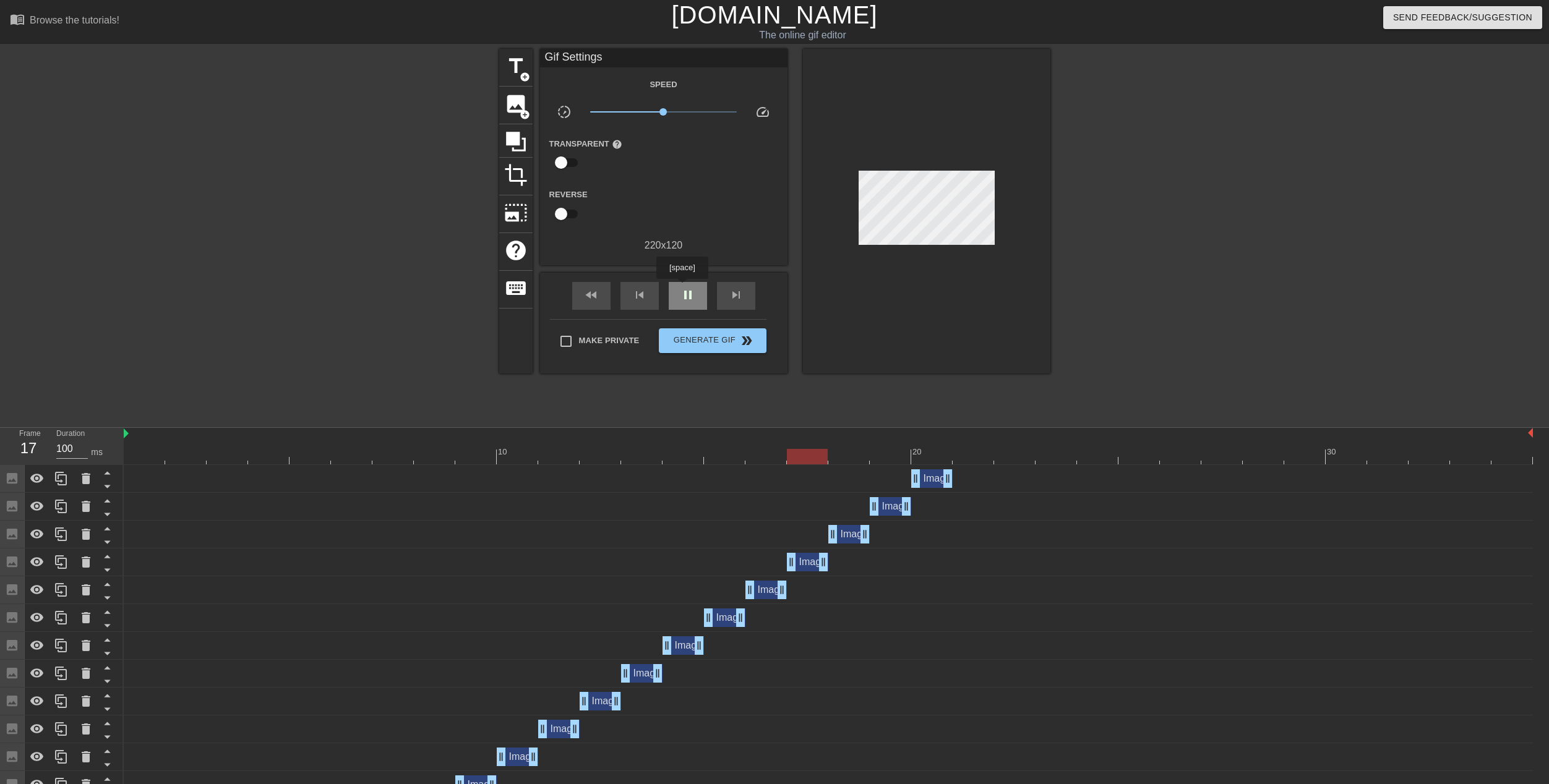
click at [681, 288] on span "pause" at bounding box center [688, 295] width 15 height 15
drag, startPoint x: 860, startPoint y: 452, endPoint x: 939, endPoint y: 455, distance: 79.1
click at [939, 455] on div at bounding box center [931, 457] width 41 height 16
drag, startPoint x: 949, startPoint y: 474, endPoint x: 965, endPoint y: 477, distance: 16.3
click at [965, 477] on div "Image drag_handle drag_handle" at bounding box center [828, 478] width 1409 height 18
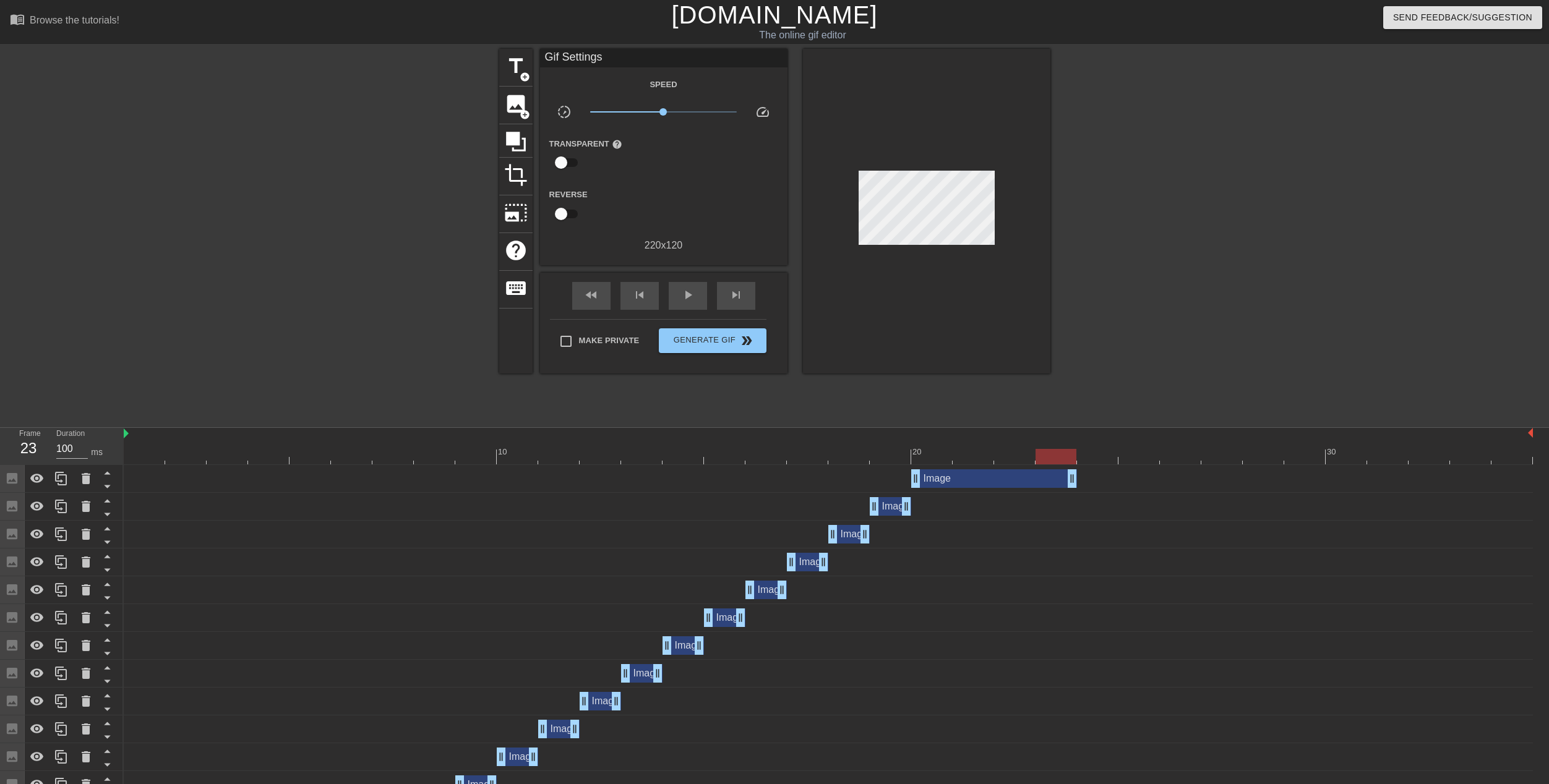
drag, startPoint x: 949, startPoint y: 479, endPoint x: 1054, endPoint y: 478, distance: 105.0
drag, startPoint x: 1046, startPoint y: 457, endPoint x: 1087, endPoint y: 462, distance: 41.3
click at [1087, 462] on div at bounding box center [1096, 457] width 41 height 16
drag, startPoint x: 1072, startPoint y: 479, endPoint x: 1140, endPoint y: 475, distance: 68.1
click at [1169, 459] on div at bounding box center [828, 457] width 1409 height 16
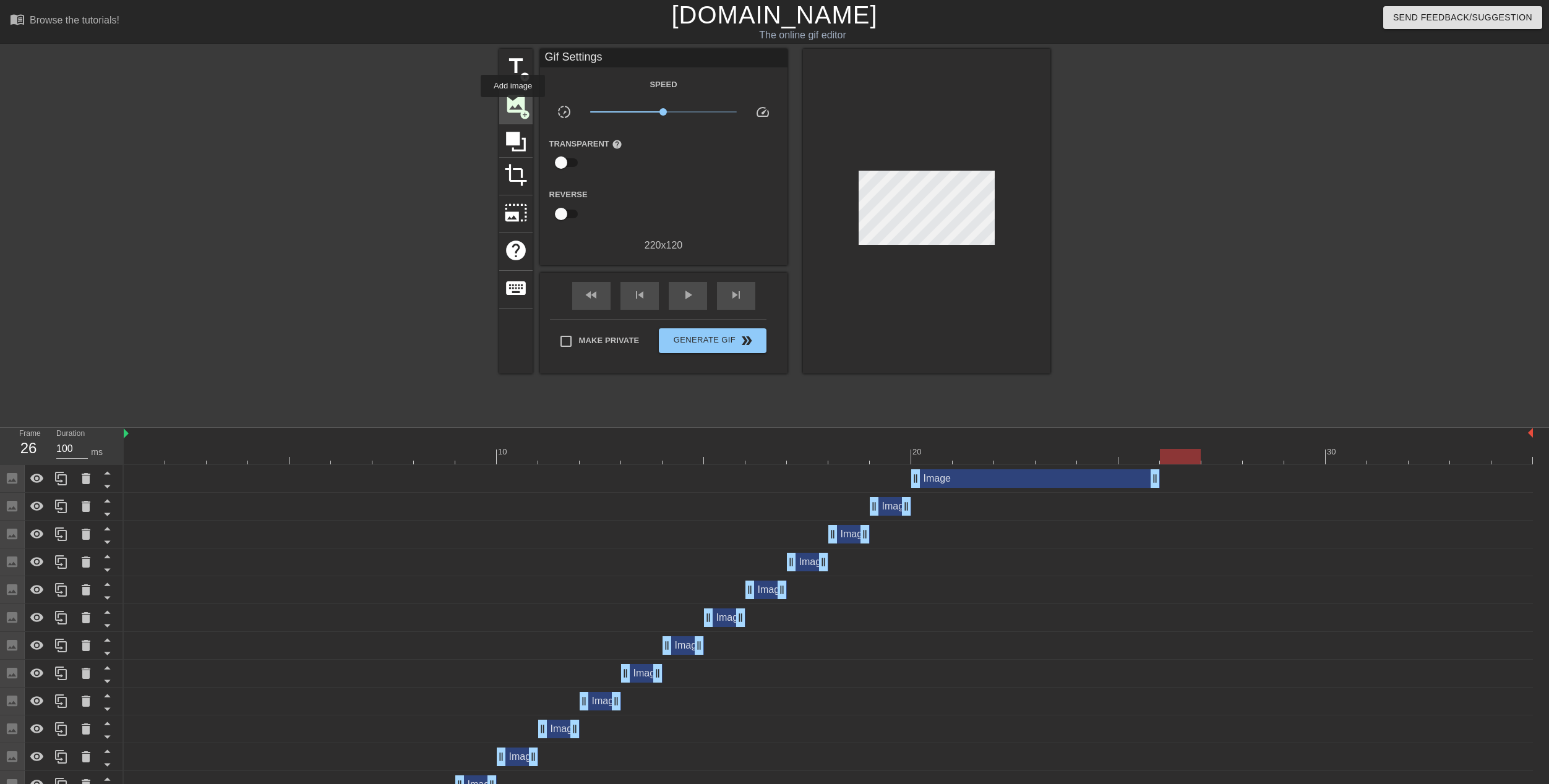
click at [513, 106] on span "image" at bounding box center [516, 104] width 23 height 23
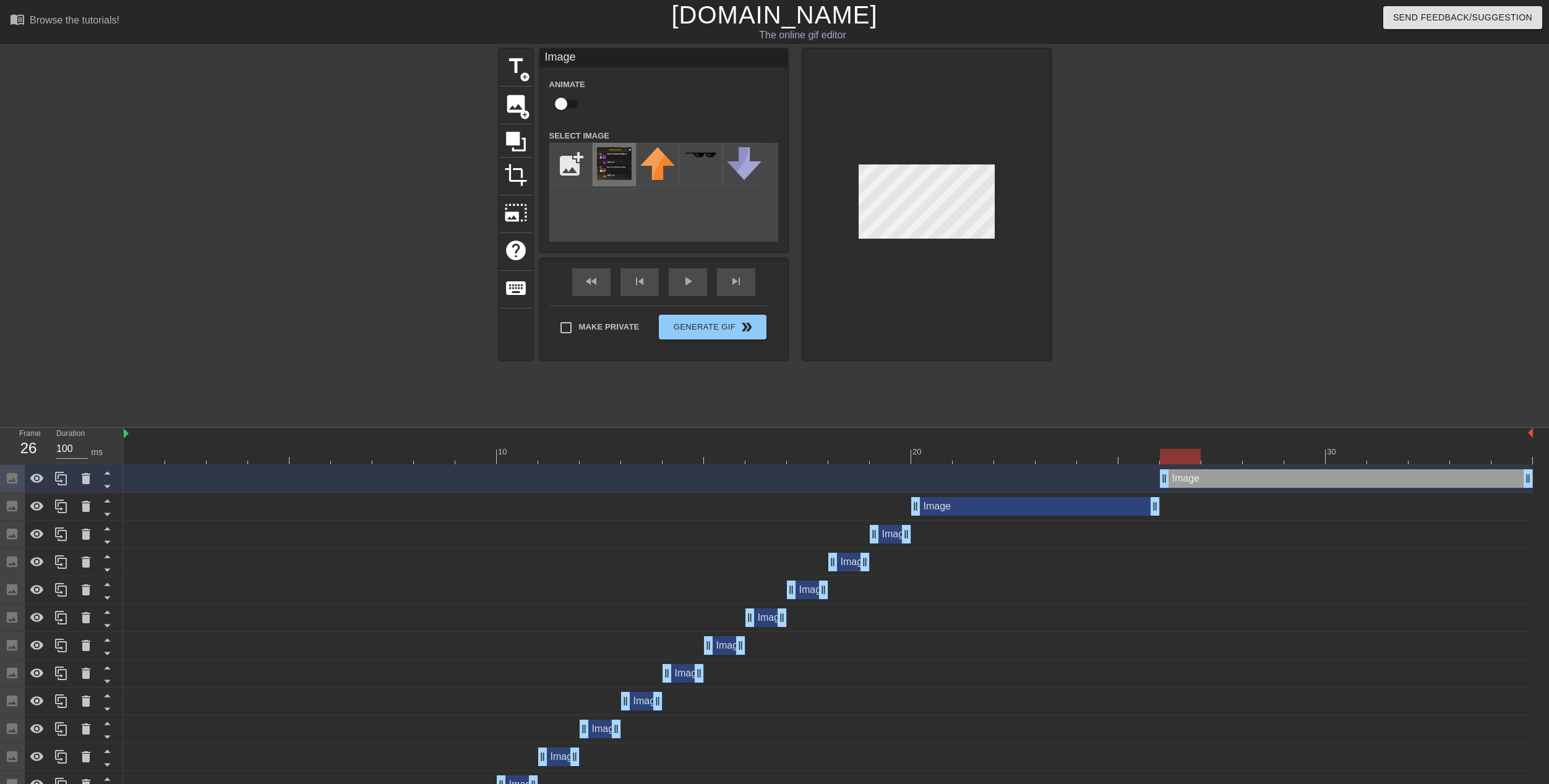
click at [611, 162] on img at bounding box center [614, 164] width 35 height 33
drag, startPoint x: 1169, startPoint y: 456, endPoint x: 1196, endPoint y: 433, distance: 35.5
click at [1193, 433] on div "10 20 30" at bounding box center [828, 446] width 1409 height 36
click at [923, 504] on div "Image drag_handle drag_handle" at bounding box center [1035, 506] width 249 height 18
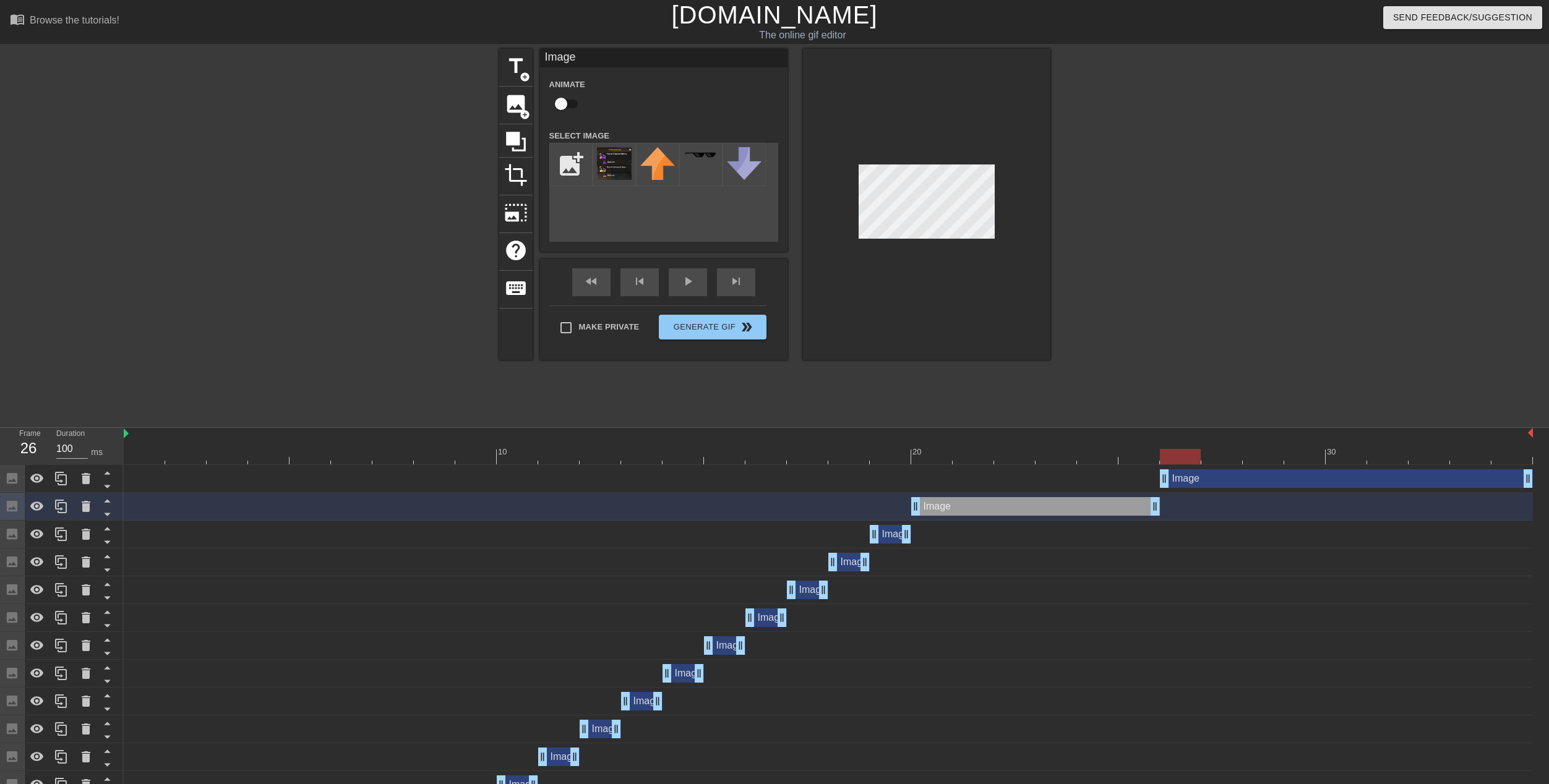
click at [934, 510] on div "Image drag_handle drag_handle" at bounding box center [1035, 506] width 249 height 18
click at [944, 508] on div "Image drag_handle drag_handle" at bounding box center [1035, 506] width 249 height 18
drag, startPoint x: 1044, startPoint y: 464, endPoint x: 926, endPoint y: 469, distance: 118.1
click at [926, 469] on div "10 20 30 Image drag_handle drag_handle Image drag_handle drag_handle Image drag…" at bounding box center [835, 738] width 1425 height 622
click at [935, 507] on div "Image drag_handle drag_handle" at bounding box center [1035, 506] width 249 height 18
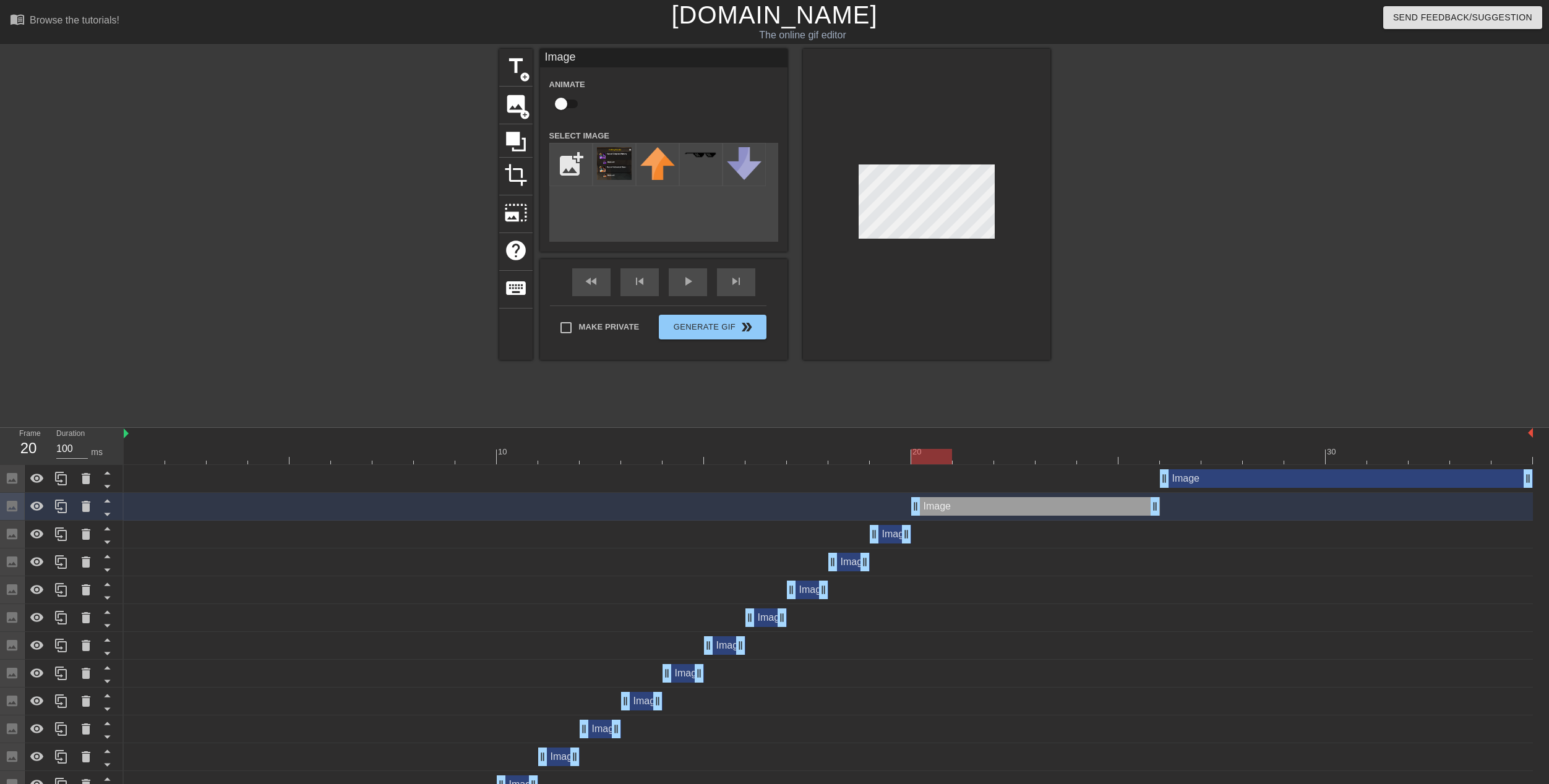
click at [952, 509] on div "Image drag_handle drag_handle" at bounding box center [1035, 506] width 249 height 18
drag, startPoint x: 922, startPoint y: 456, endPoint x: 1211, endPoint y: 464, distance: 289.1
click at [1211, 464] on div at bounding box center [1221, 457] width 41 height 16
drag, startPoint x: 1527, startPoint y: 477, endPoint x: 1239, endPoint y: 465, distance: 288.2
click at [1239, 465] on div "Image drag_handle drag_handle" at bounding box center [828, 479] width 1409 height 28
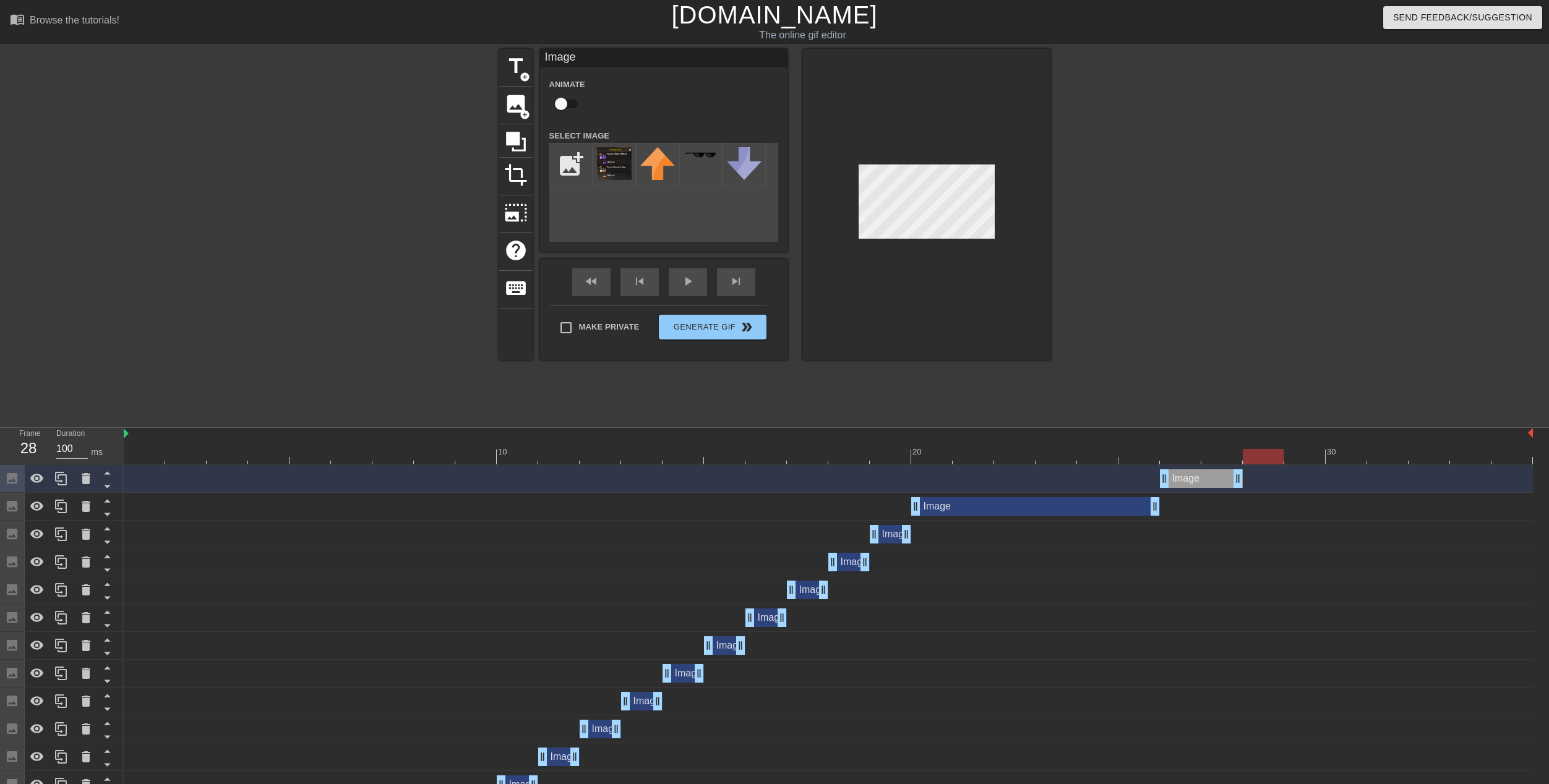
drag, startPoint x: 1222, startPoint y: 452, endPoint x: 1261, endPoint y: 447, distance: 39.3
click at [1261, 447] on div "10 20 30" at bounding box center [828, 446] width 1409 height 36
drag, startPoint x: 517, startPoint y: 109, endPoint x: 567, endPoint y: 125, distance: 52.5
click at [517, 110] on span "image" at bounding box center [516, 104] width 23 height 23
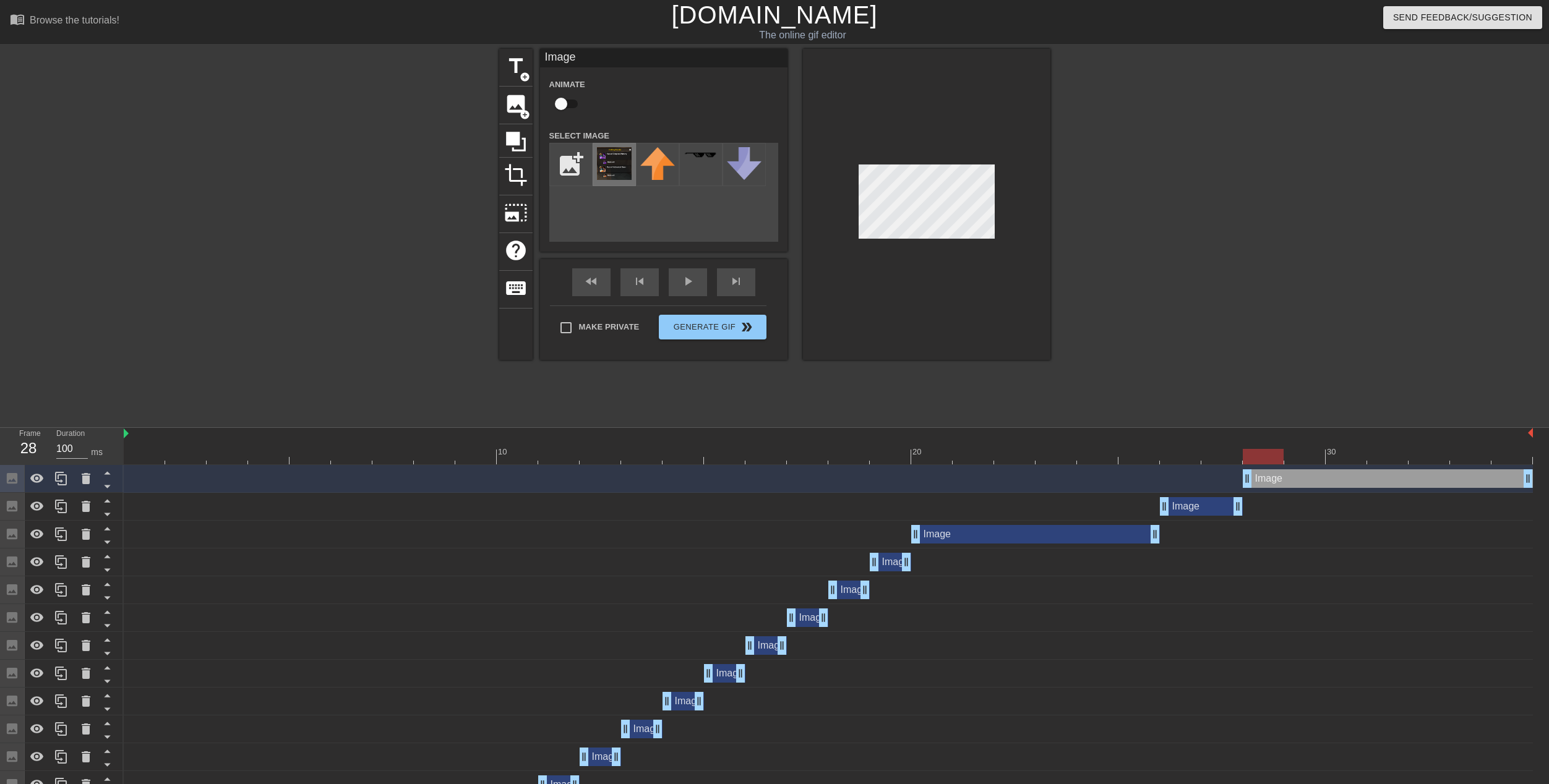
click at [613, 160] on img at bounding box center [614, 164] width 35 height 33
drag, startPoint x: 1254, startPoint y: 454, endPoint x: 1394, endPoint y: 450, distance: 140.1
click at [1394, 450] on div at bounding box center [1387, 457] width 41 height 16
drag, startPoint x: 1527, startPoint y: 479, endPoint x: 1405, endPoint y: 470, distance: 122.3
click at [1432, 460] on div at bounding box center [828, 457] width 1409 height 16
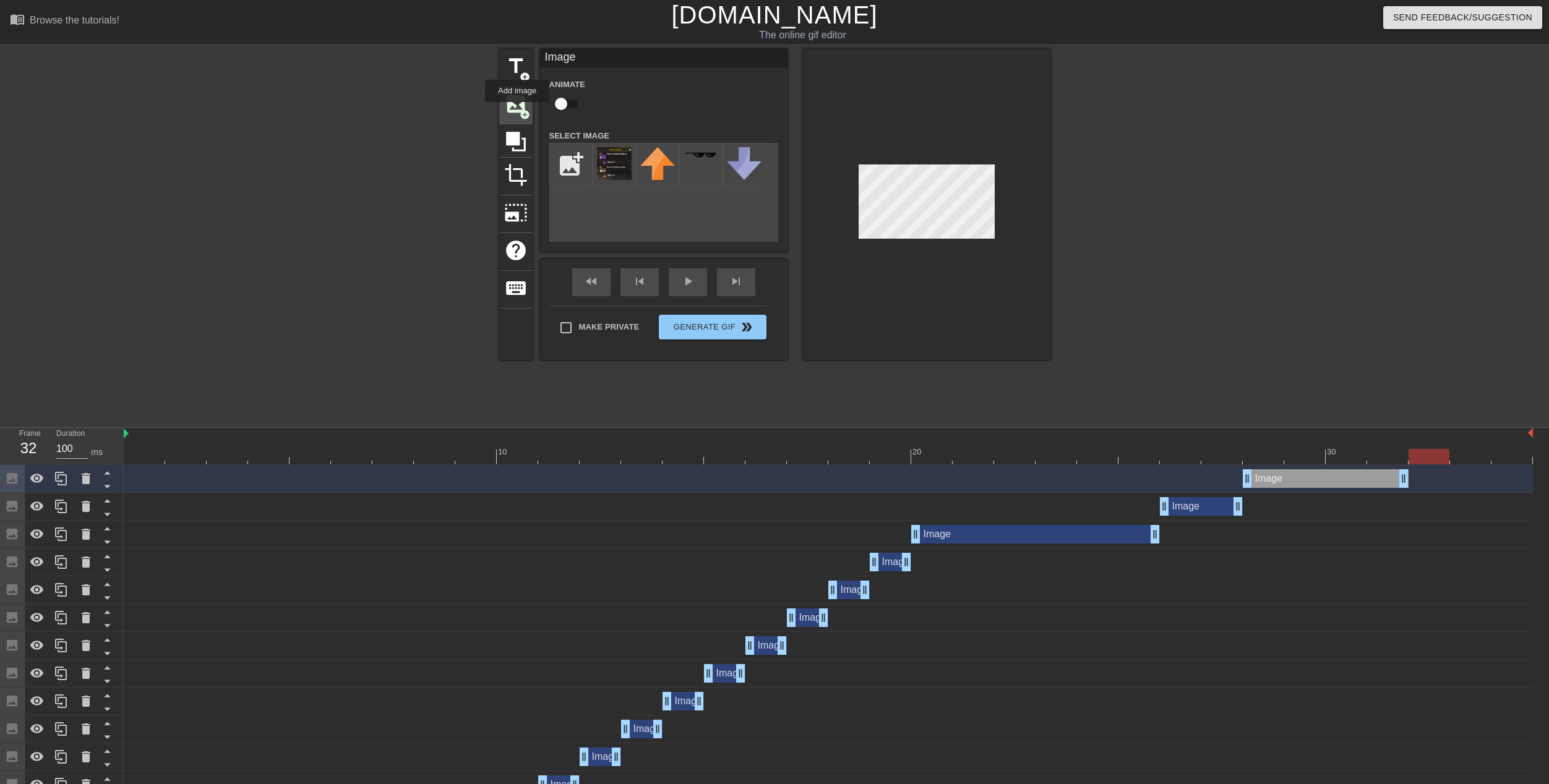
click at [517, 111] on span "image" at bounding box center [516, 104] width 23 height 23
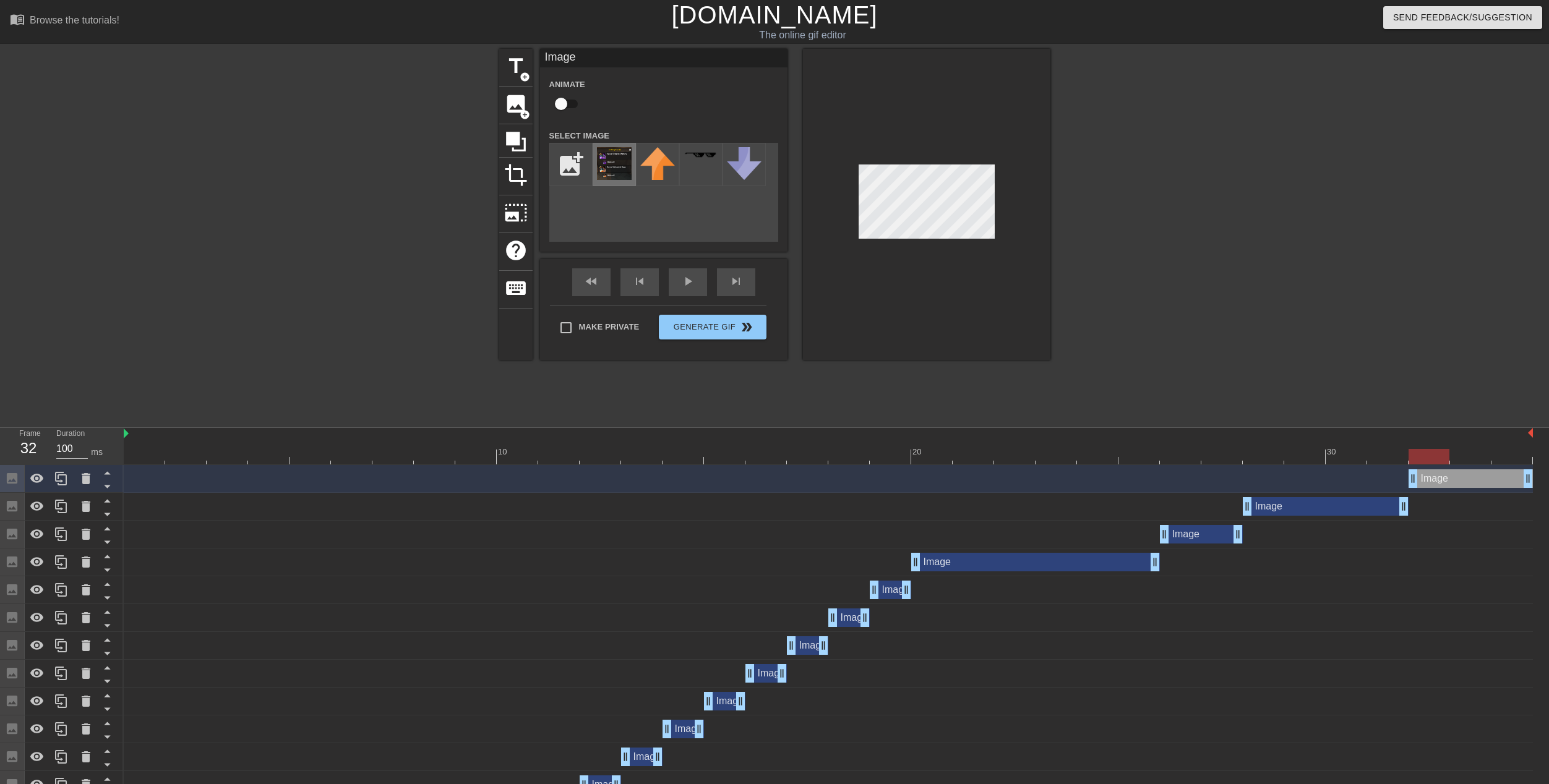
click at [614, 159] on img at bounding box center [614, 164] width 35 height 33
drag, startPoint x: 1414, startPoint y: 453, endPoint x: 104, endPoint y: 369, distance: 1312.7
click at [104, 369] on div "menu_book Browse the tutorials! [DOMAIN_NAME] The online gif editor Send Feedba…" at bounding box center [774, 553] width 1549 height 1106
click at [508, 65] on span "title" at bounding box center [516, 66] width 23 height 23
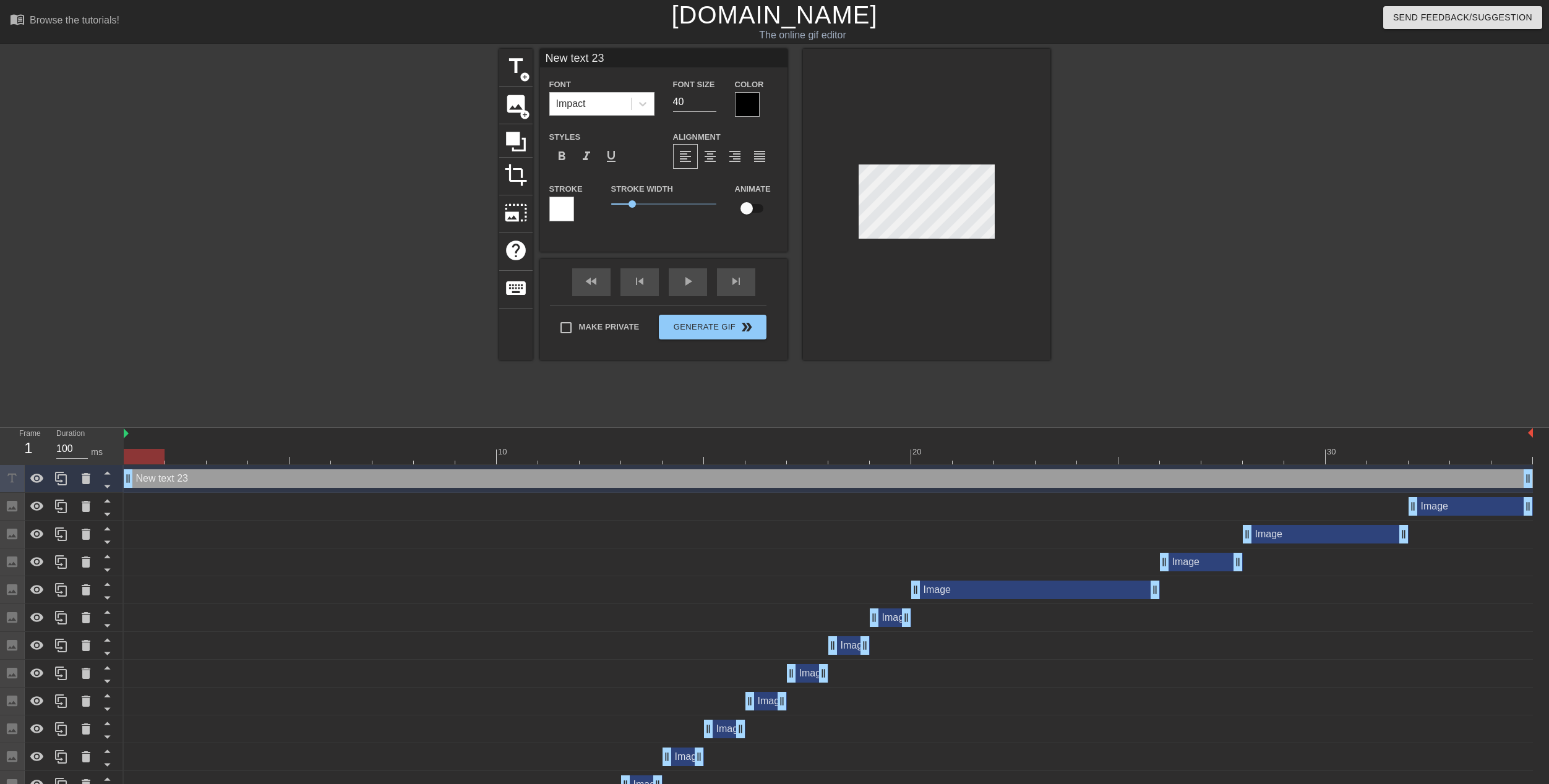
scroll to position [2, 3]
type input "L"
type textarea "L"
type input "Lo"
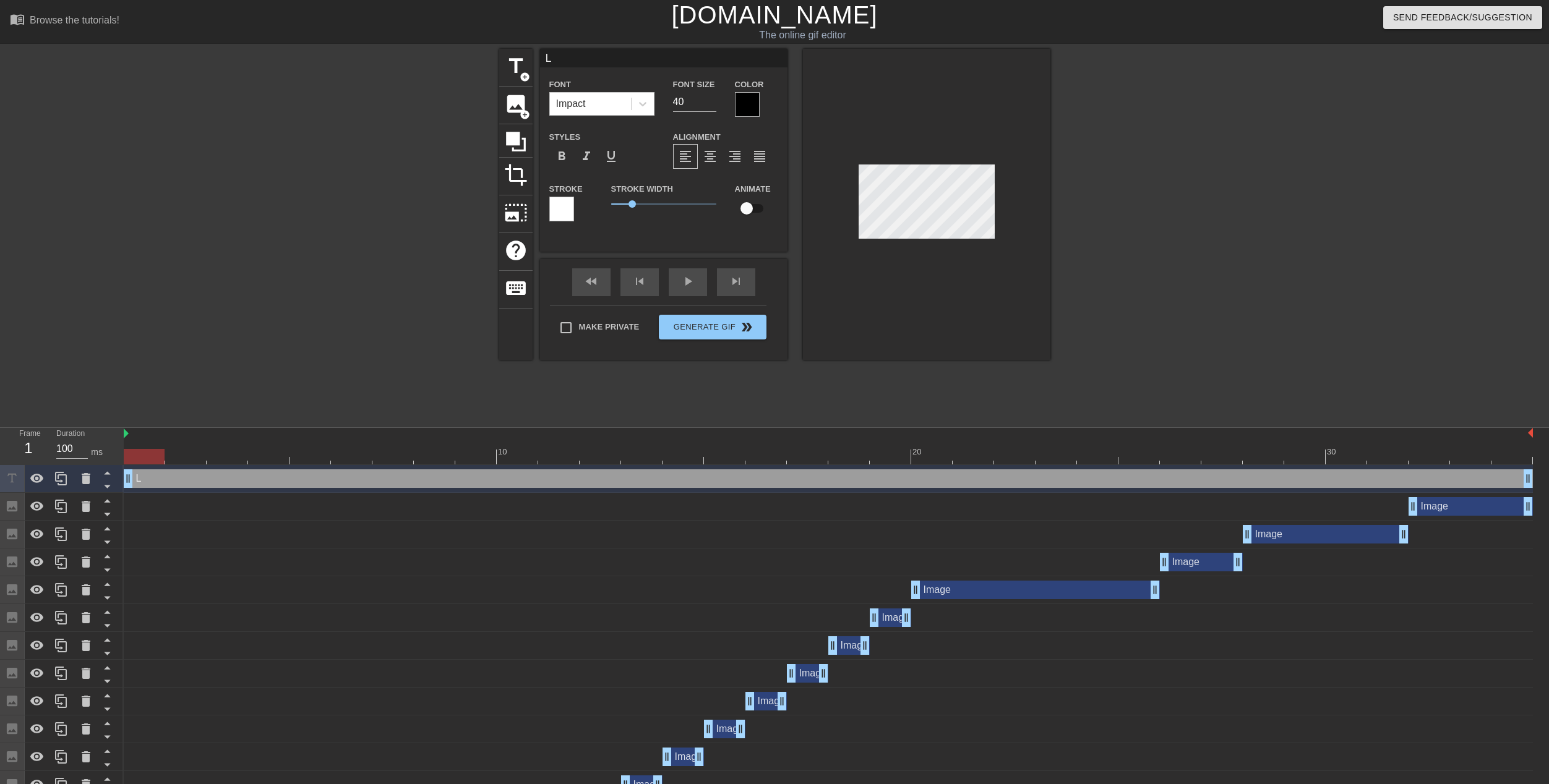
type textarea "Lo"
type input "Loo"
type textarea "Loo"
type input "Look"
type textarea "Look"
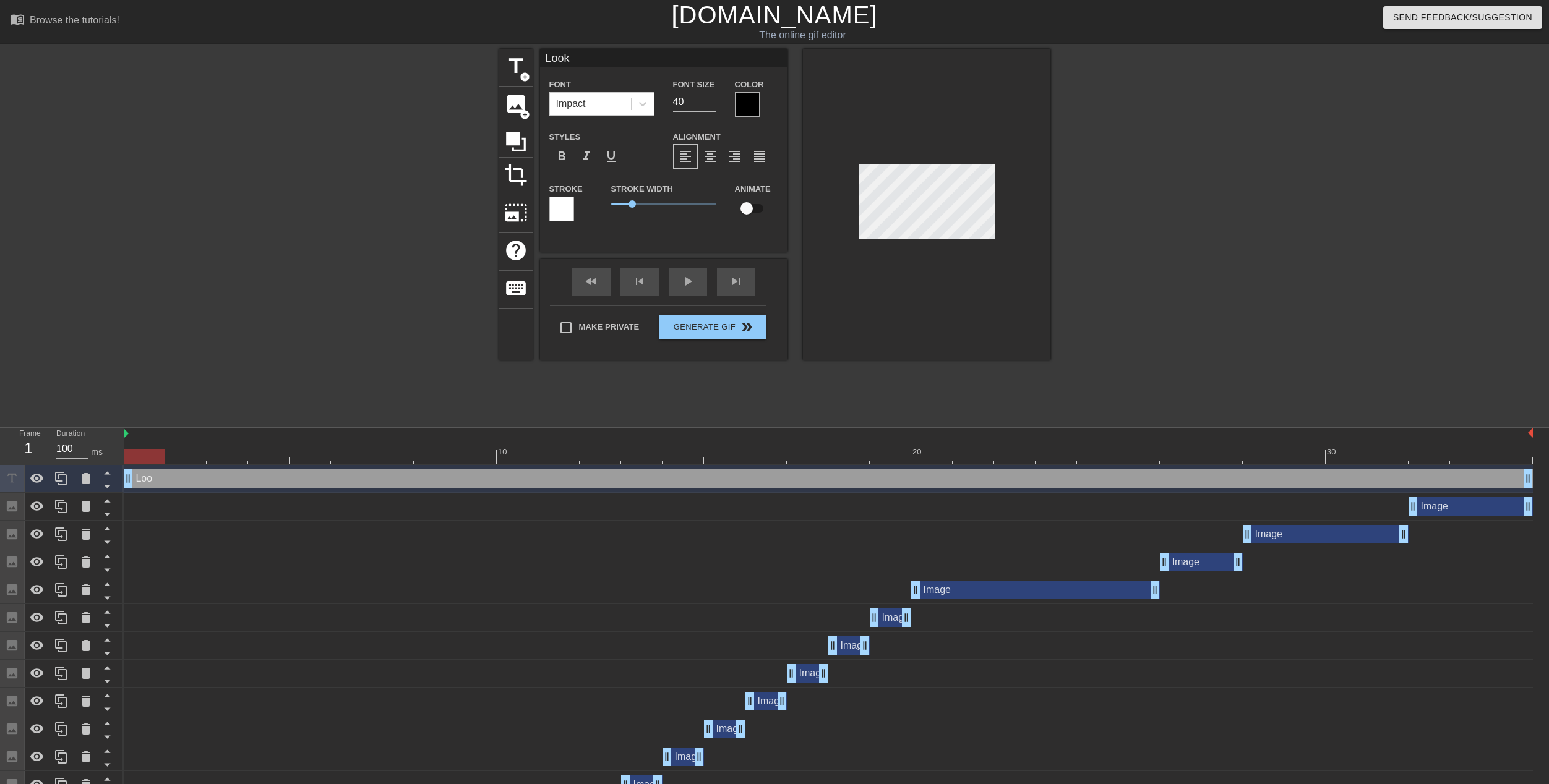
type input "Look"
type textarea "Look"
type input "Look a"
type textarea "Look a"
type input "Look at"
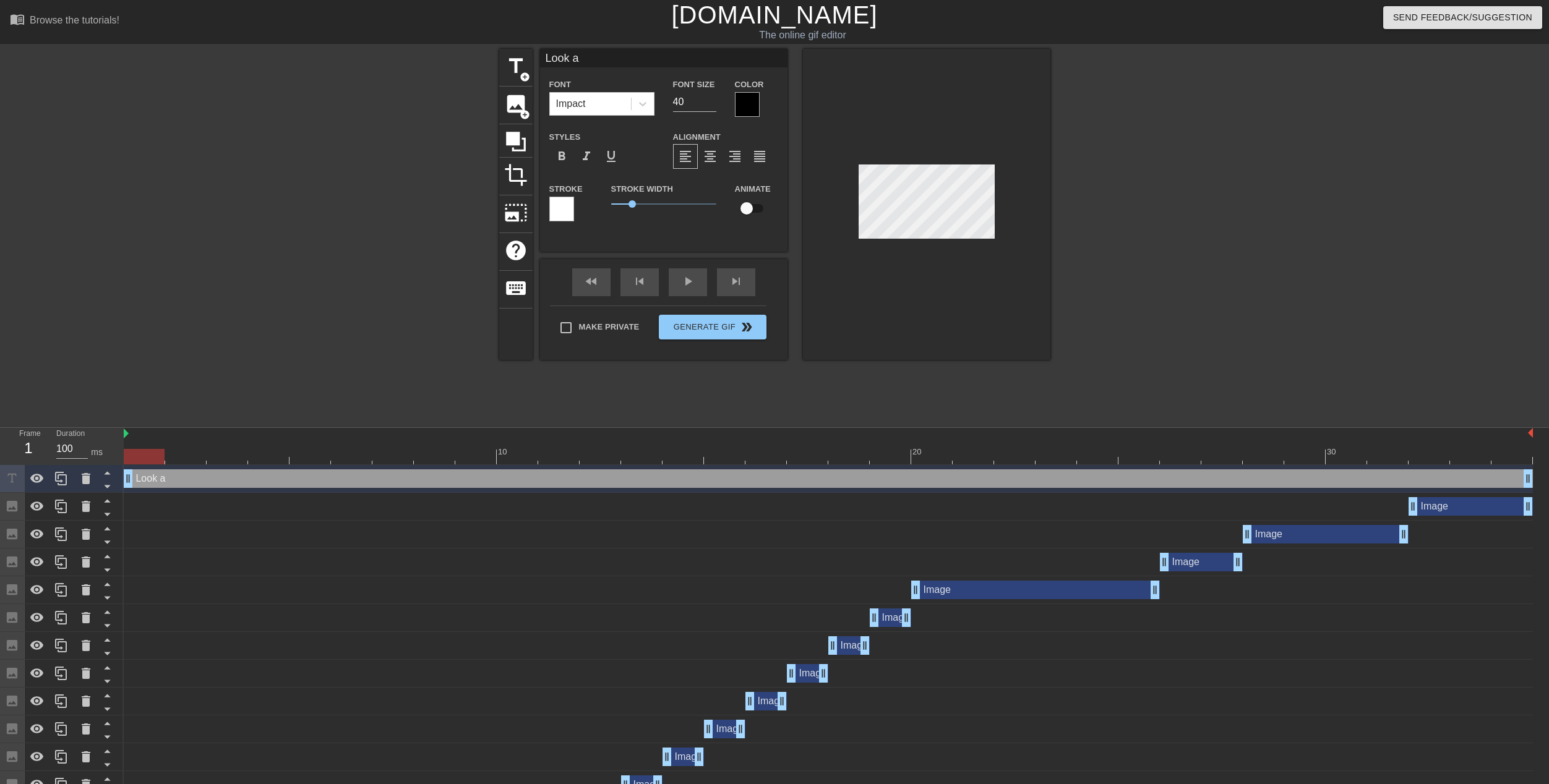
type textarea "Look at"
type input "Look at"
type textarea "Look at"
type input "Look at t"
type textarea "Look at t"
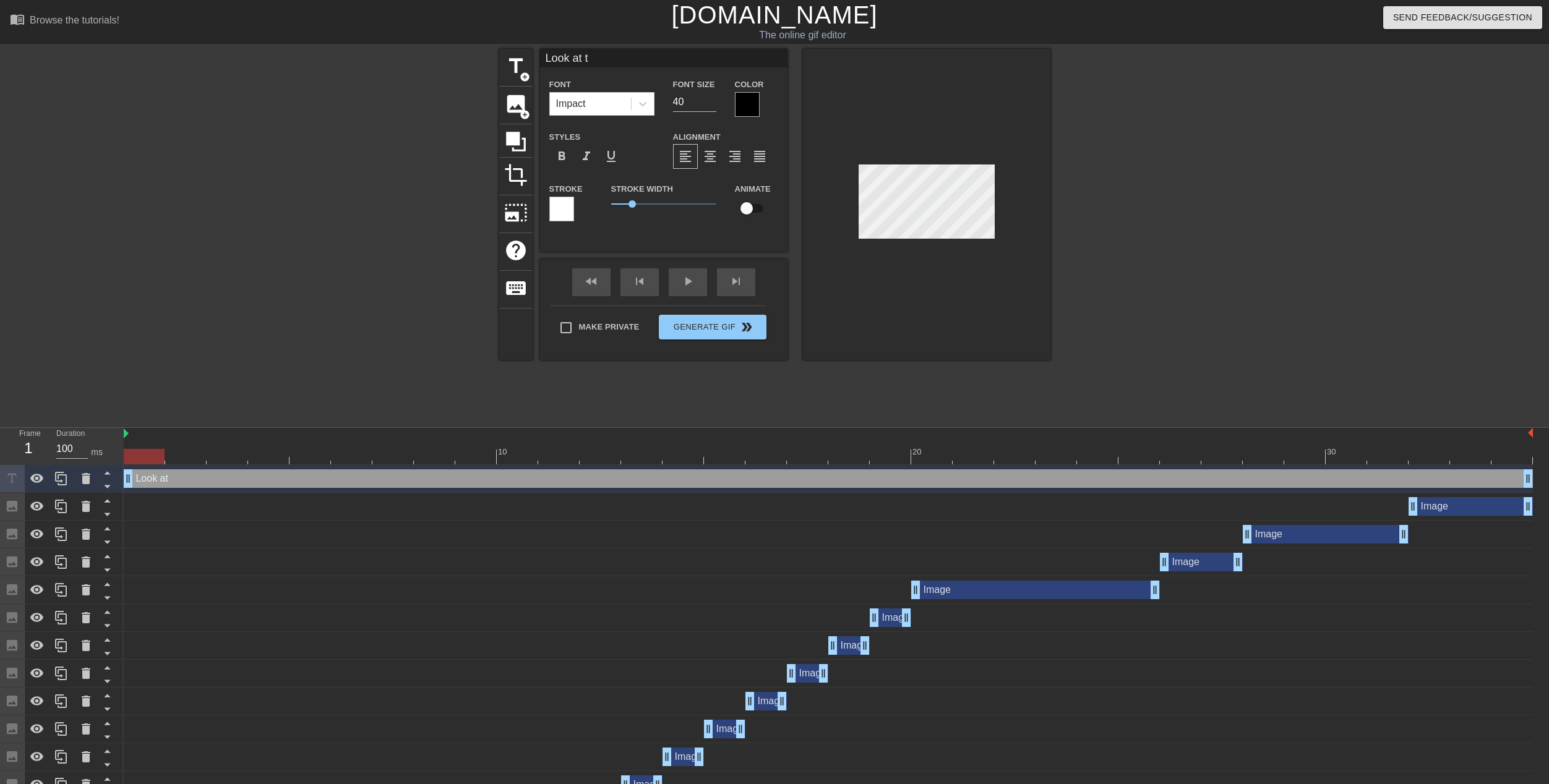
type input "Look at th"
type textarea "Look at th"
type input "Look at the"
type textarea "Look at the"
type input "Look at thee"
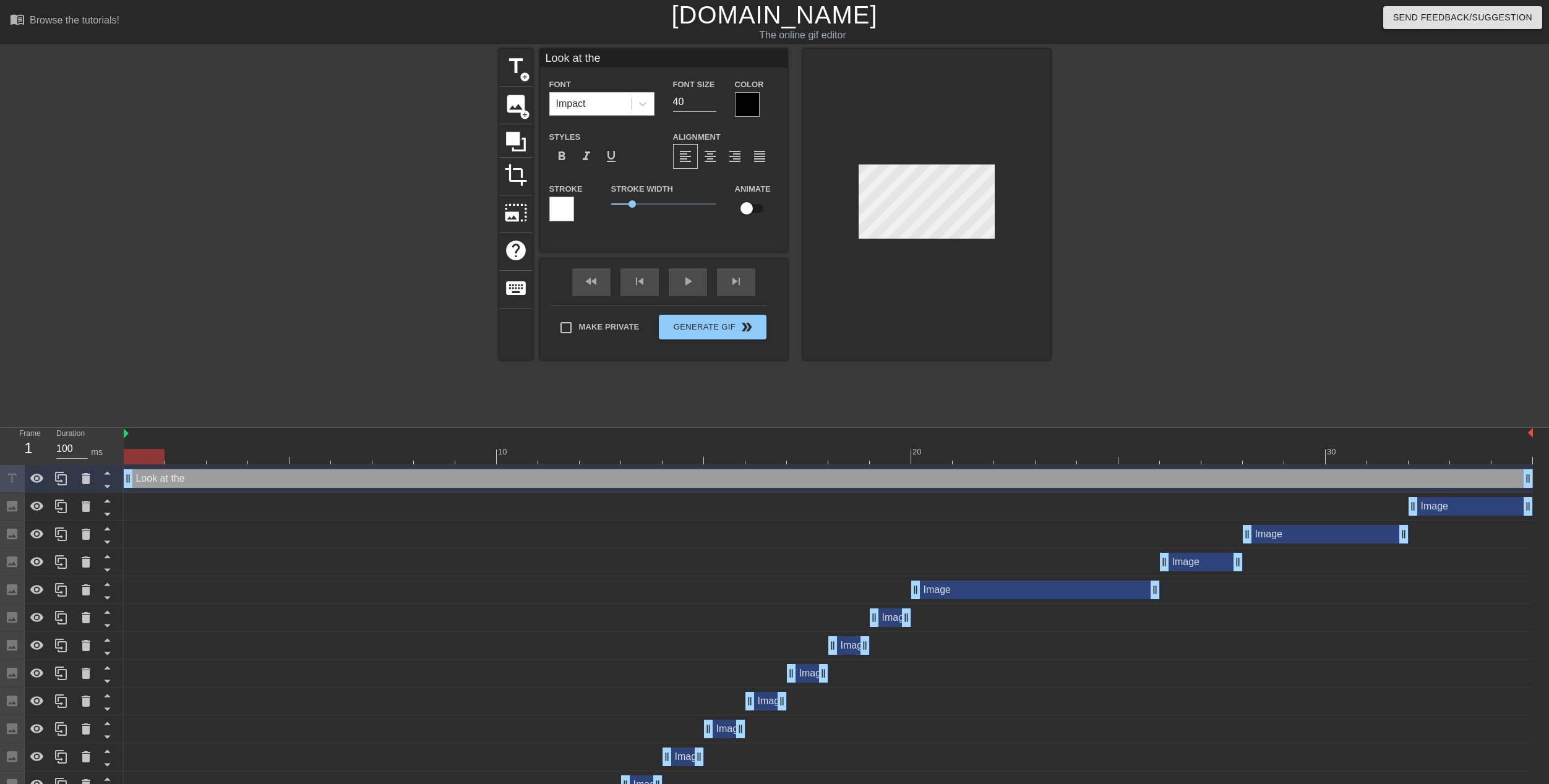
type textarea "Look at thee"
type input "Look at the"
type textarea "Look at the"
type input "Look at thes"
type textarea "Look at thes"
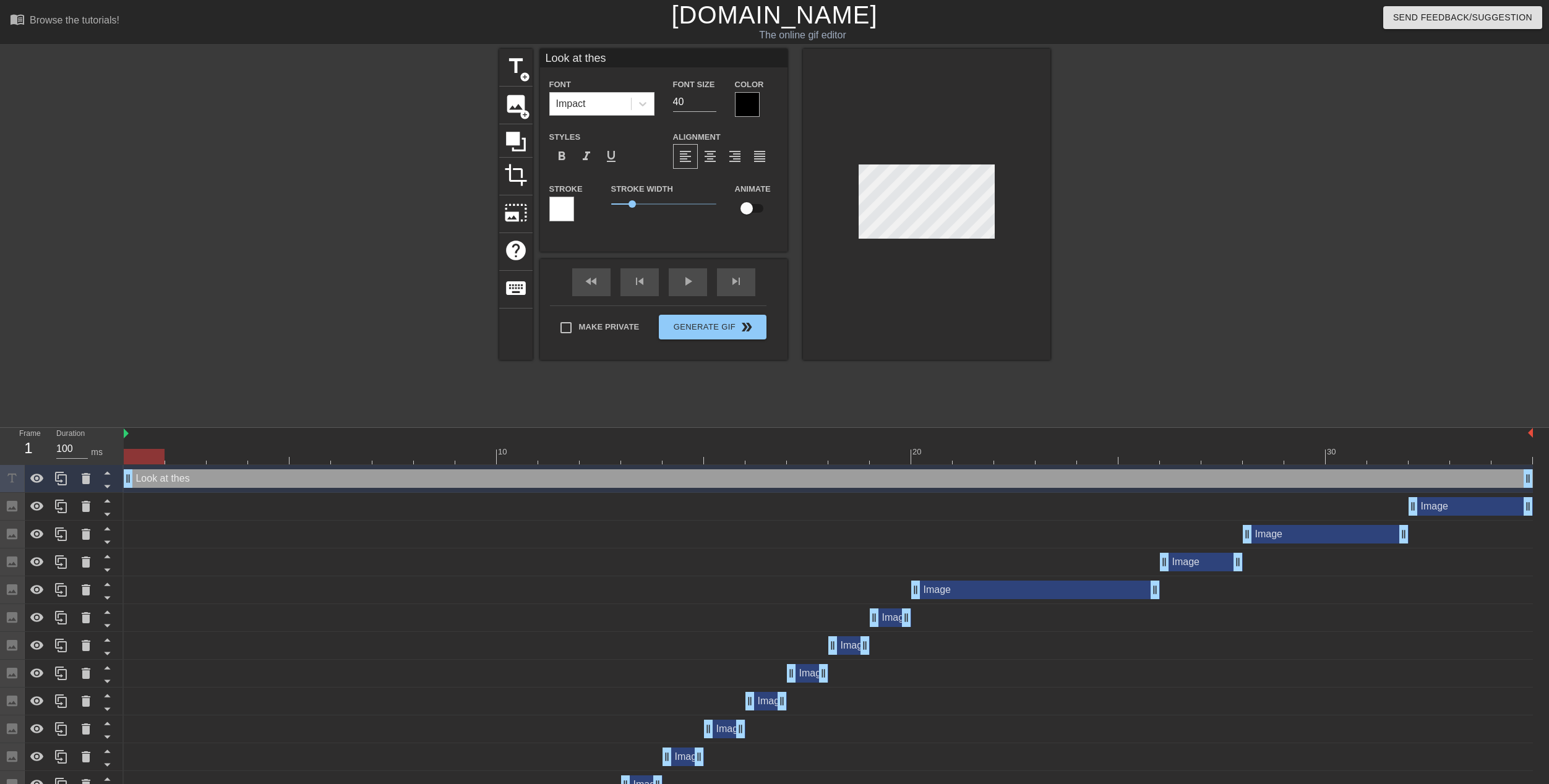
type input "Look at these"
type textarea "Look at these"
type input "Look at these"
type textarea "Look at these"
type input "Look at these m"
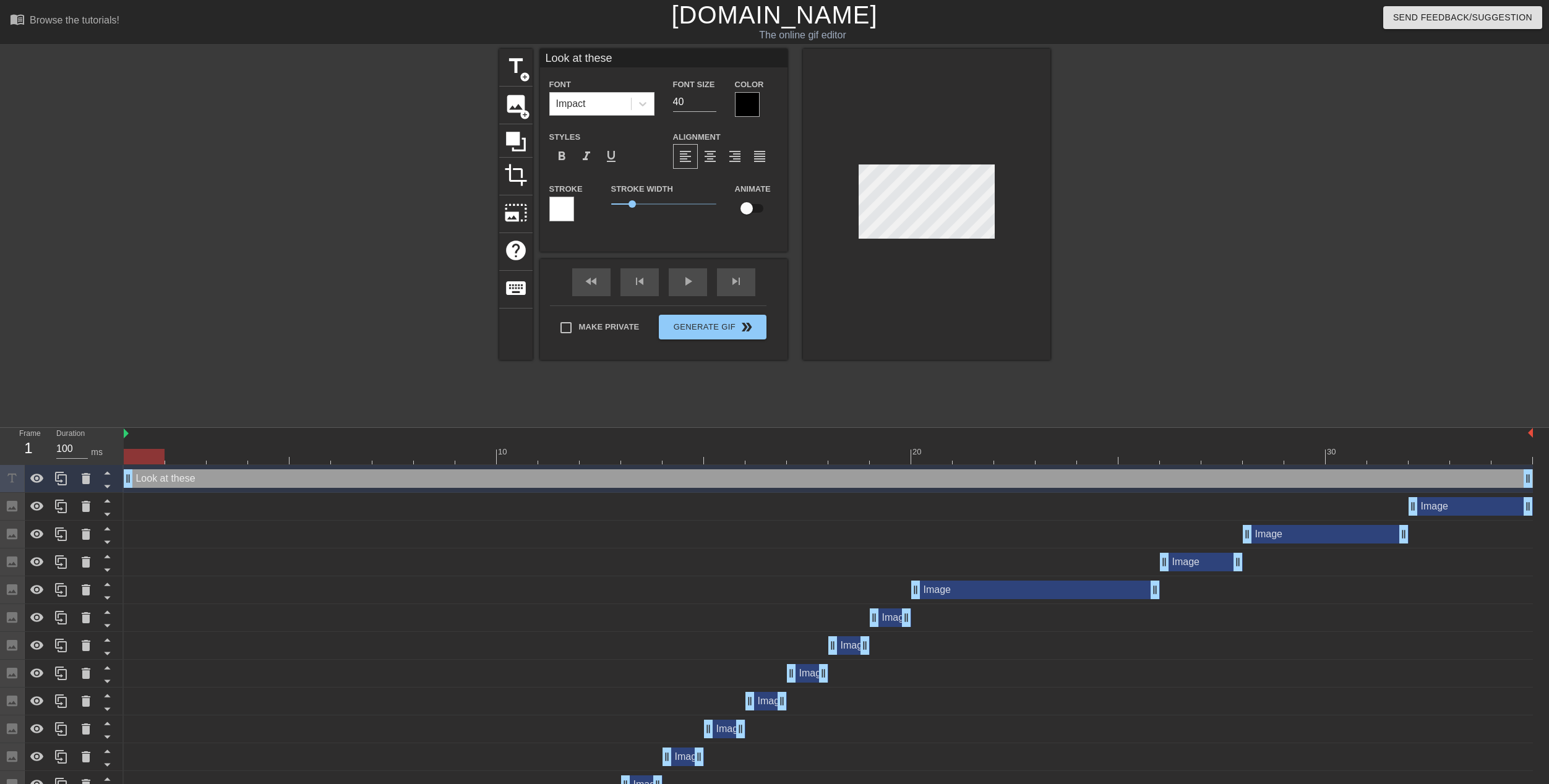
type textarea "Look at these m"
type input "Look at these mu"
type textarea "Look at these mu"
type input "Look at these mul"
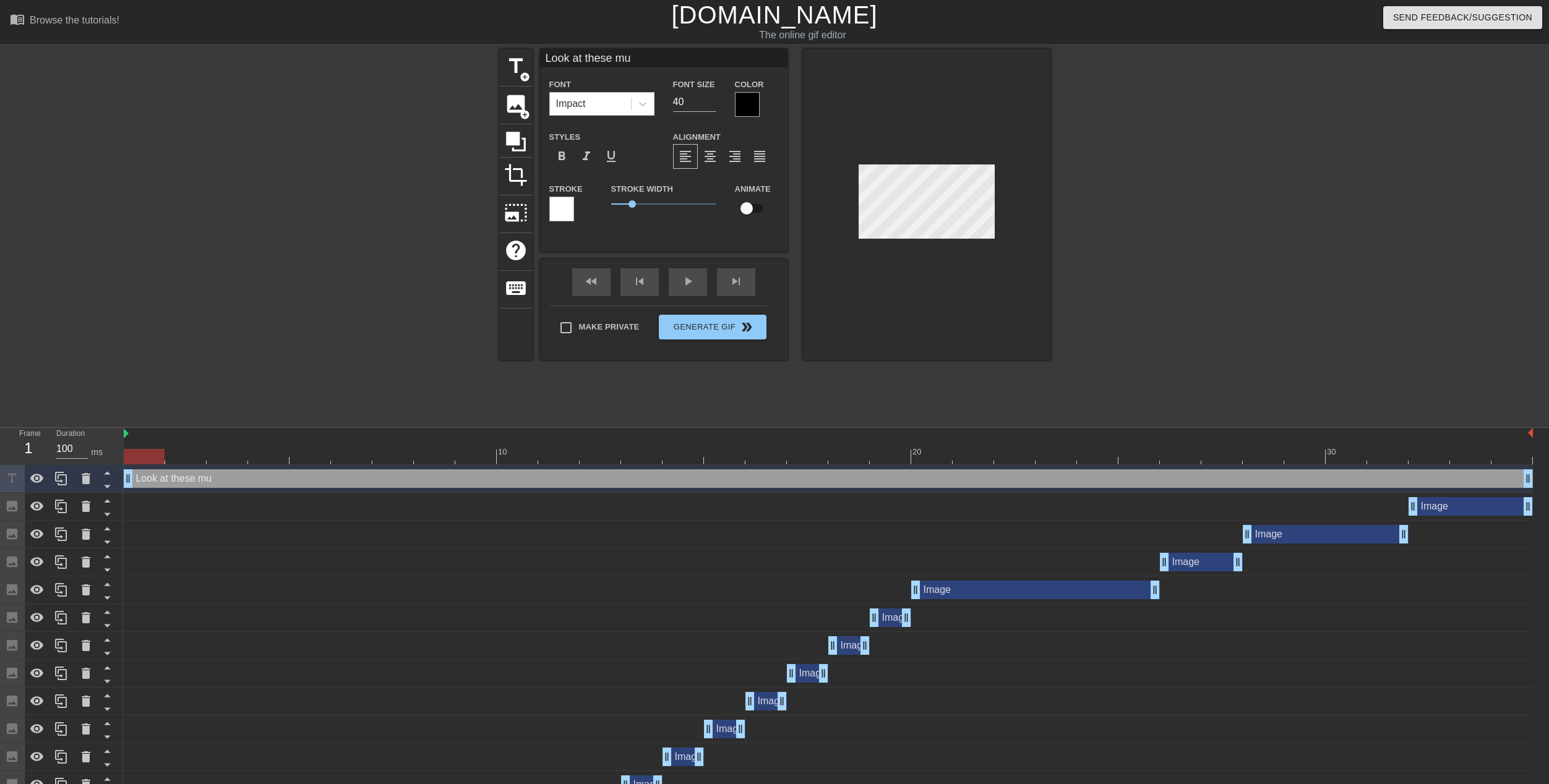
type textarea "Look at these mul"
type input "Look at these mult"
type textarea "Look at these mult"
type input "Look at these multi"
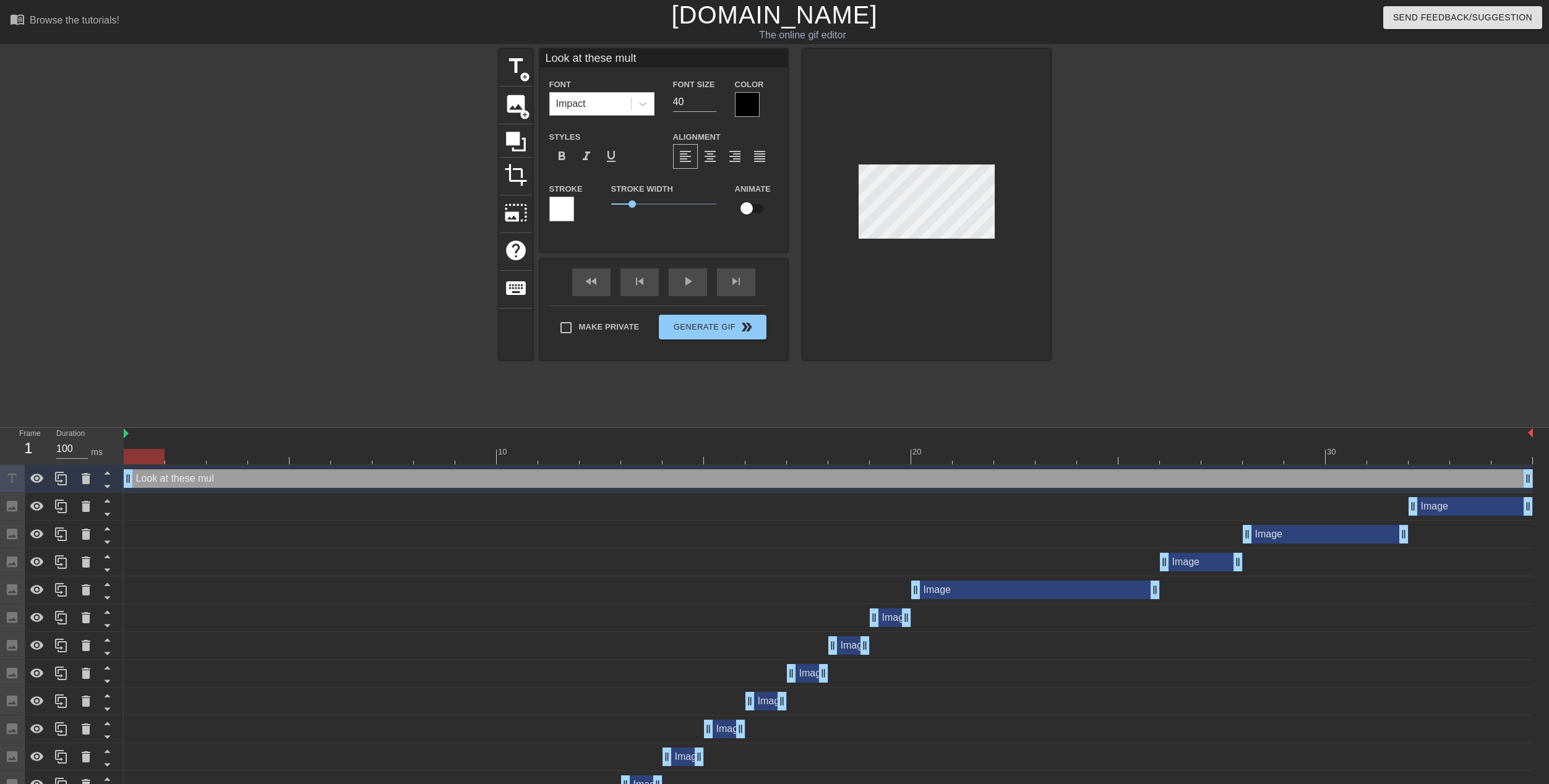
type textarea "Look at these multi"
type input "Look at these multic"
type textarea "Look at these multic"
type input "Look at these multicr"
type textarea "Look at these multicr"
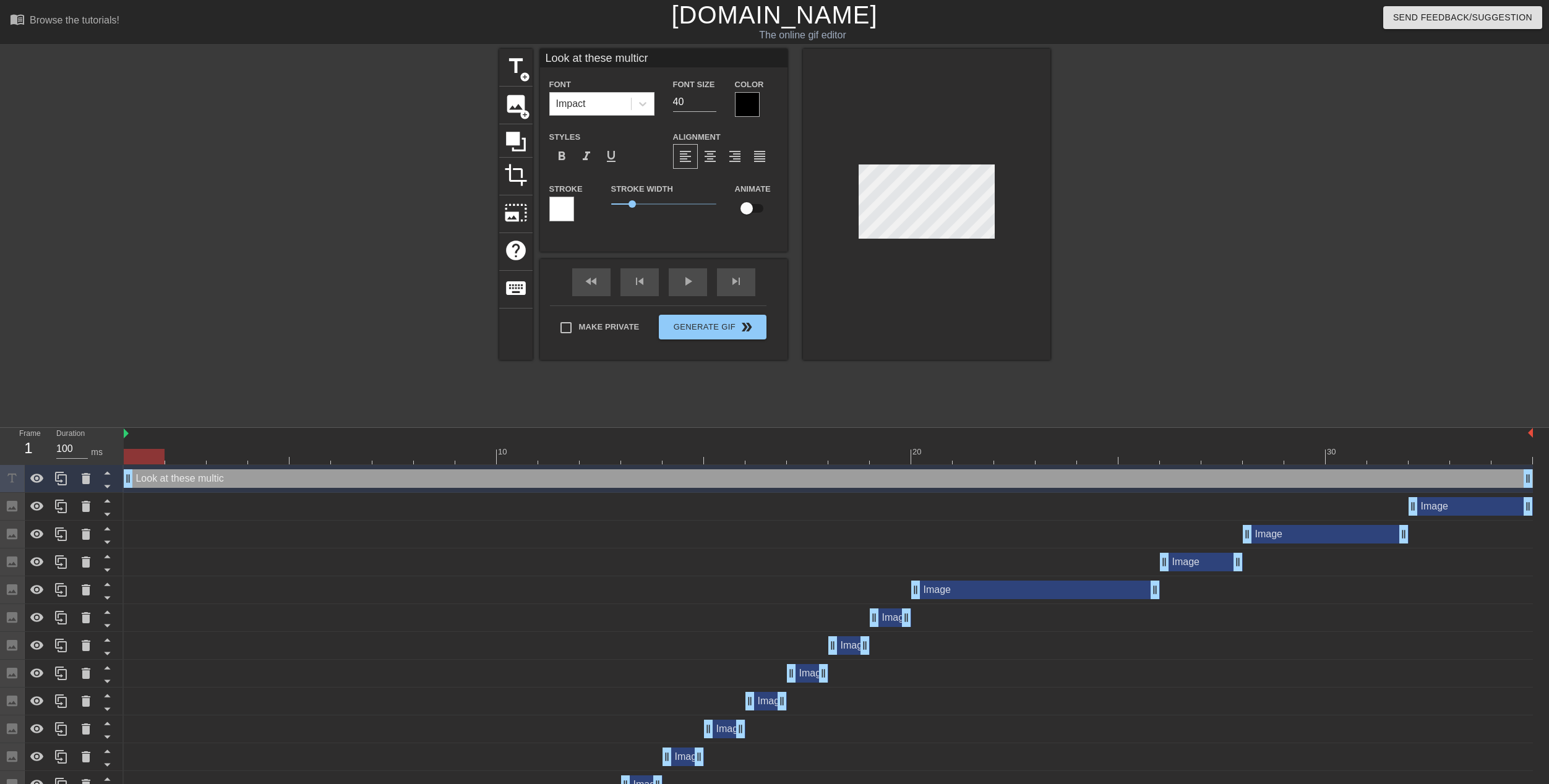
type input "Look at these multicra"
type textarea "Look at these multicra"
type input "Look at these multicraf"
type textarea "Look at these multicraf"
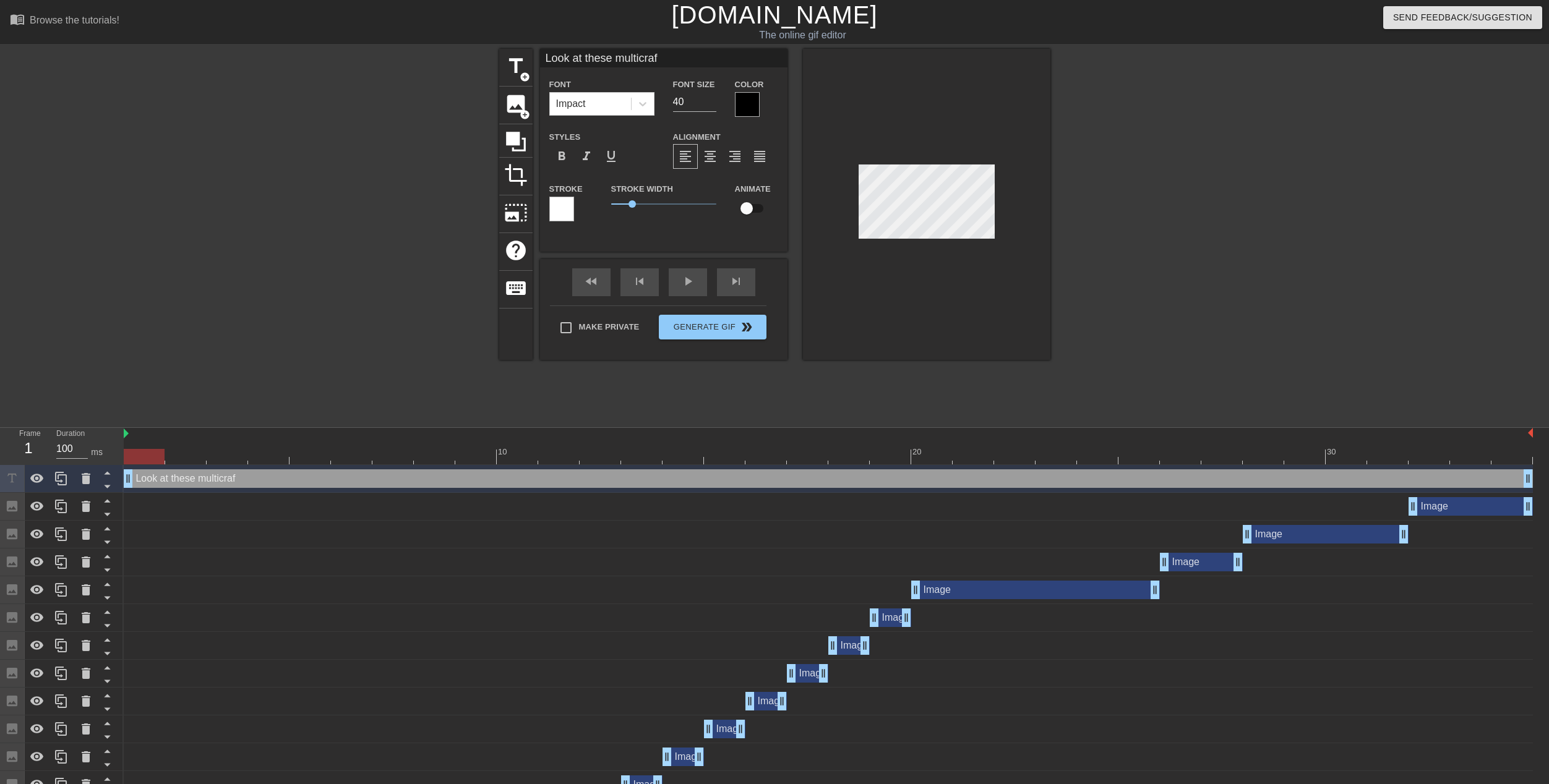
type input "Look at these multicraft"
type textarea "Look at these multicraft"
type input "Look at these multicrafts"
type textarea "Look at these multicrafts"
type input "Look at these multicrafts!"
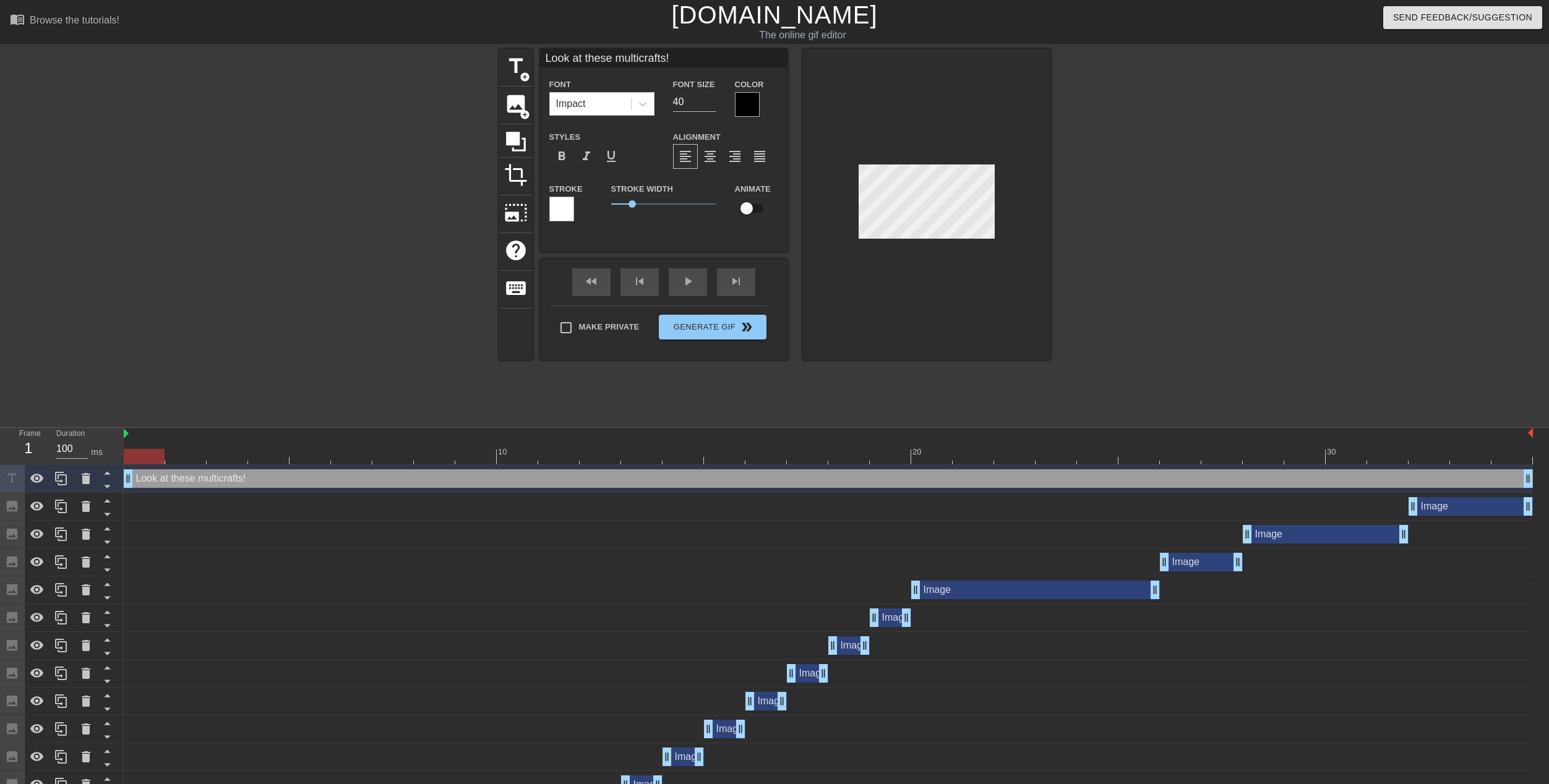
scroll to position [2, 7]
type textarea "Look at these multicrafts!"
click at [710, 106] on input "39" at bounding box center [695, 102] width 43 height 20
click at [710, 106] on input "38" at bounding box center [695, 102] width 43 height 20
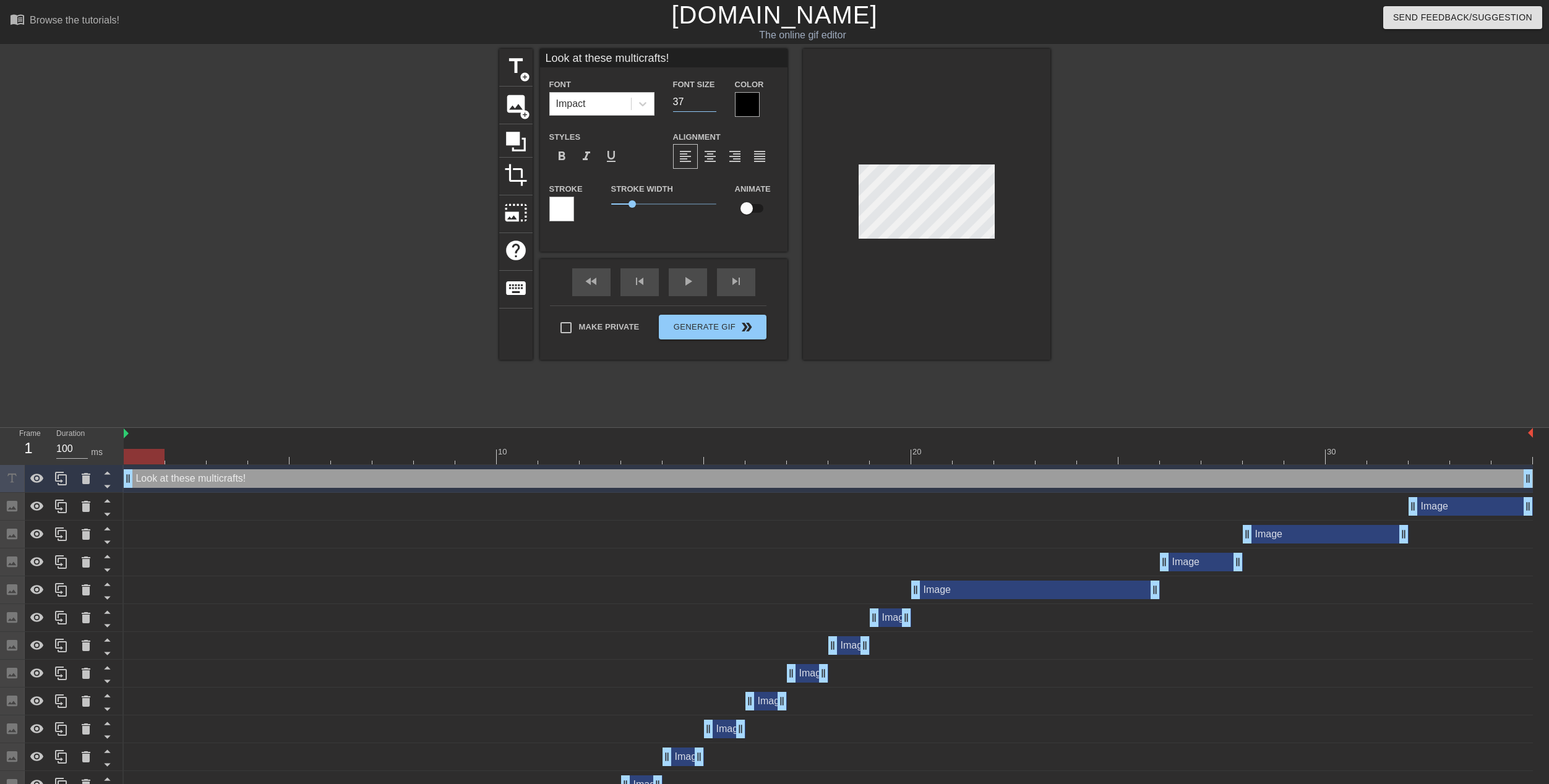
click at [710, 106] on input "37" at bounding box center [695, 102] width 43 height 20
click at [710, 106] on input "36" at bounding box center [695, 102] width 43 height 20
click at [710, 106] on input "35" at bounding box center [695, 102] width 43 height 20
click at [710, 106] on input "34" at bounding box center [695, 102] width 43 height 20
click at [710, 106] on input "33" at bounding box center [695, 102] width 43 height 20
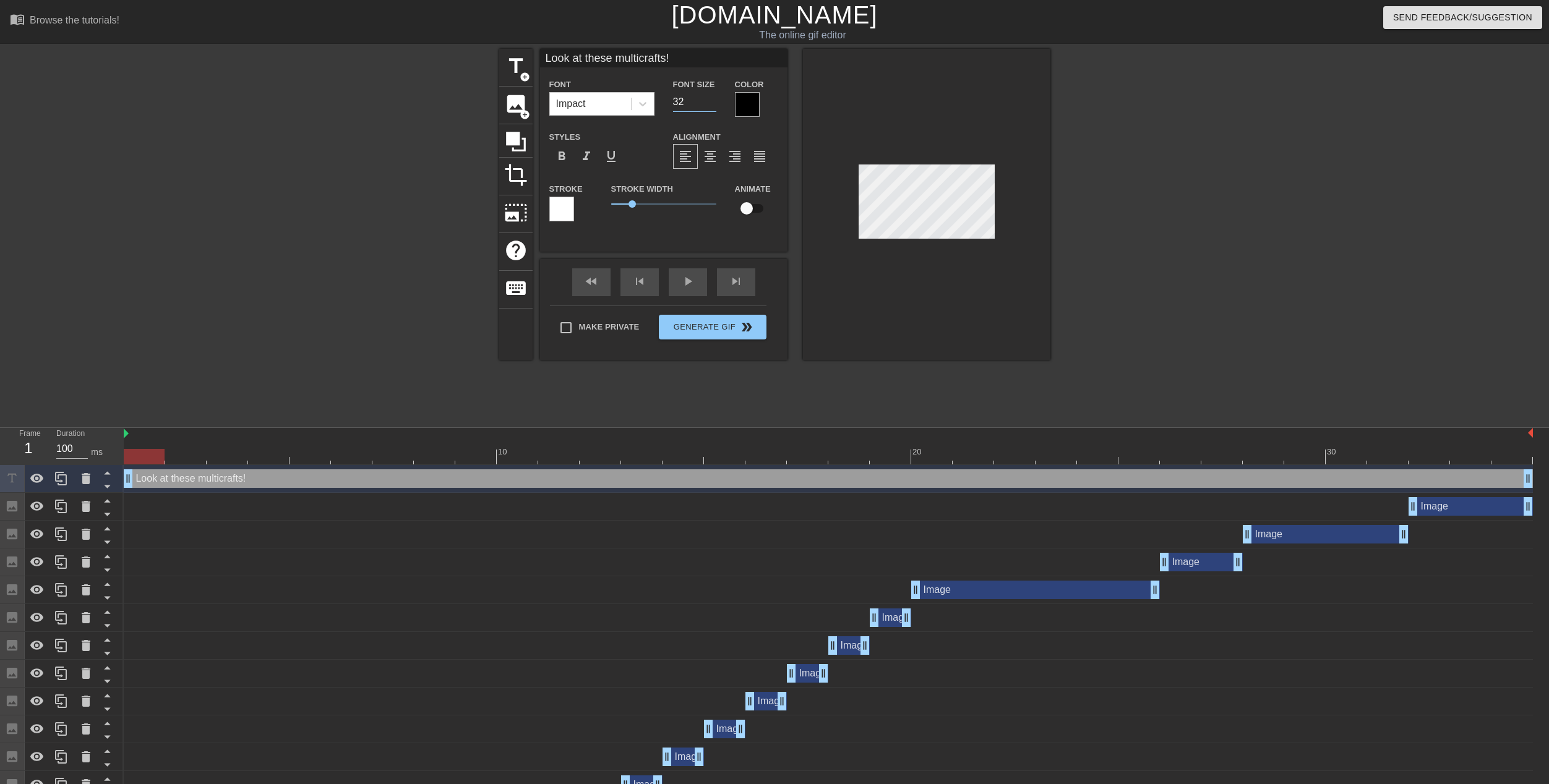
click at [710, 105] on input "32" at bounding box center [695, 102] width 43 height 20
click at [710, 105] on input "31" at bounding box center [695, 102] width 43 height 20
click at [710, 105] on input "30" at bounding box center [695, 102] width 43 height 20
click at [710, 105] on input "29" at bounding box center [695, 102] width 43 height 20
click at [710, 105] on input "28" at bounding box center [695, 102] width 43 height 20
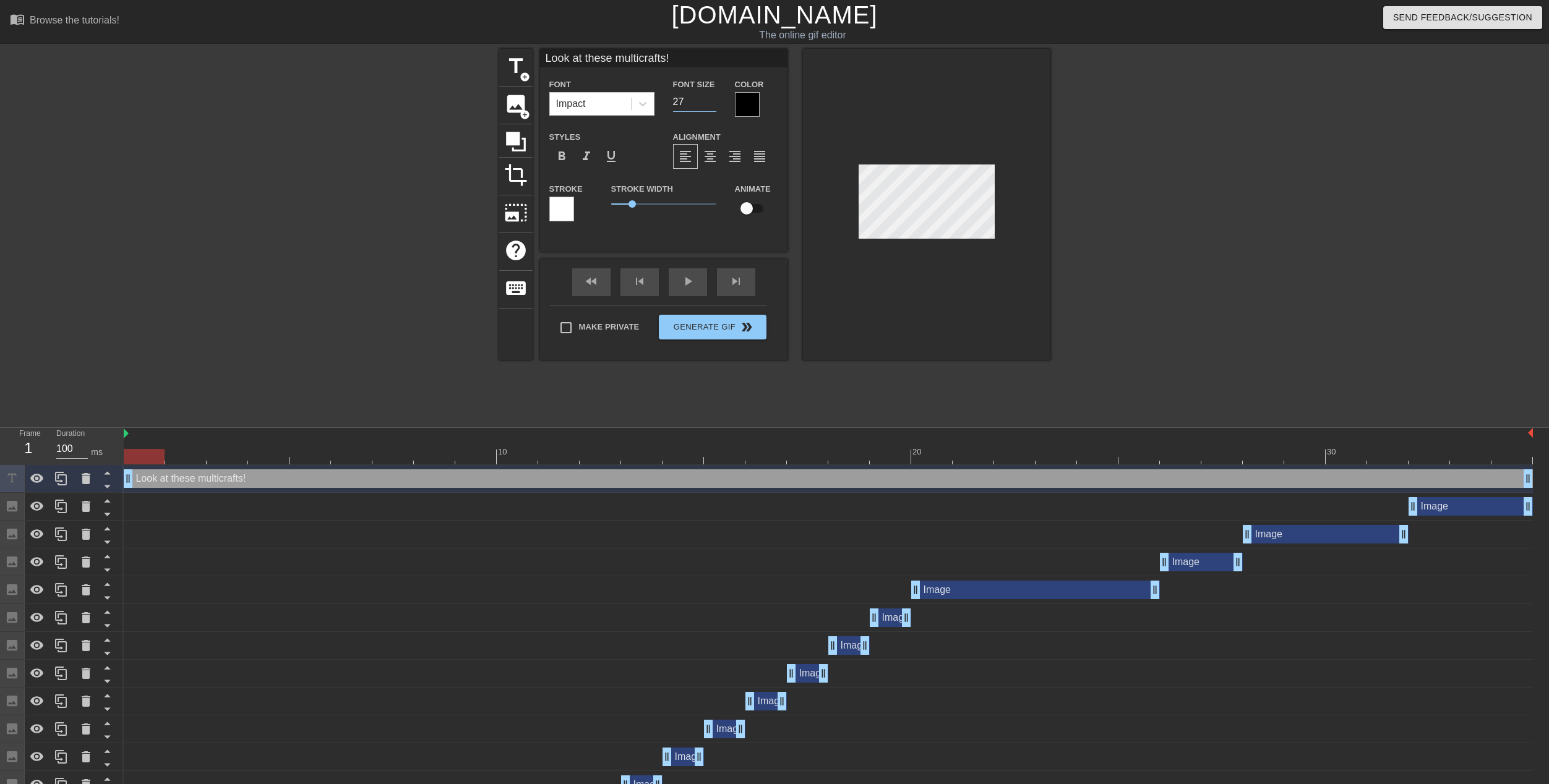
click at [710, 105] on input "27" at bounding box center [695, 102] width 43 height 20
click at [711, 105] on input "26" at bounding box center [695, 102] width 43 height 20
click at [712, 104] on input "25" at bounding box center [695, 102] width 43 height 20
click at [713, 104] on input "24" at bounding box center [695, 102] width 43 height 20
click at [713, 104] on input "23" at bounding box center [695, 102] width 43 height 20
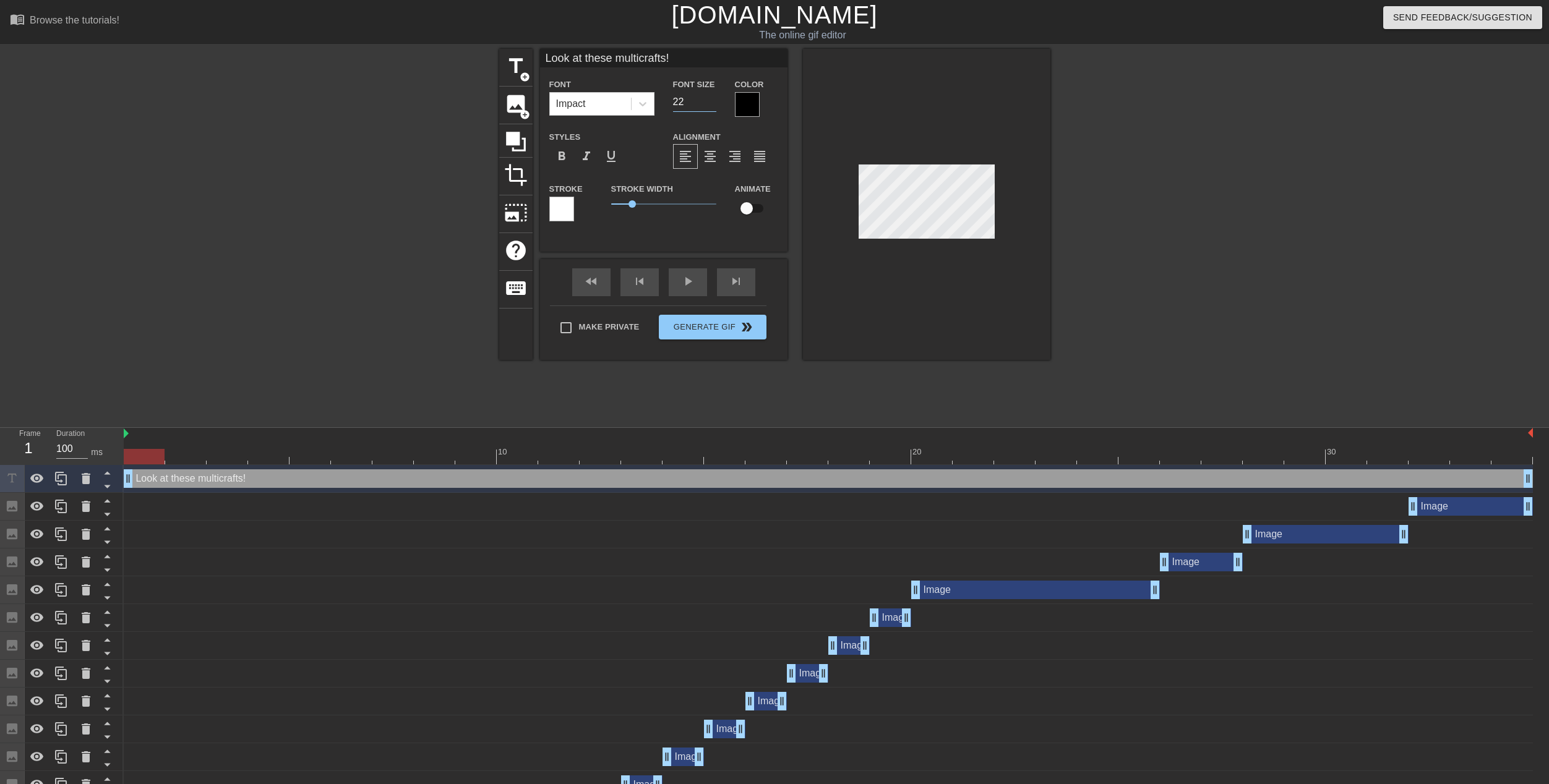
click at [713, 104] on input "22" at bounding box center [695, 102] width 43 height 20
click at [713, 104] on input "21" at bounding box center [695, 102] width 43 height 20
click at [713, 104] on input "20" at bounding box center [695, 102] width 43 height 20
type input "19"
click at [713, 104] on input "19" at bounding box center [695, 102] width 43 height 20
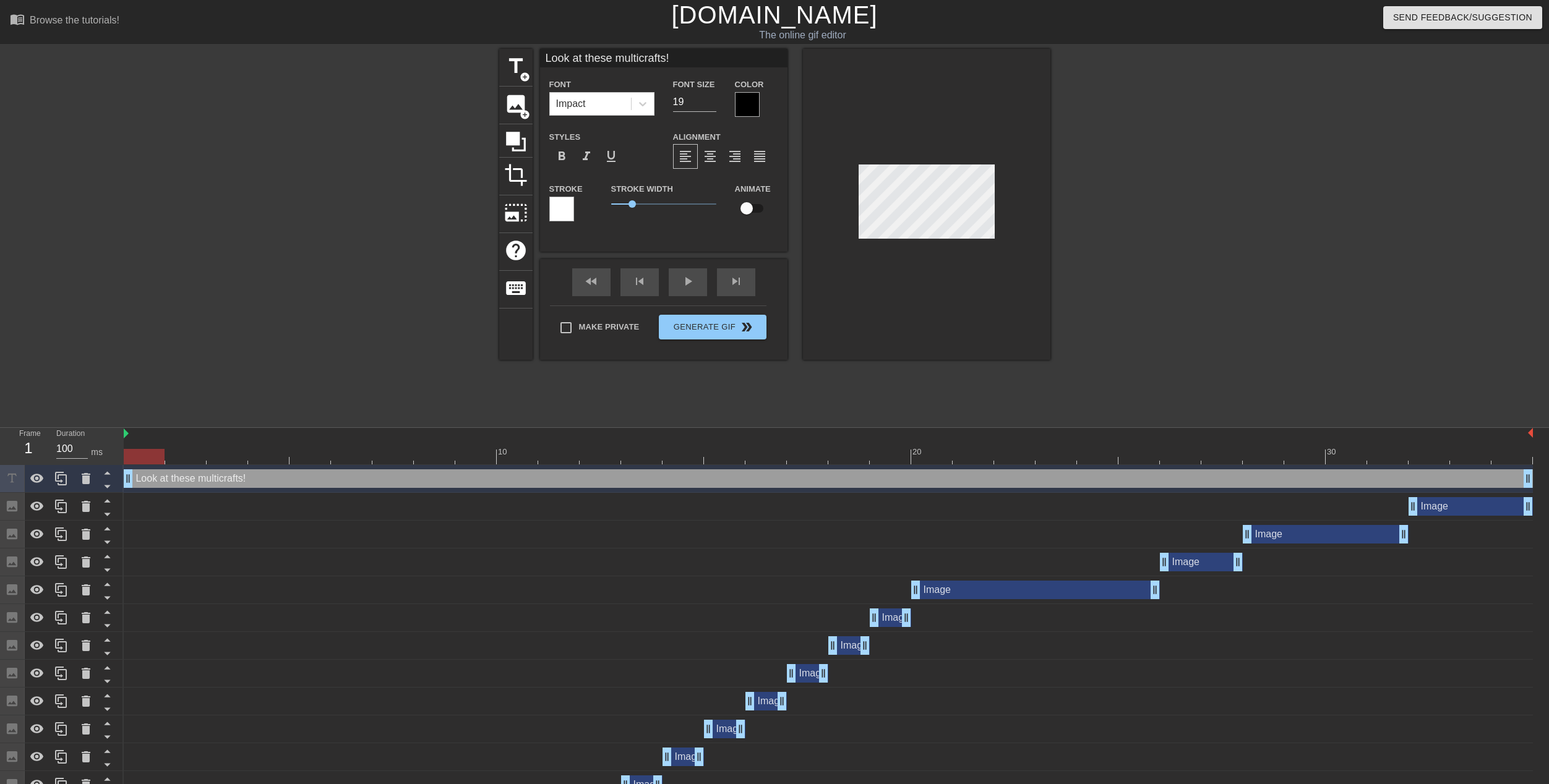
scroll to position [2, 6]
click at [1000, 200] on div at bounding box center [927, 204] width 247 height 311
type input "Look at these"
type textarea "Look at these"
type input "Look at thes"
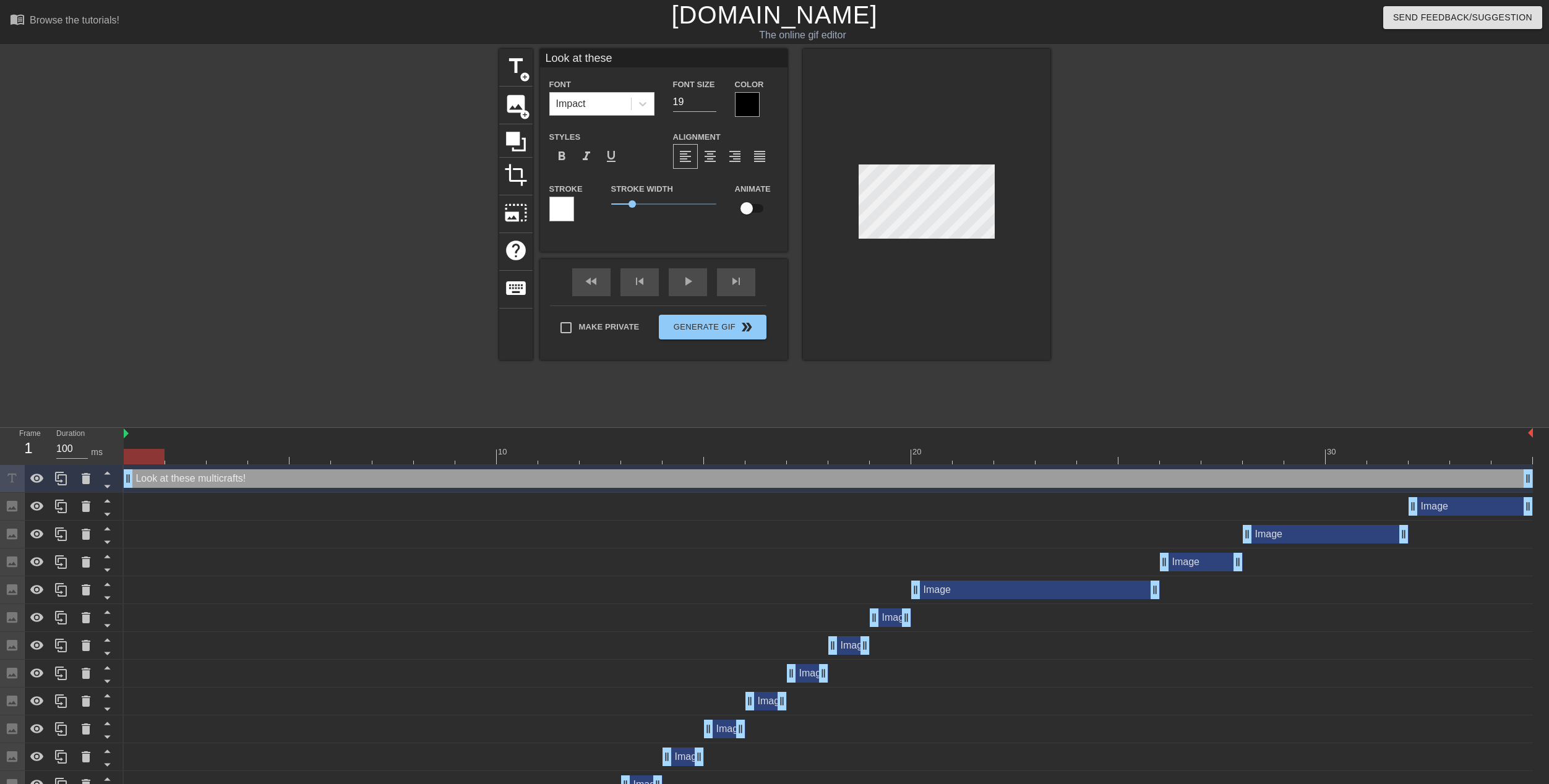
type textarea "Look at thes"
type input "Look at these"
type textarea "Look at these"
type input "Look at these."
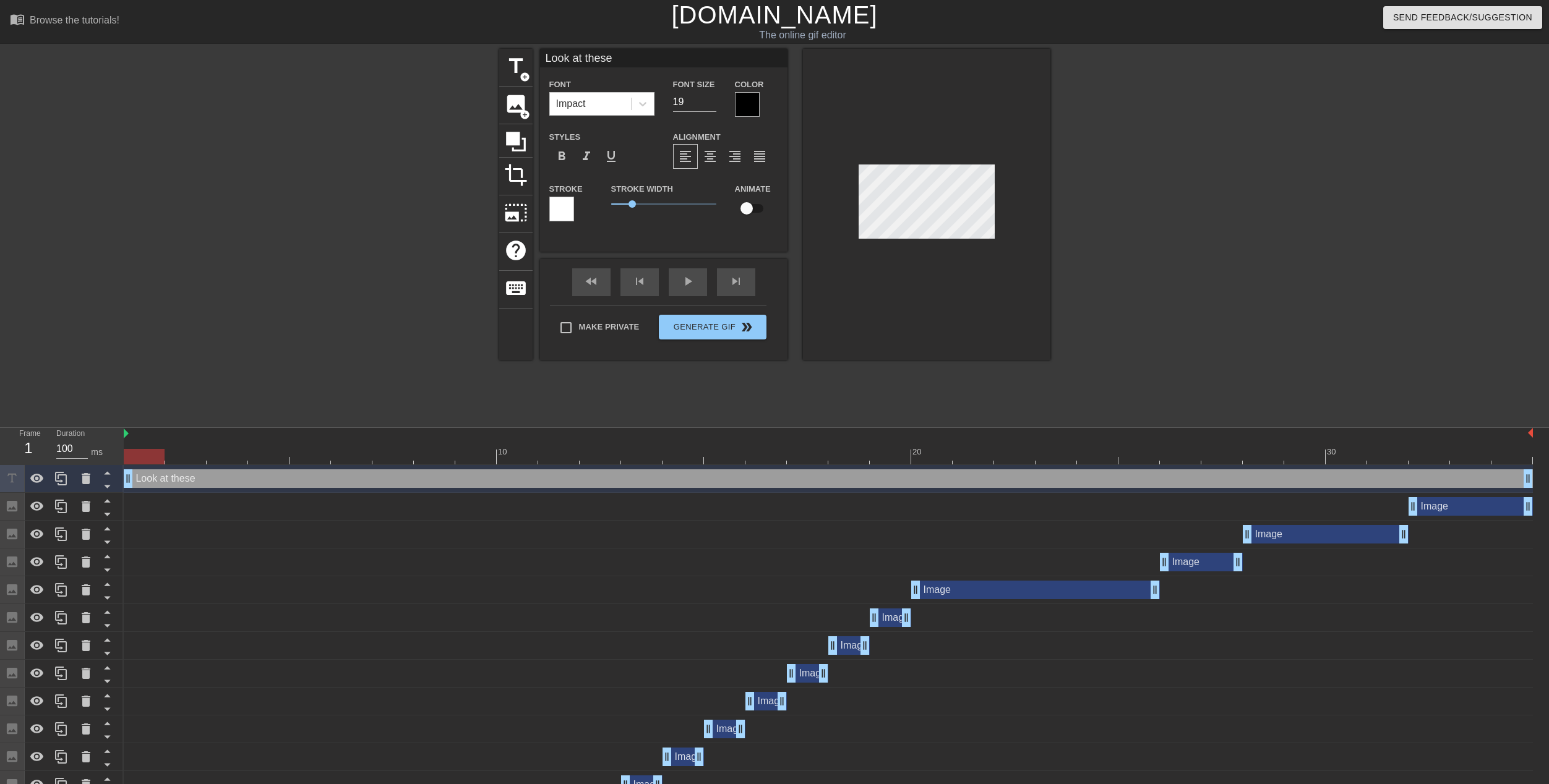
type textarea "Look at these."
type input "Look at these.."
type textarea "Look at these.."
type input "Look at these..."
type textarea "Look at these..."
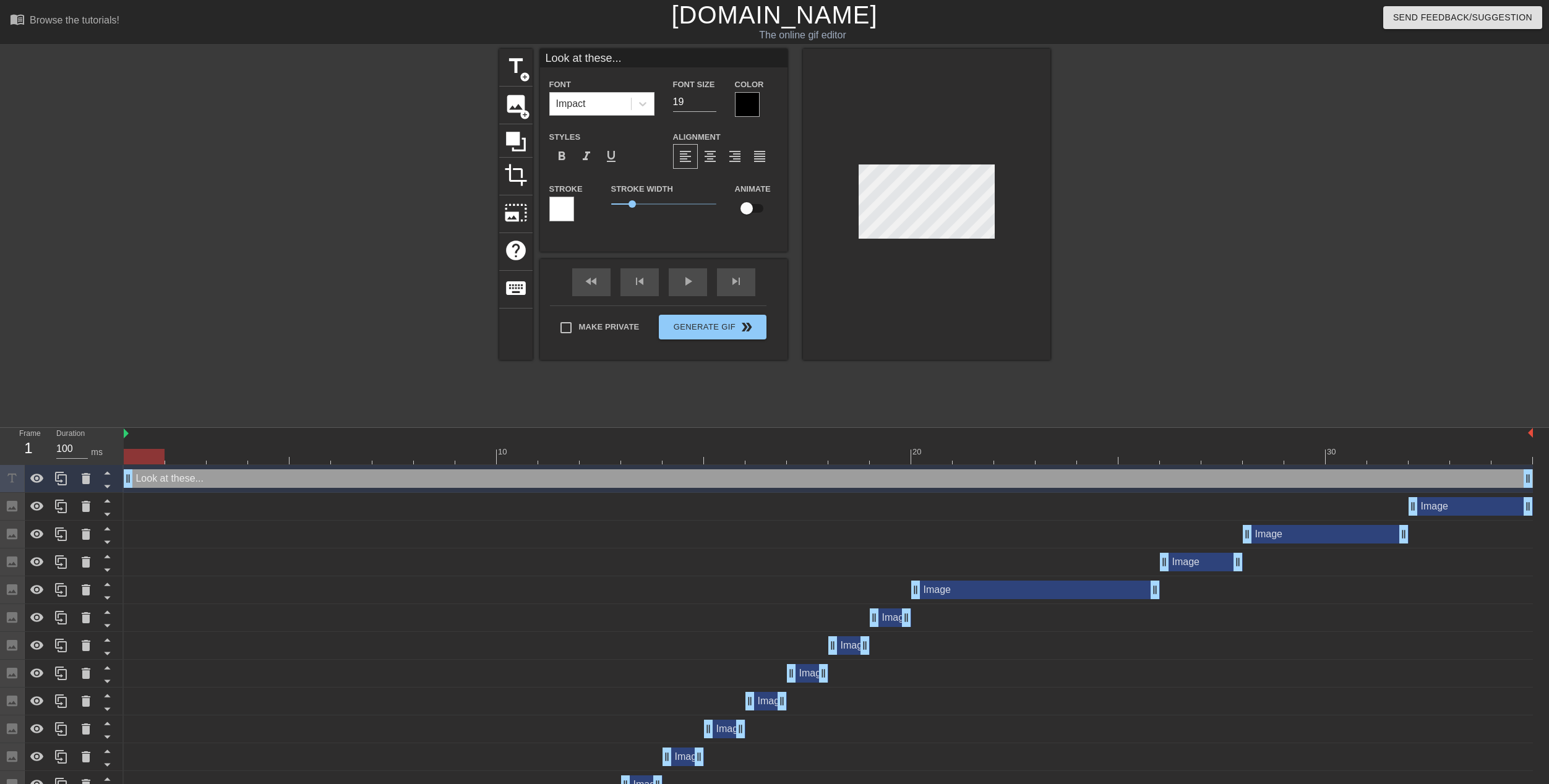
type input "Look at these...."
type textarea "Look at these...."
click at [148, 477] on div "Look at these.... drag_handle drag_handle" at bounding box center [828, 478] width 1409 height 18
click at [1143, 244] on div at bounding box center [1158, 235] width 186 height 371
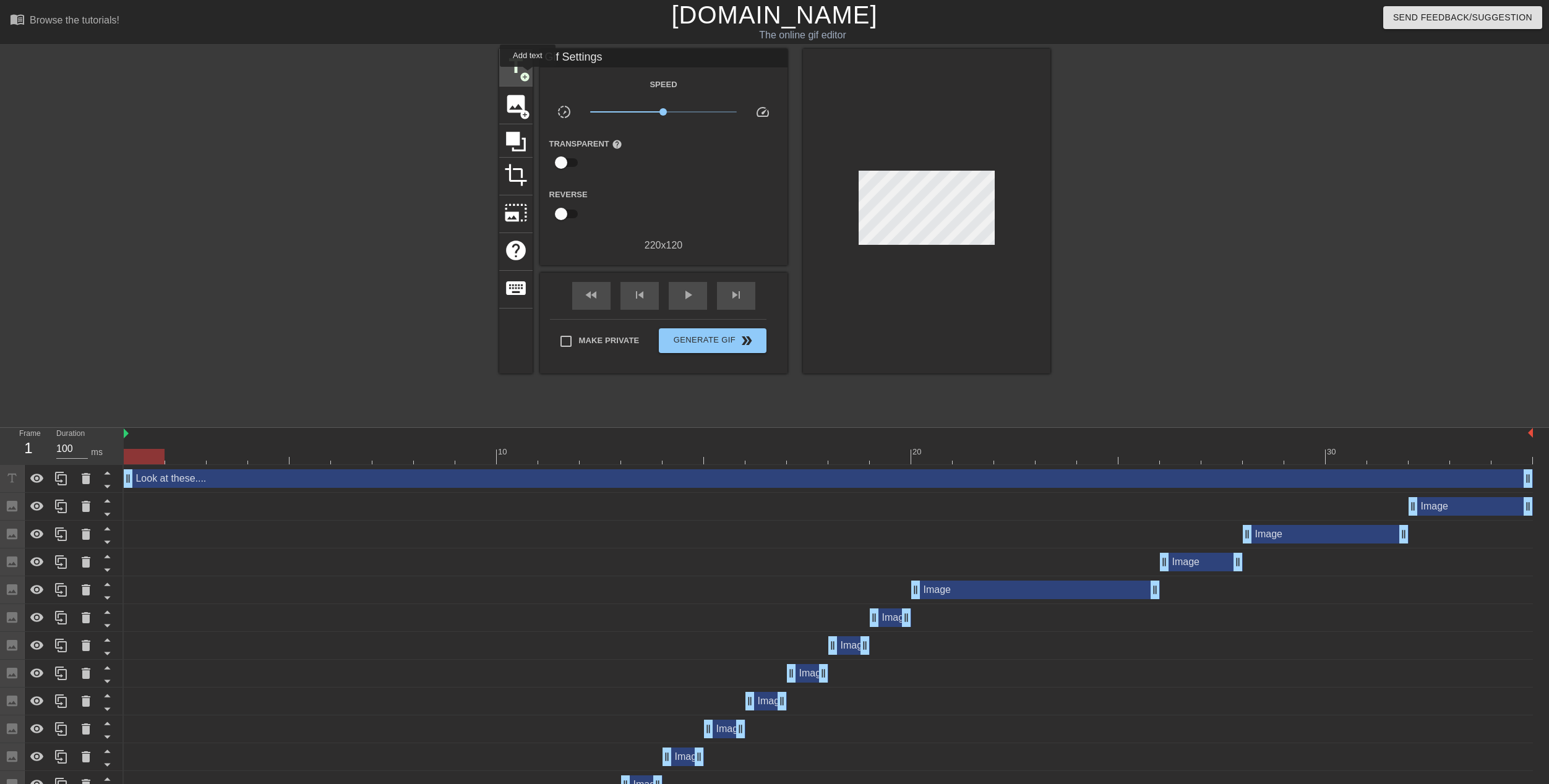
click at [527, 75] on span "add_circle" at bounding box center [525, 77] width 11 height 11
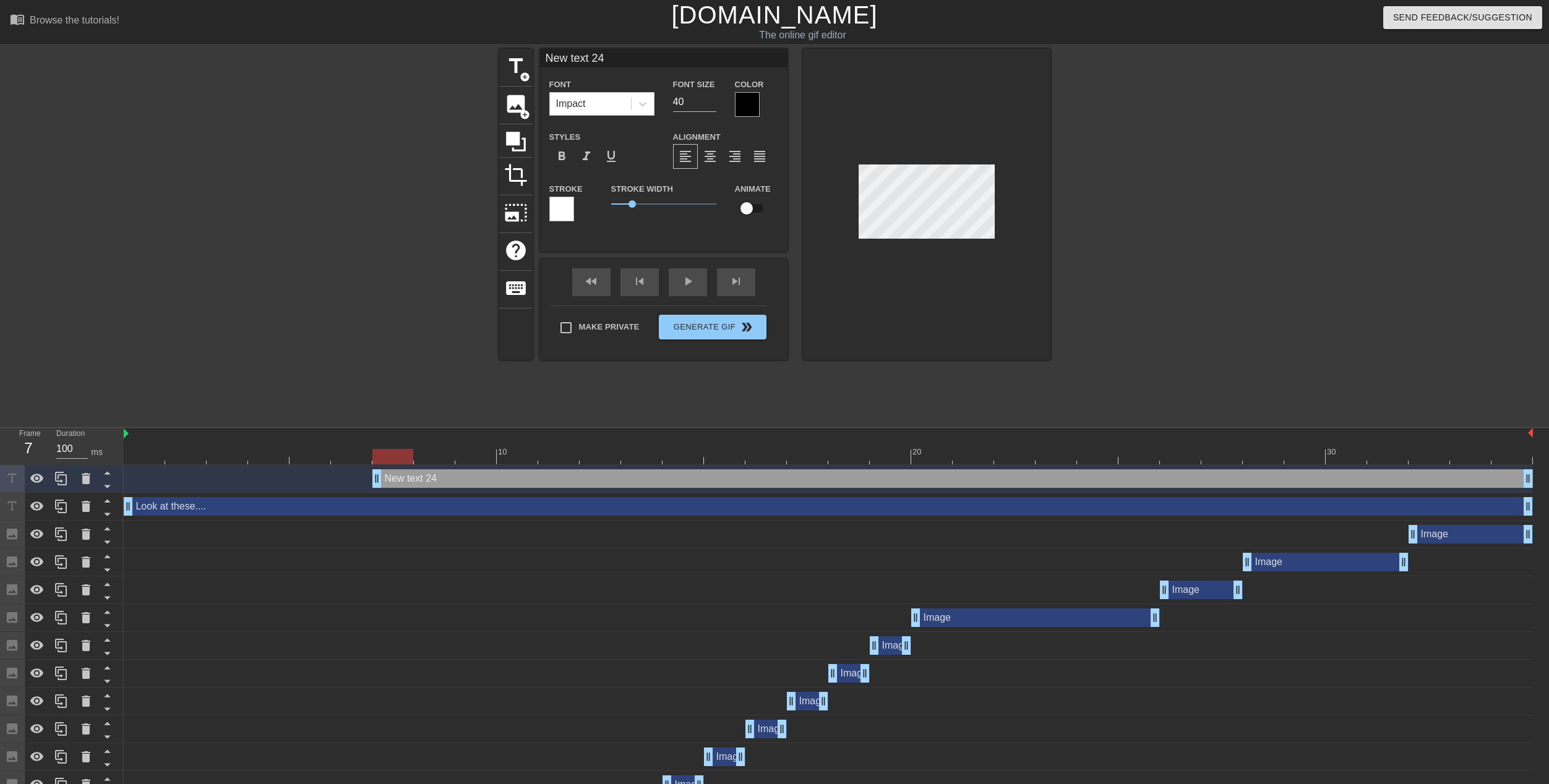
drag, startPoint x: 132, startPoint y: 477, endPoint x: 381, endPoint y: 477, distance: 249.0
type input "M"
type textarea "M"
type input "MU"
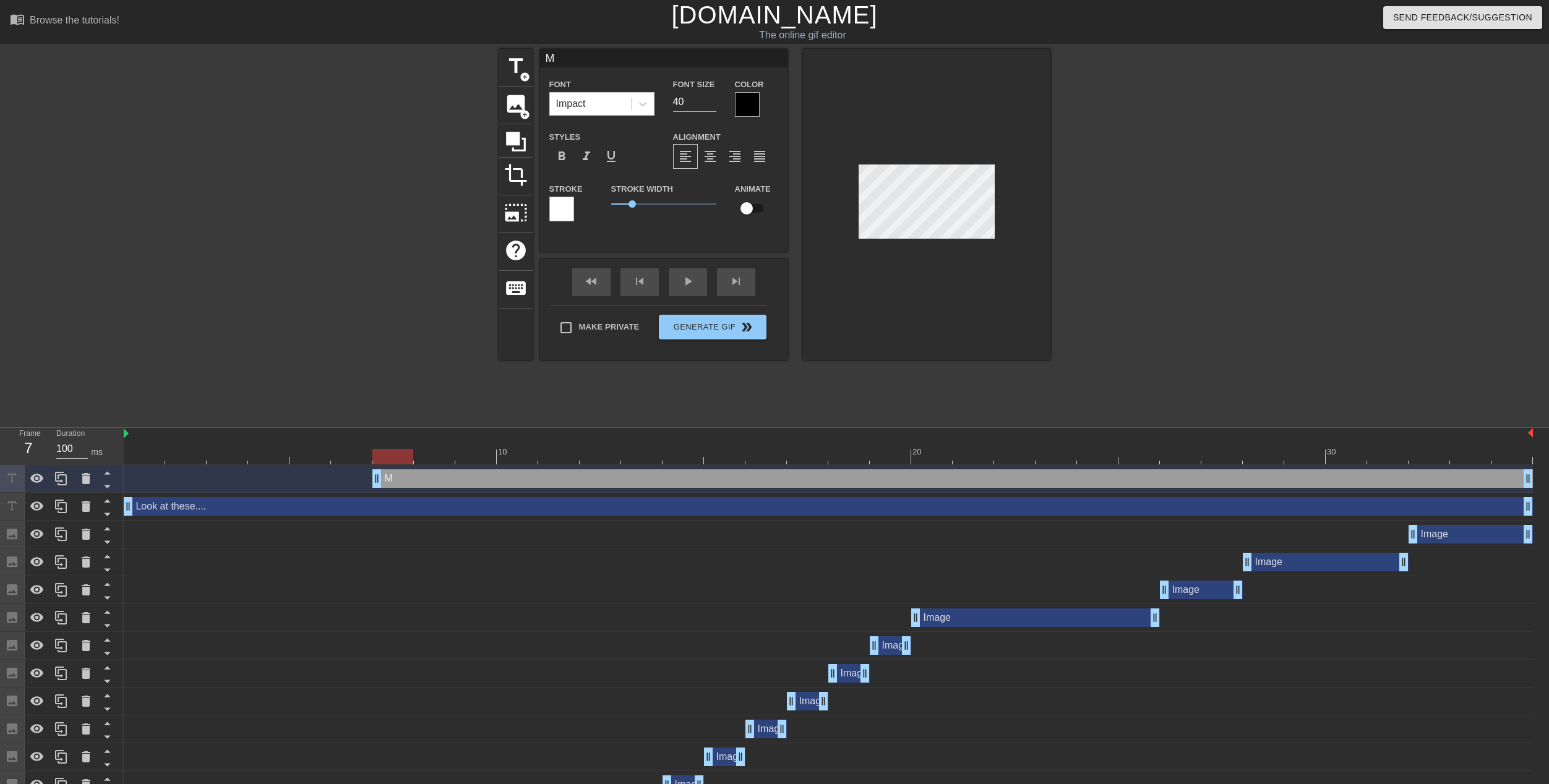
type textarea "MU"
type input "MUL"
type textarea "MUL"
type input "MULT"
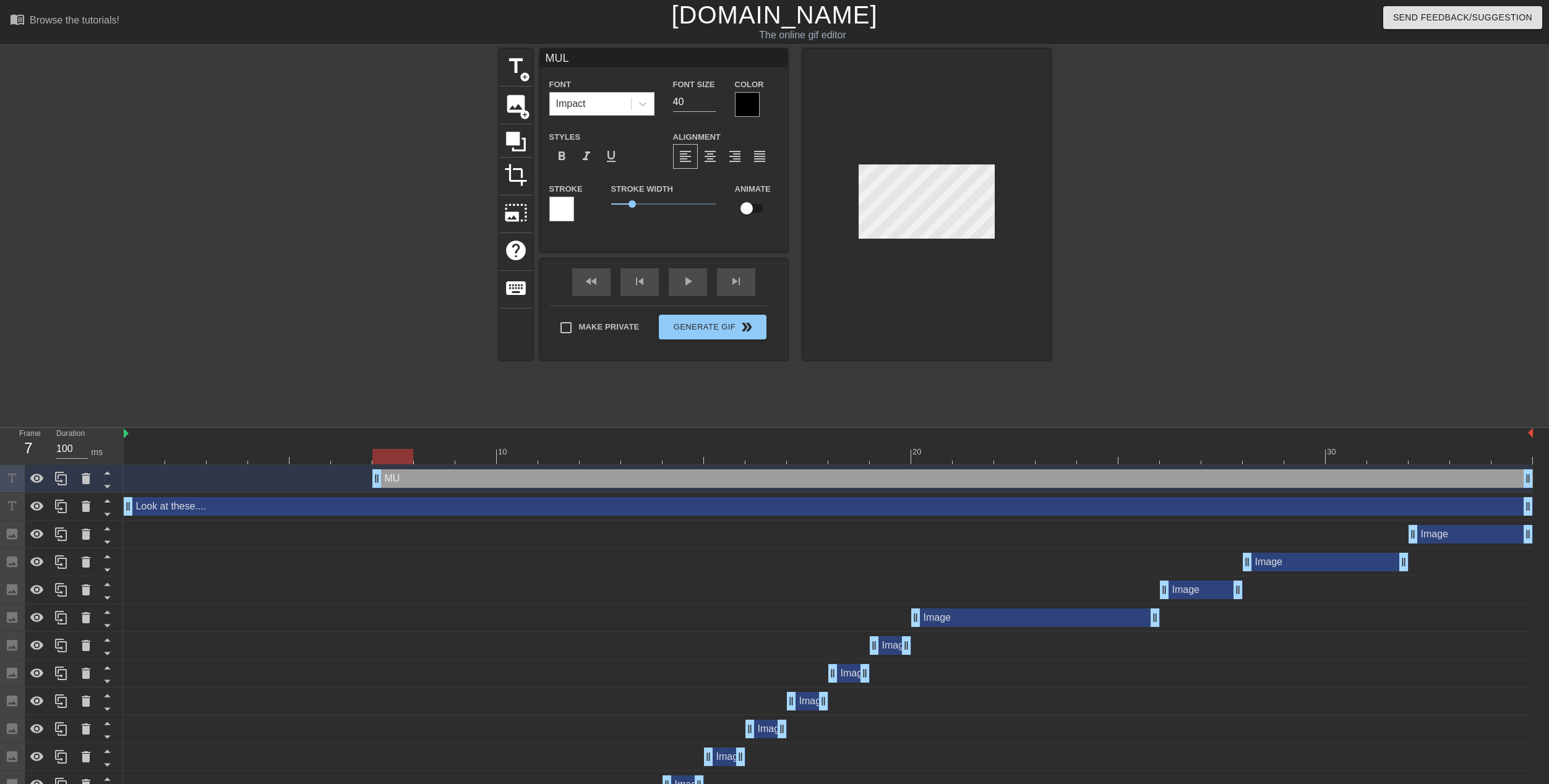
type textarea "MULT"
type input "MULTI"
type textarea "MULTI"
type input "MULTIC"
type textarea "MULTIC"
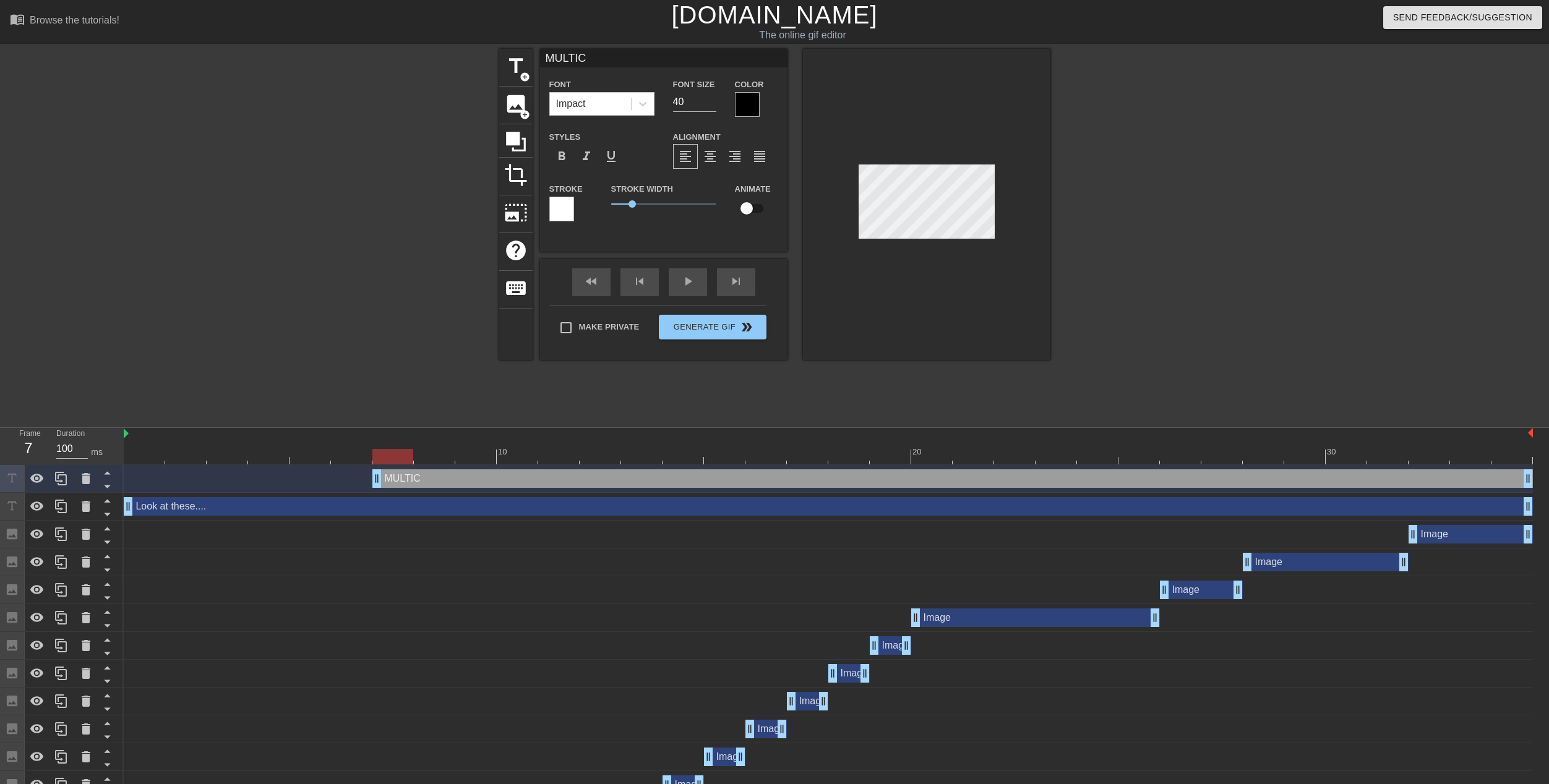
type input "MULTICR"
type textarea "MULTICR"
type input "MULTICRA"
type textarea "MULTICRA"
type input "MULTICRAF"
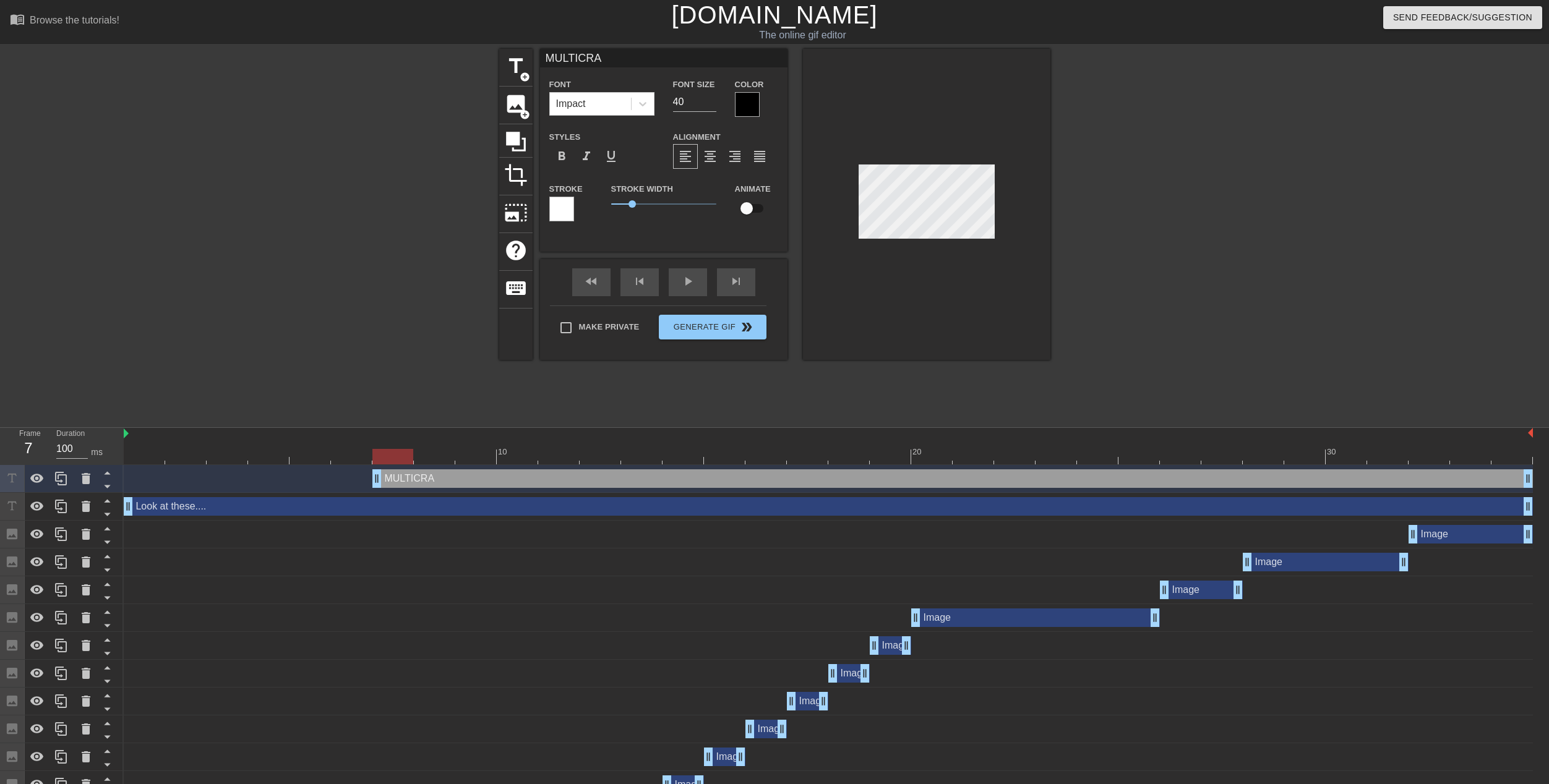
type textarea "MULTICRAF"
type input "MULTICRAFT"
type textarea "MULTICRAFT"
type input "MULTICRAFTS"
type textarea "MULTICRAFTS"
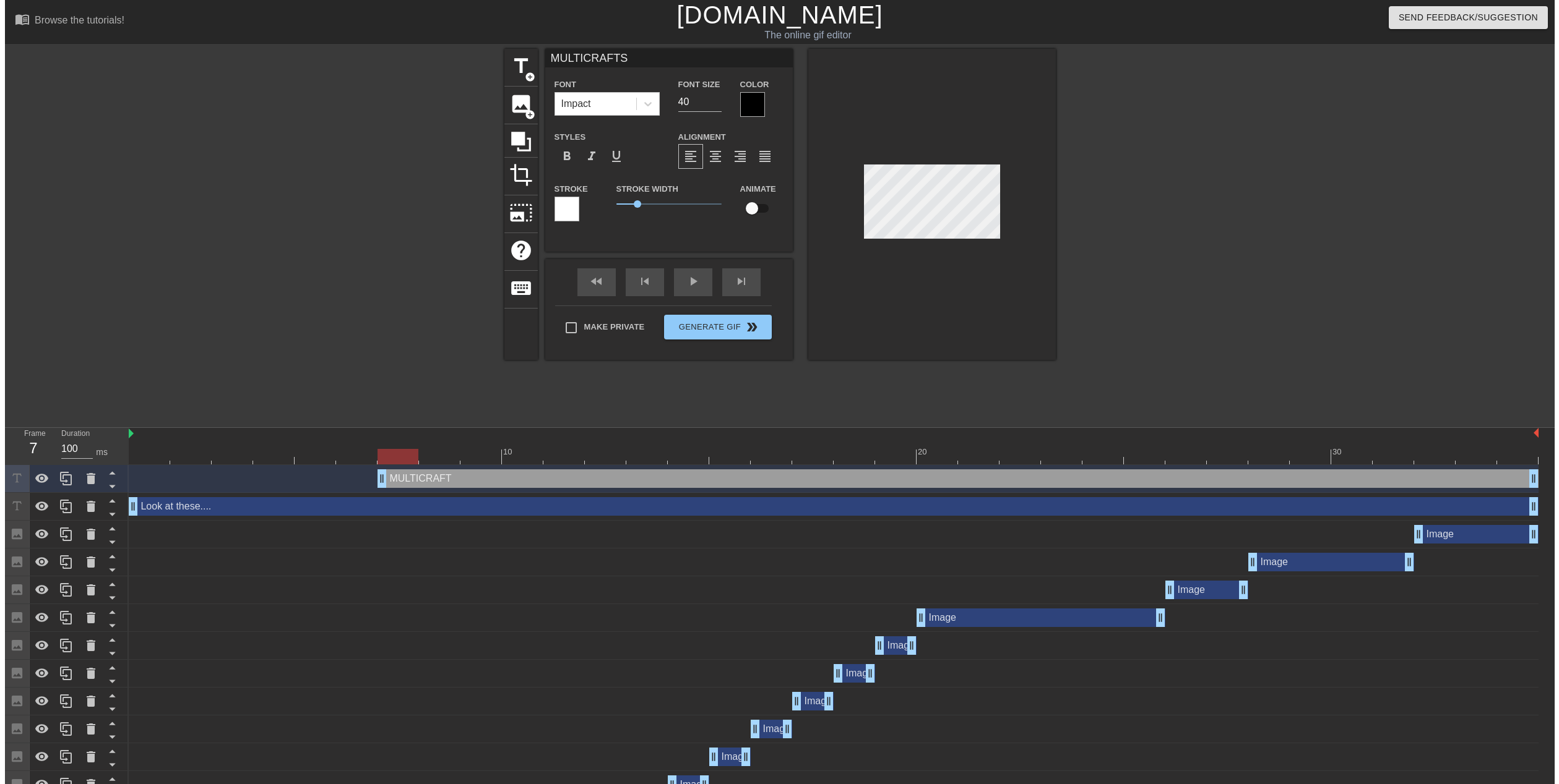
scroll to position [2, 4]
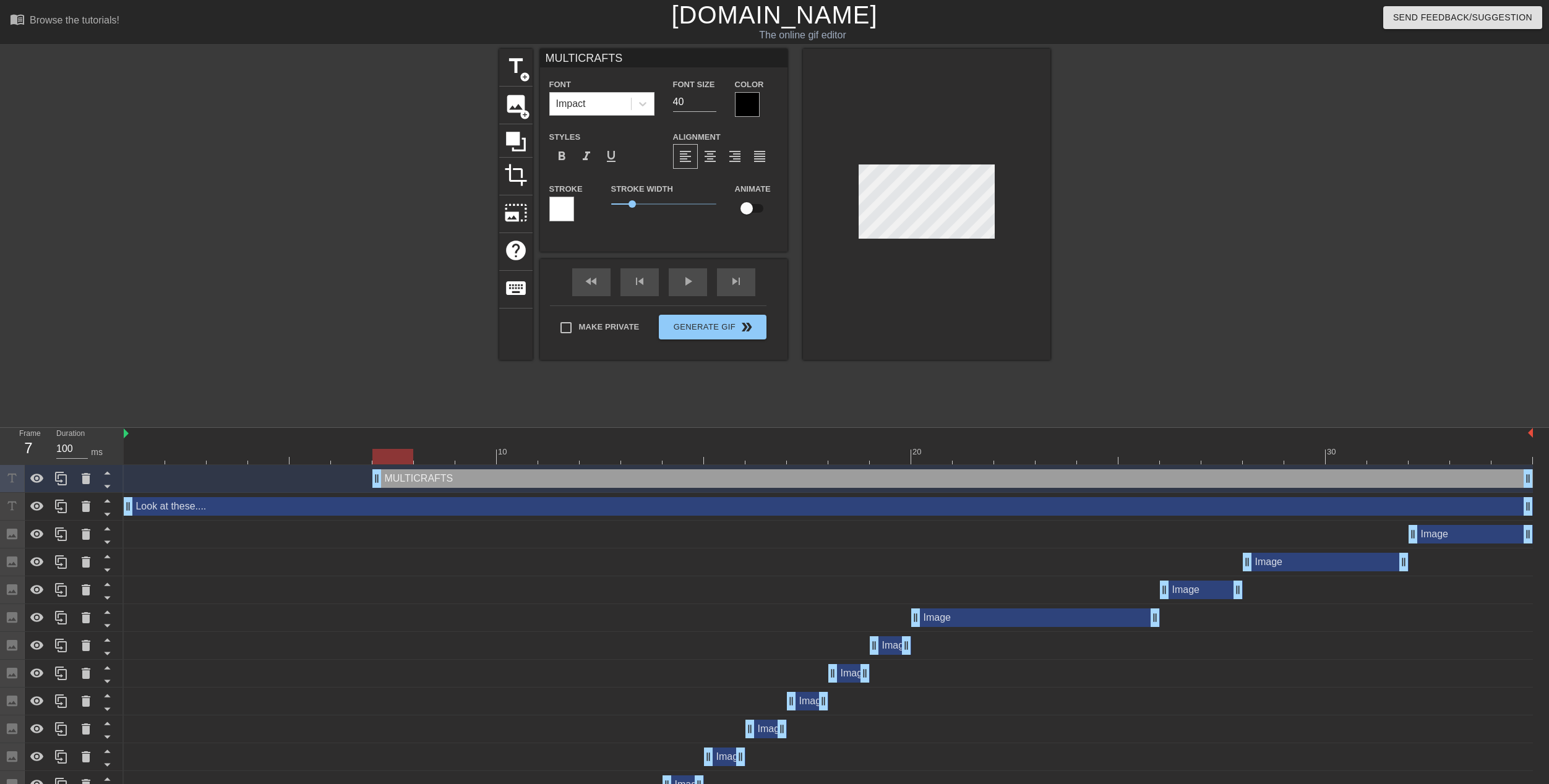
type input "MULTICRAFTS!"
type textarea "MULTICRAFTS!"
click at [740, 102] on div at bounding box center [748, 104] width 25 height 25
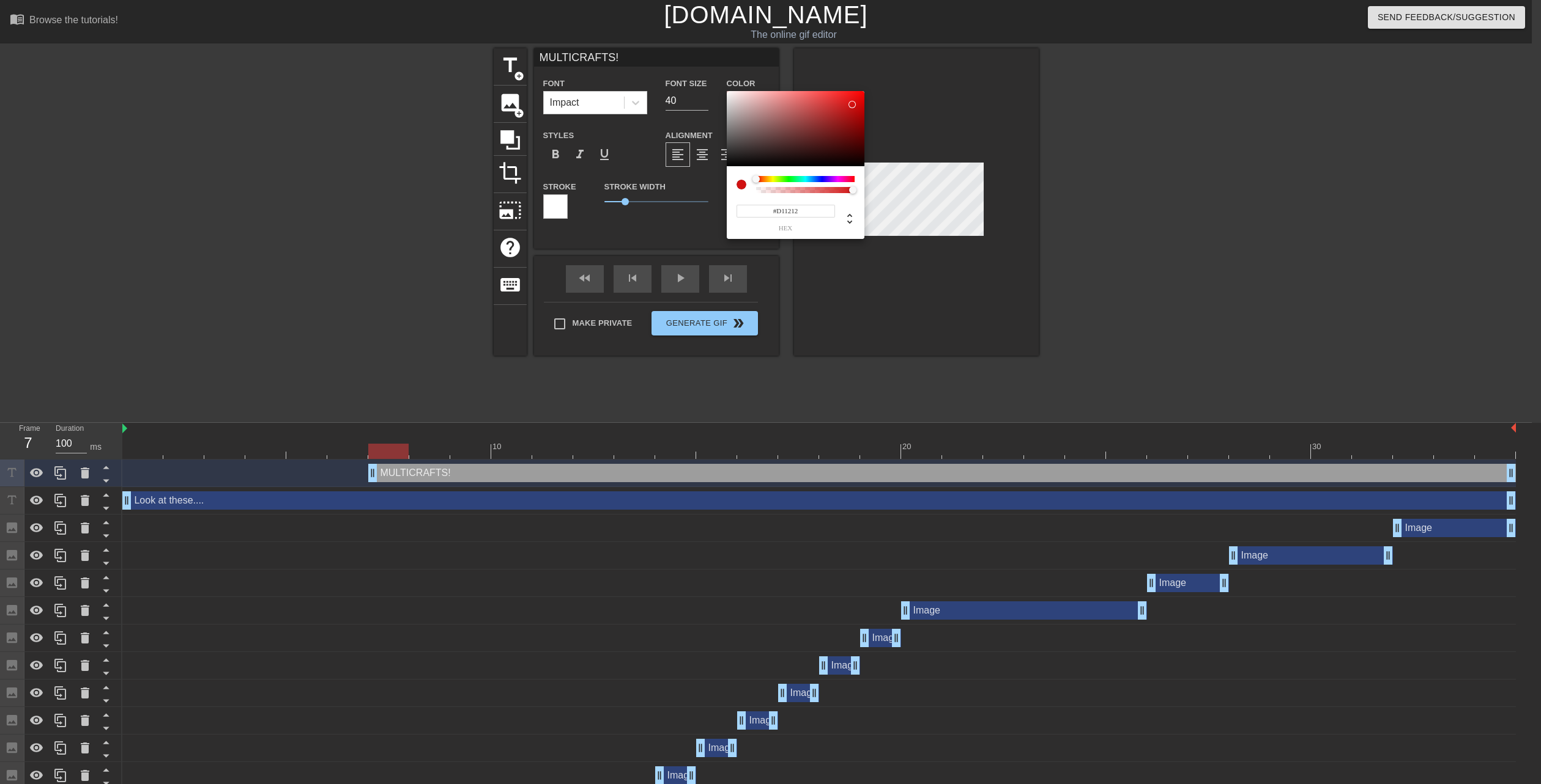
click at [852, 105] on div at bounding box center [796, 129] width 138 height 76
type input "#30D112"
click at [786, 181] on div at bounding box center [805, 179] width 98 height 6
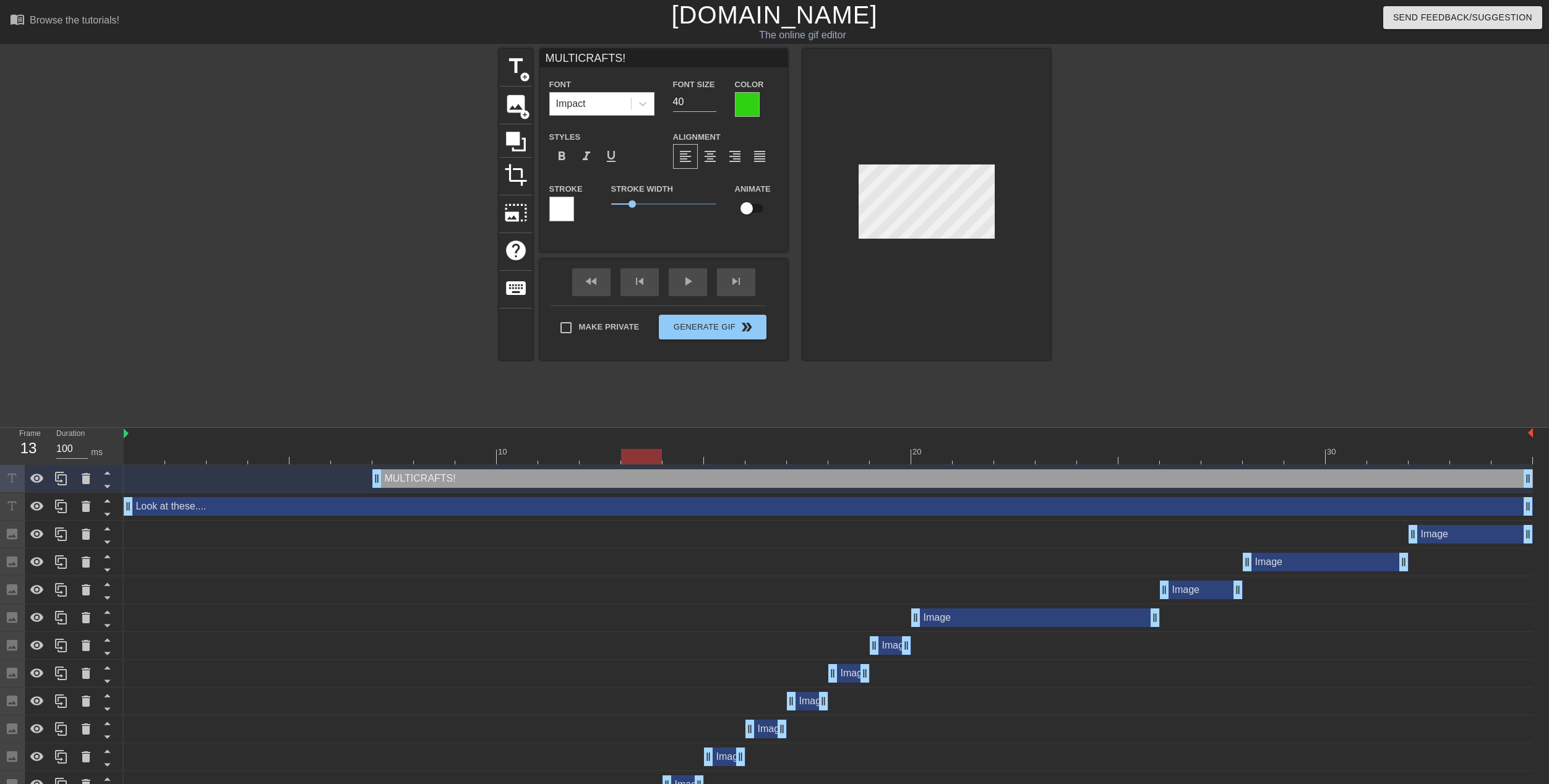
drag, startPoint x: 394, startPoint y: 457, endPoint x: 501, endPoint y: 363, distance: 142.4
click at [501, 363] on div "menu_book Browse the tutorials! [DOMAIN_NAME] The online gif editor Send Feedba…" at bounding box center [774, 580] width 1549 height 1161
drag, startPoint x: 378, startPoint y: 474, endPoint x: 582, endPoint y: 470, distance: 204.0
drag, startPoint x: 597, startPoint y: 459, endPoint x: 922, endPoint y: 420, distance: 327.3
click at [922, 420] on div "menu_book Browse the tutorials! [DOMAIN_NAME] The online gif editor Send Feedba…" at bounding box center [774, 580] width 1549 height 1161
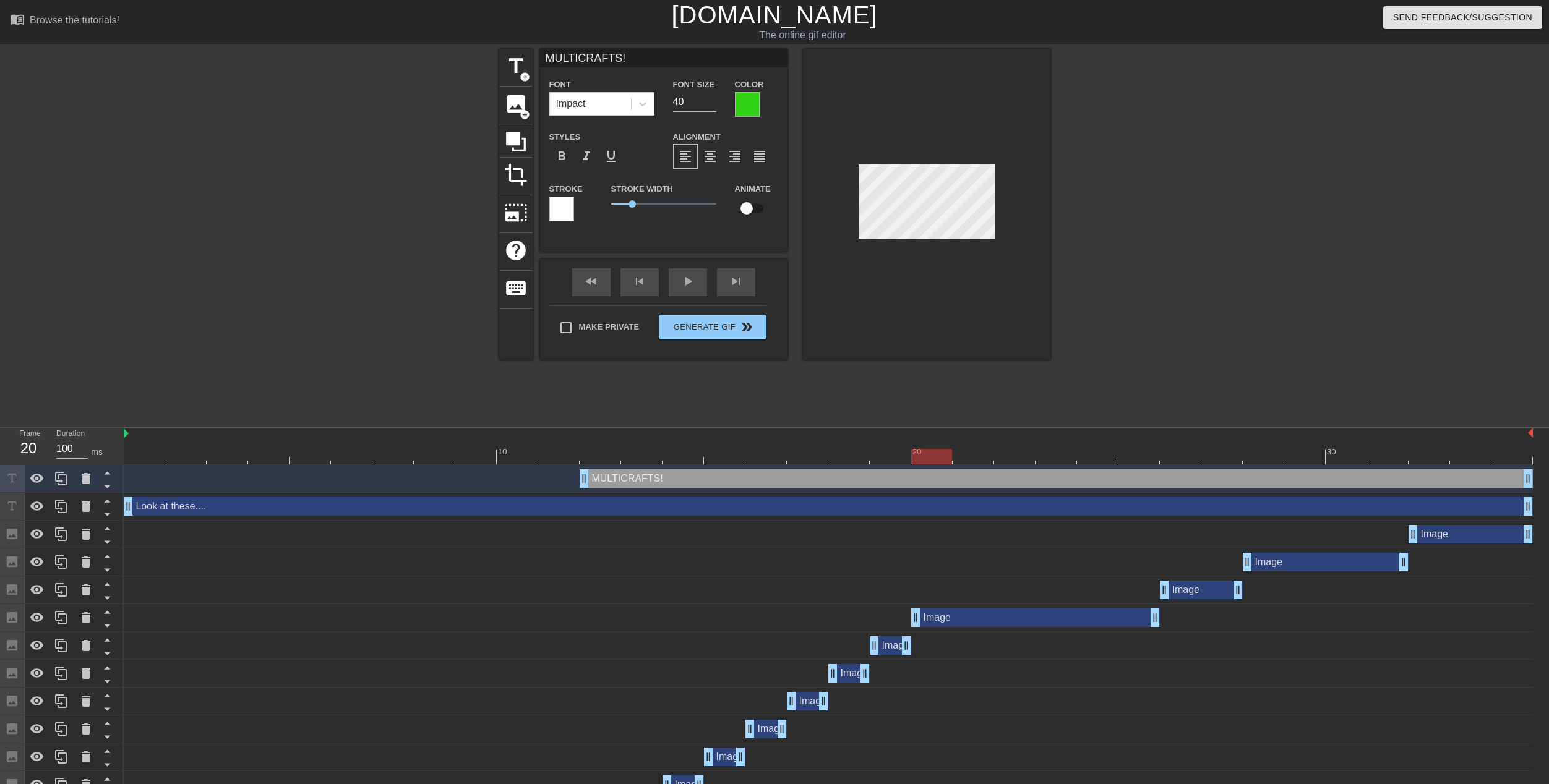
click at [743, 208] on input "checkbox" at bounding box center [746, 208] width 70 height 23
checkbox input "true"
drag, startPoint x: 923, startPoint y: 457, endPoint x: 582, endPoint y: 433, distance: 341.8
click at [582, 433] on div "10 20 30" at bounding box center [828, 446] width 1409 height 36
click at [695, 329] on button "Generate Gif double_arrow" at bounding box center [712, 327] width 107 height 25
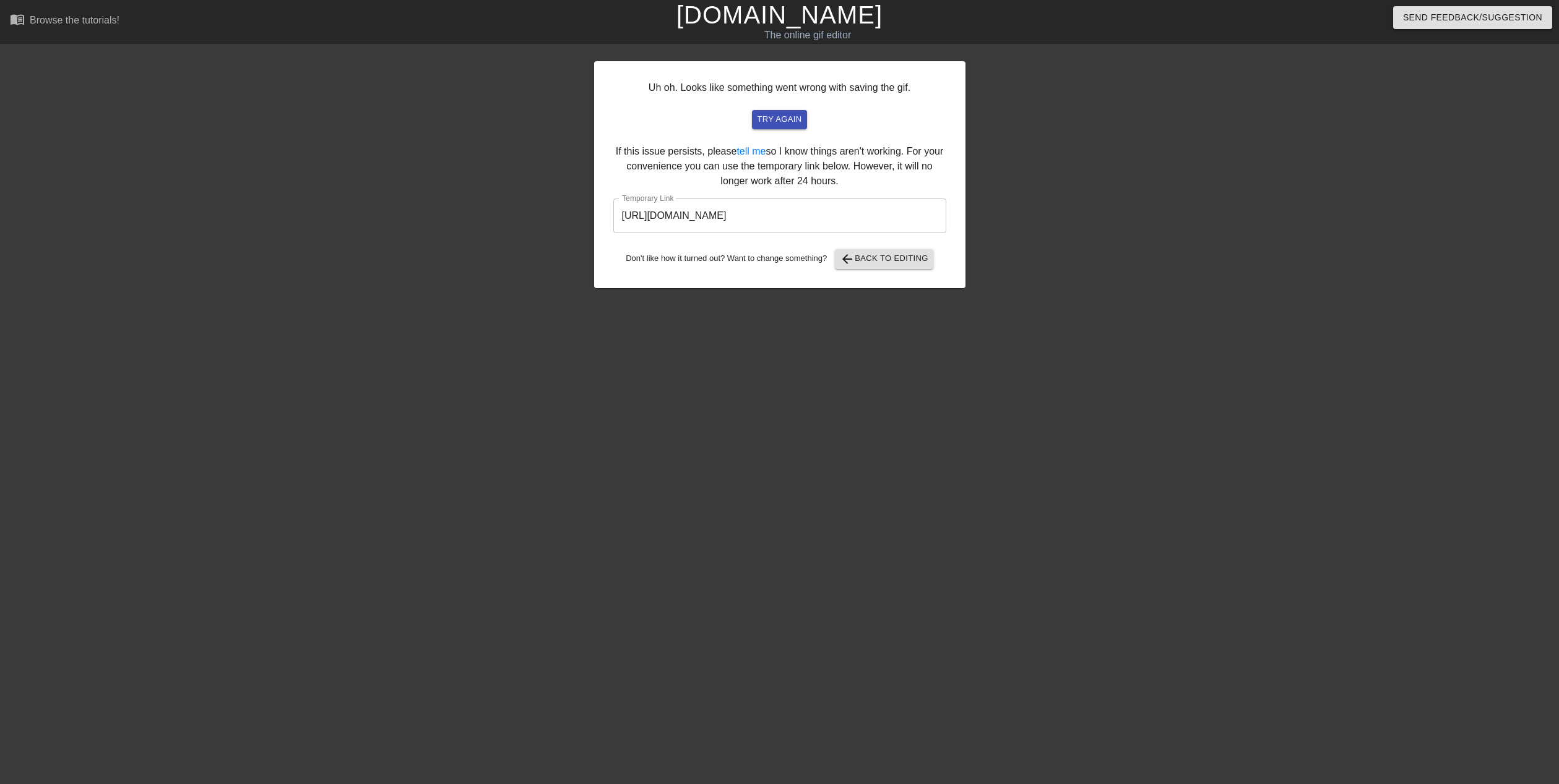
click at [682, 218] on input "[URL][DOMAIN_NAME]" at bounding box center [780, 216] width 333 height 35
drag, startPoint x: 842, startPoint y: 217, endPoint x: 849, endPoint y: 215, distance: 7.3
click at [842, 217] on input "[URL][DOMAIN_NAME]" at bounding box center [780, 216] width 333 height 35
click at [788, 125] on span "try again" at bounding box center [780, 119] width 45 height 14
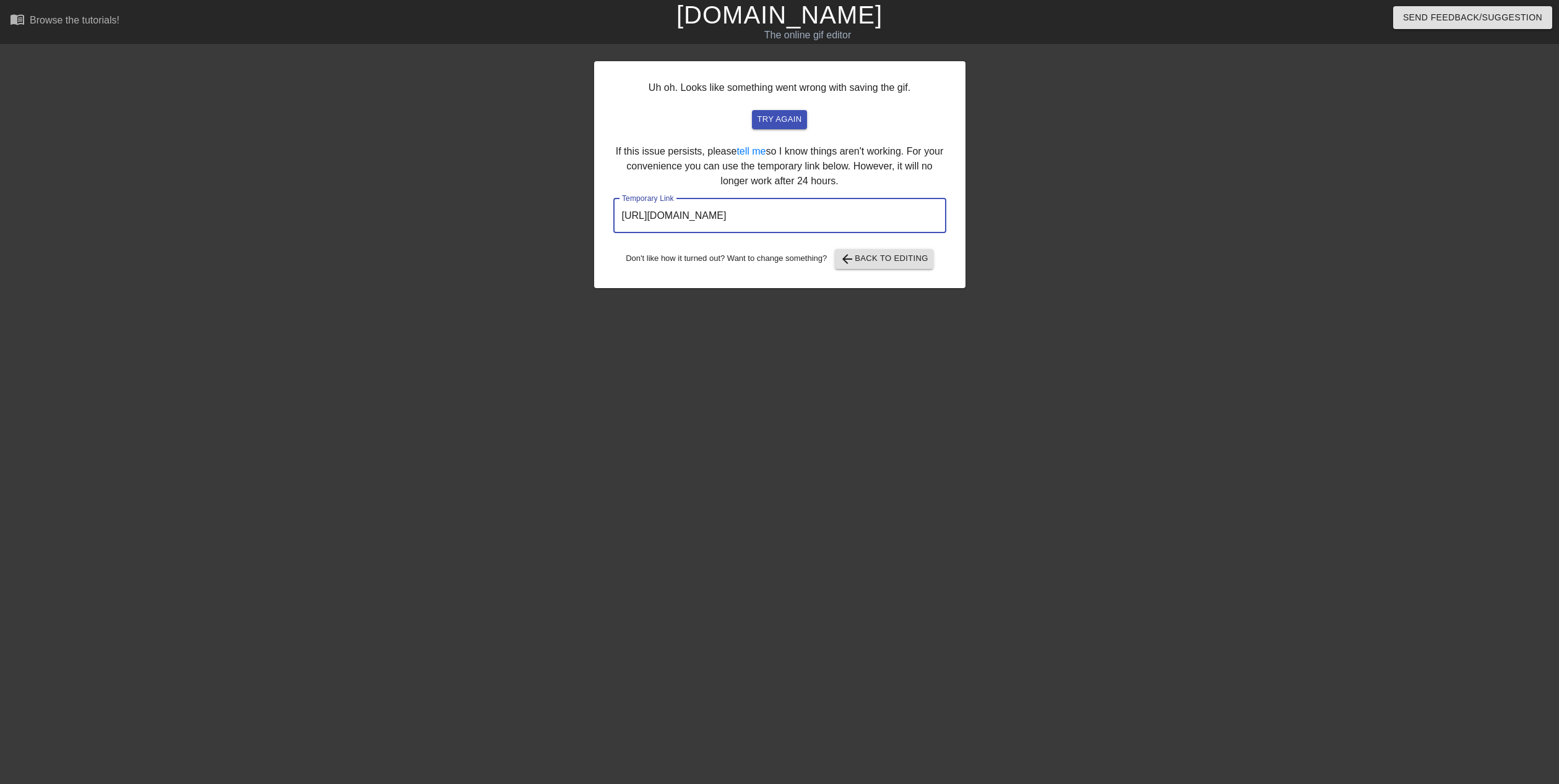
drag, startPoint x: 880, startPoint y: 218, endPoint x: 585, endPoint y: 220, distance: 295.0
click at [585, 220] on div "Uh oh. Looks like something went wrong with saving the gif. try again If this i…" at bounding box center [780, 235] width 1559 height 371
